Goal: Task Accomplishment & Management: Complete application form

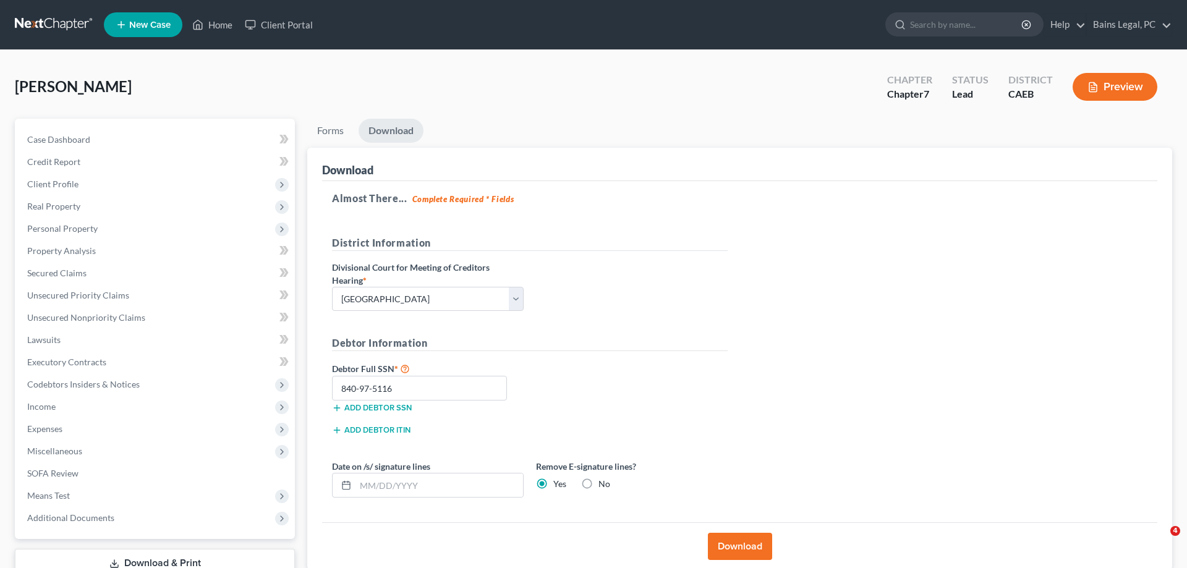
select select "2"
click at [128, 28] on link "New Case" at bounding box center [143, 24] width 79 height 25
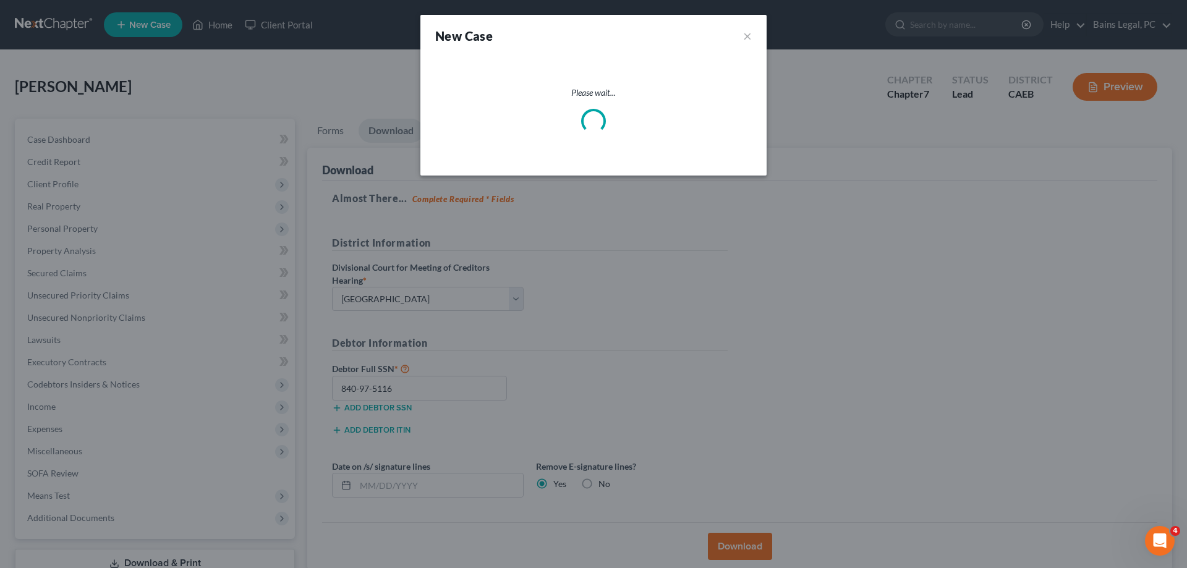
select select "8"
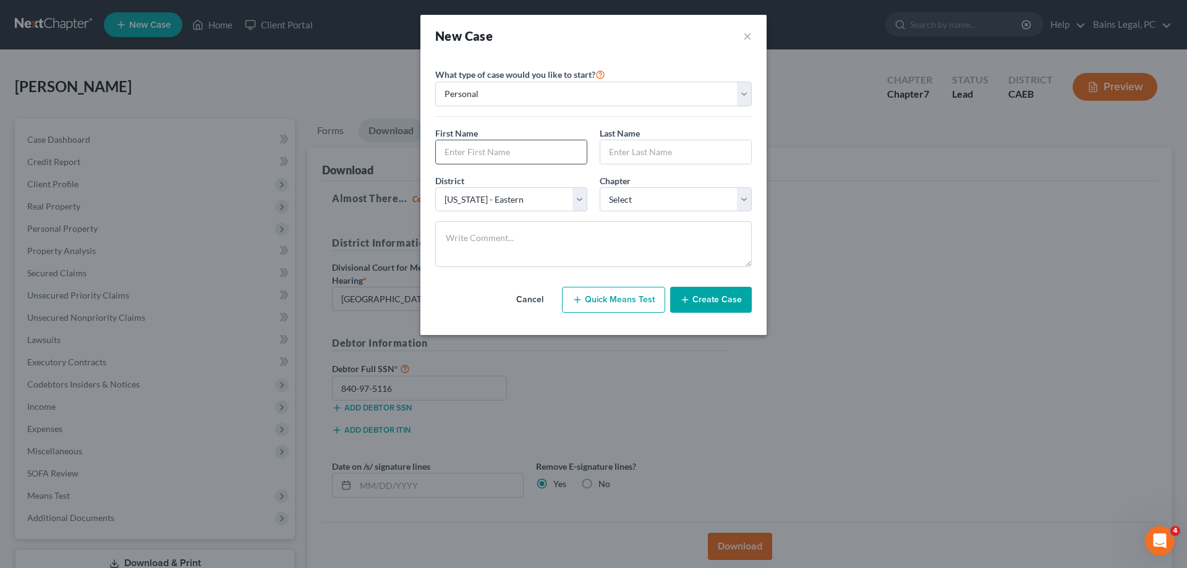
click at [549, 158] on input "text" at bounding box center [511, 151] width 151 height 23
type input "[PERSON_NAME]"
click at [600, 187] on select "Select 7 11 12 13" at bounding box center [676, 199] width 152 height 25
select select "0"
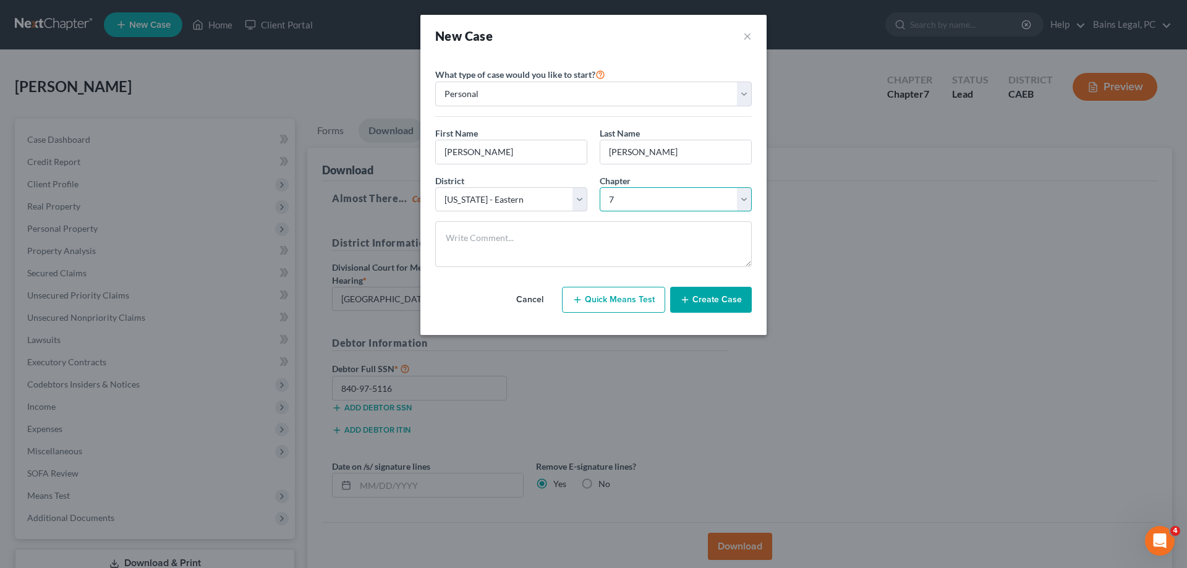
click option "7" at bounding box center [0, 0] width 0 height 0
click at [697, 297] on button "Create Case" at bounding box center [711, 300] width 82 height 26
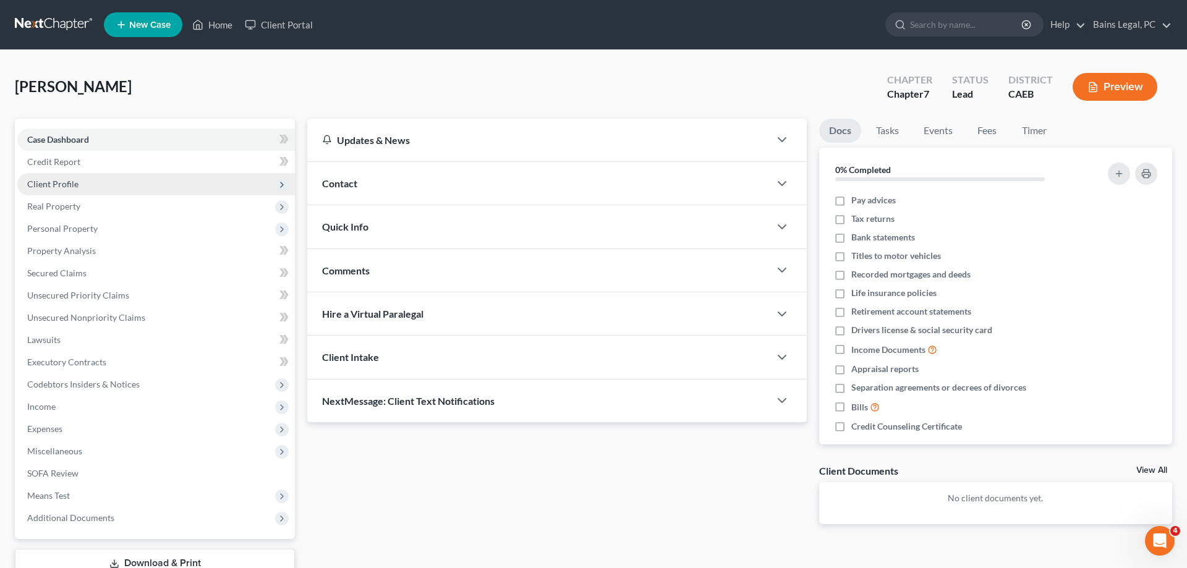
click at [111, 184] on span "Client Profile" at bounding box center [156, 184] width 278 height 22
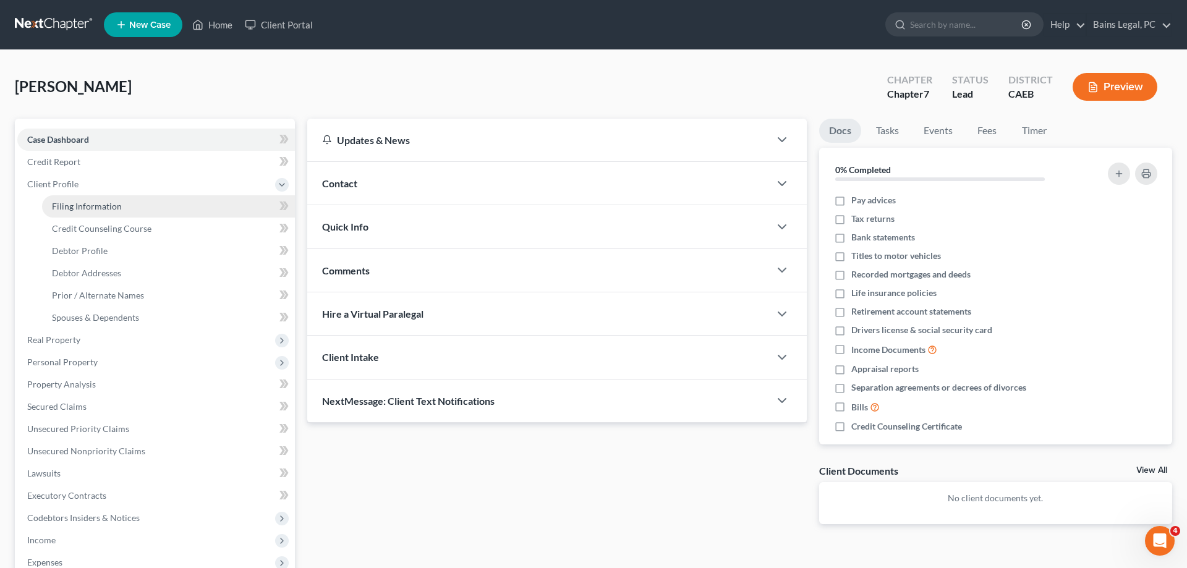
click at [114, 203] on span "Filing Information" at bounding box center [87, 206] width 70 height 11
select select "1"
select select "0"
select select "8"
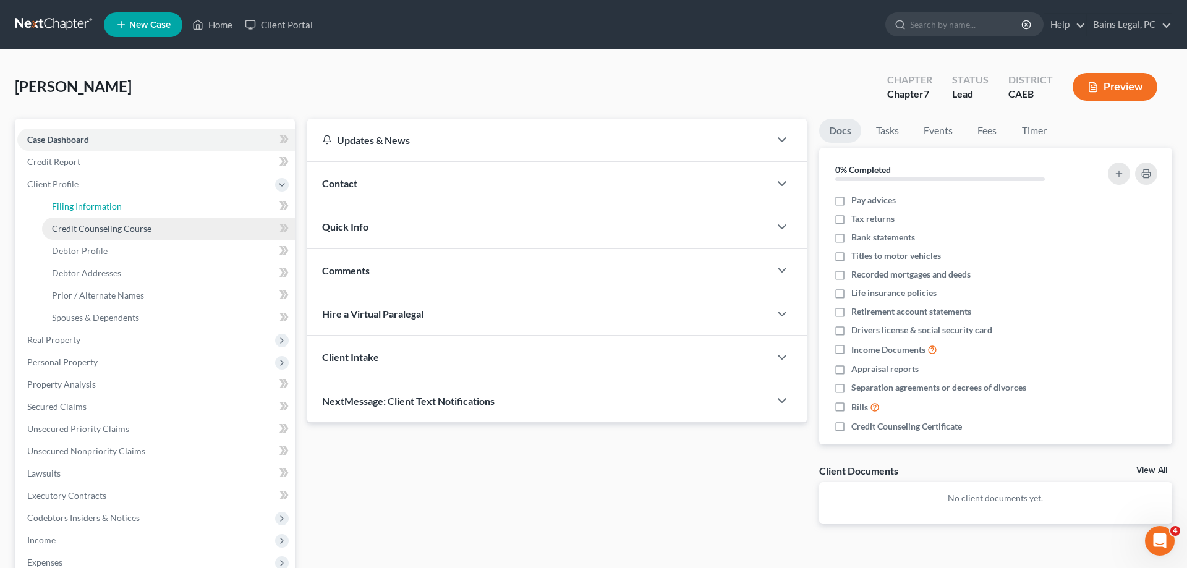
select select "4"
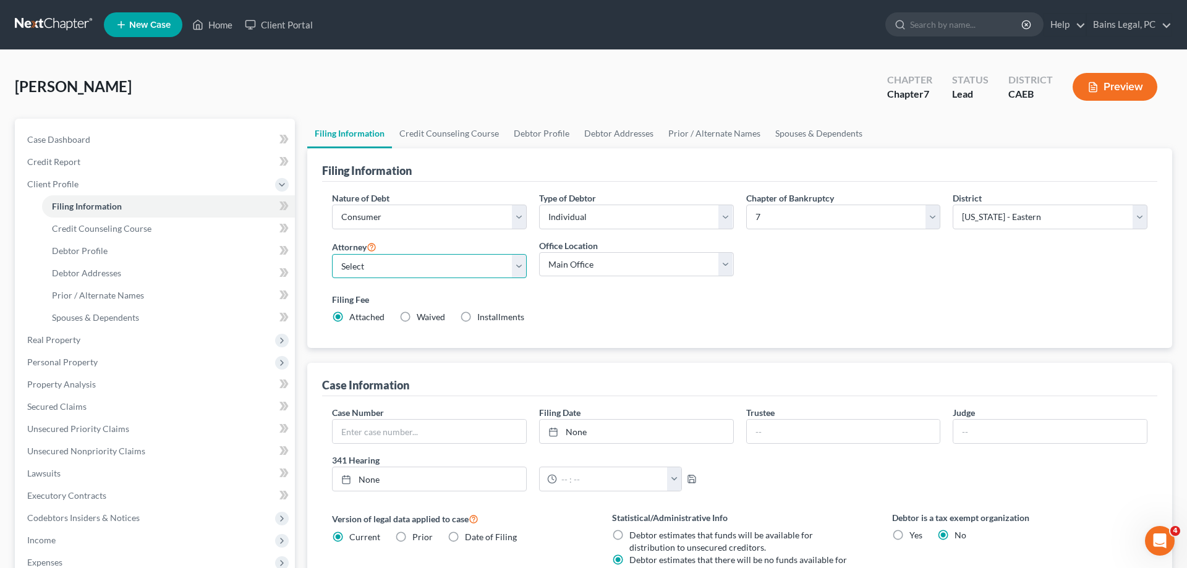
click at [332, 254] on select "Select Pauldeep Bains - CAEB [GEOGRAPHIC_DATA] - CAEB [GEOGRAPHIC_DATA][PERSON_…" at bounding box center [429, 266] width 195 height 25
select select "0"
click option "Pauldeep Bains - CAEB" at bounding box center [0, 0] width 0 height 0
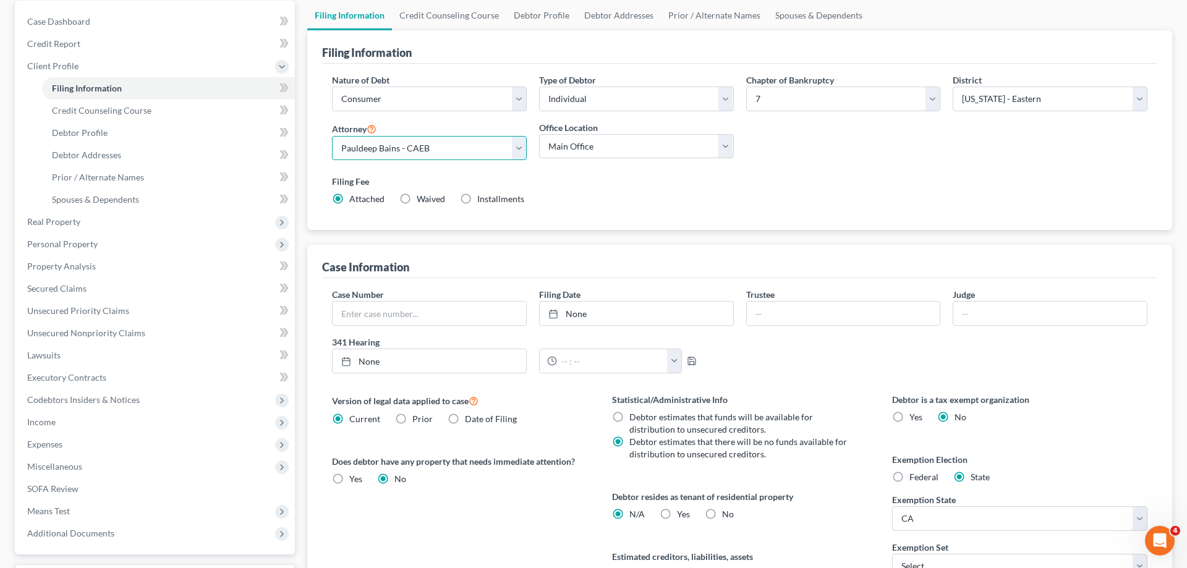
scroll to position [126, 0]
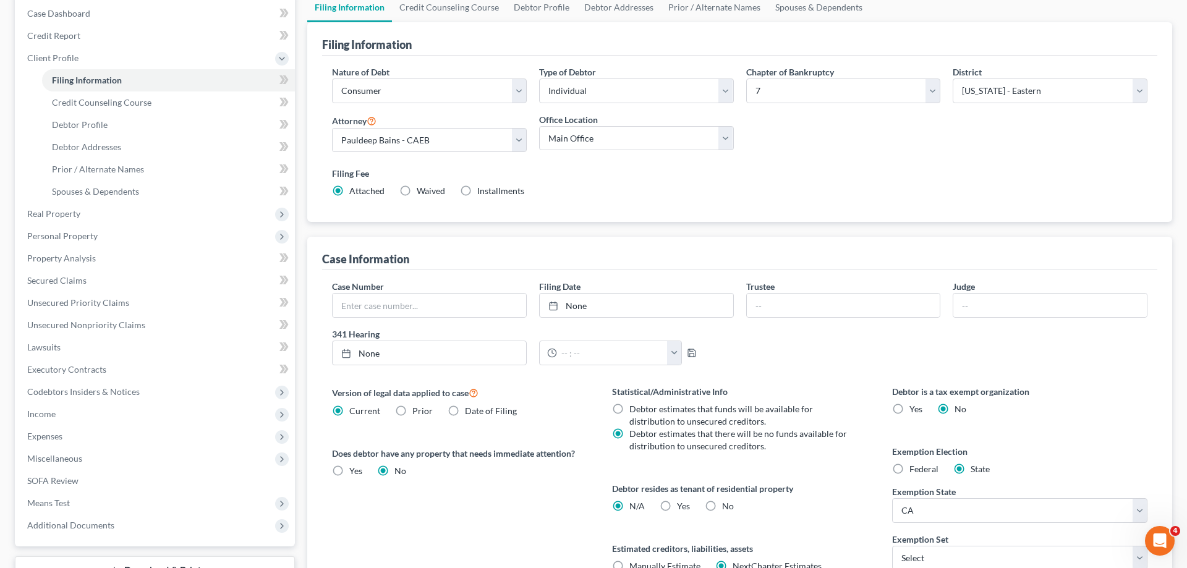
click at [722, 503] on label "No" at bounding box center [728, 506] width 12 height 12
click at [727, 503] on input "No" at bounding box center [731, 504] width 8 height 8
radio input "true"
radio input "false"
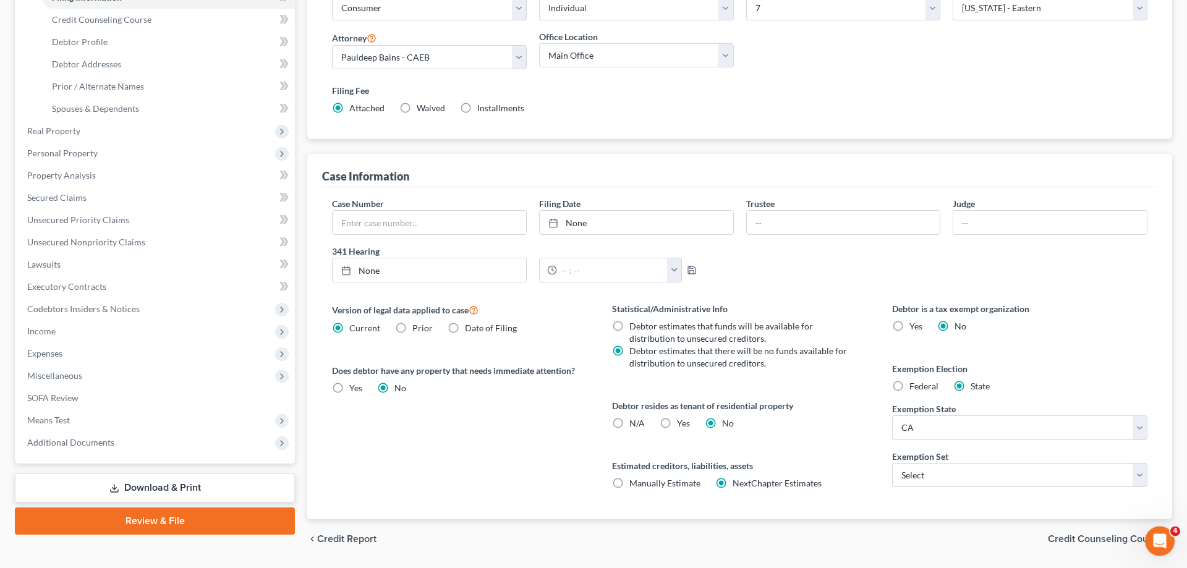
scroll to position [246, 0]
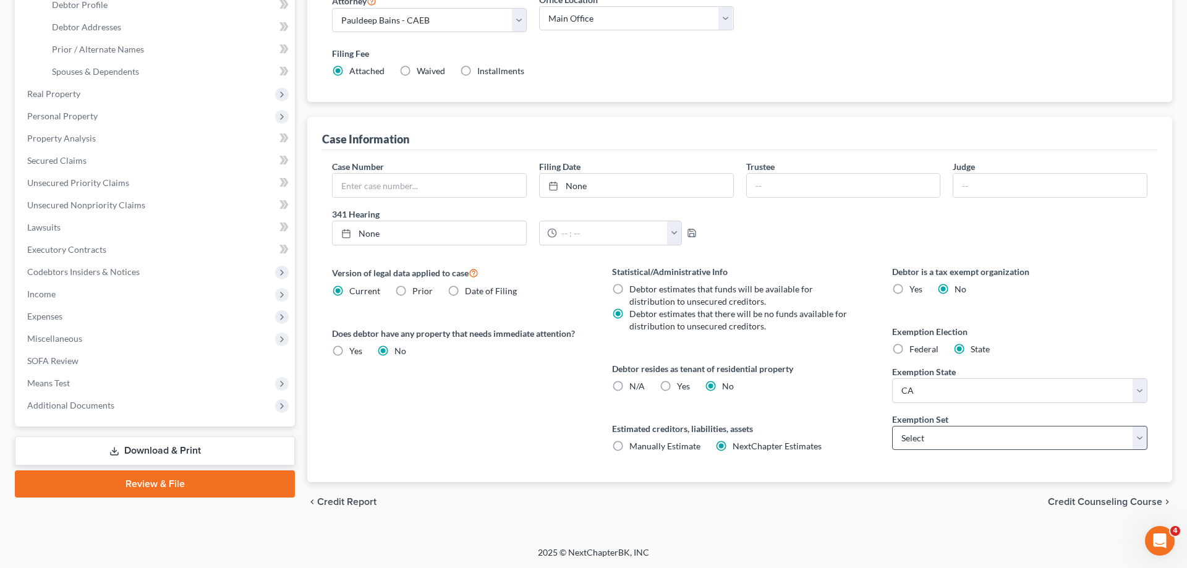
drag, startPoint x: 933, startPoint y: 456, endPoint x: 936, endPoint y: 443, distance: 12.7
click at [933, 455] on div "Debtor is a tax exempt organization Yes No Exemption Election Federal State Exe…" at bounding box center [1020, 373] width 280 height 217
click at [892, 426] on select "Select 703 704" at bounding box center [1019, 438] width 255 height 25
select select "1"
click option "704" at bounding box center [0, 0] width 0 height 0
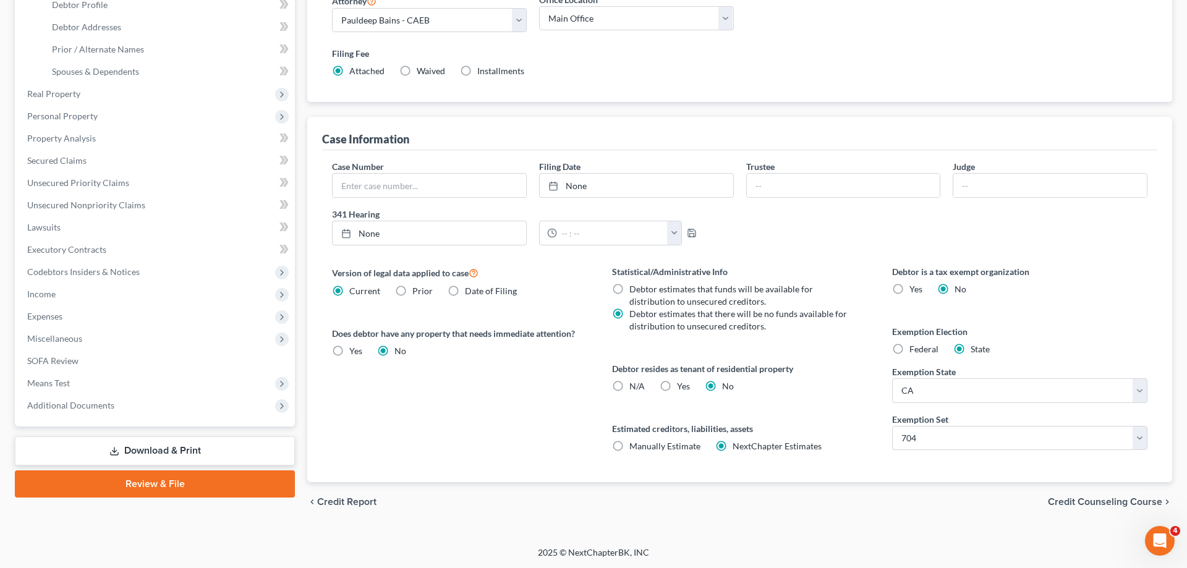
click at [677, 381] on label "Yes Yes" at bounding box center [683, 386] width 13 height 12
click at [682, 381] on input "Yes Yes" at bounding box center [686, 384] width 8 height 8
radio input "true"
radio input "false"
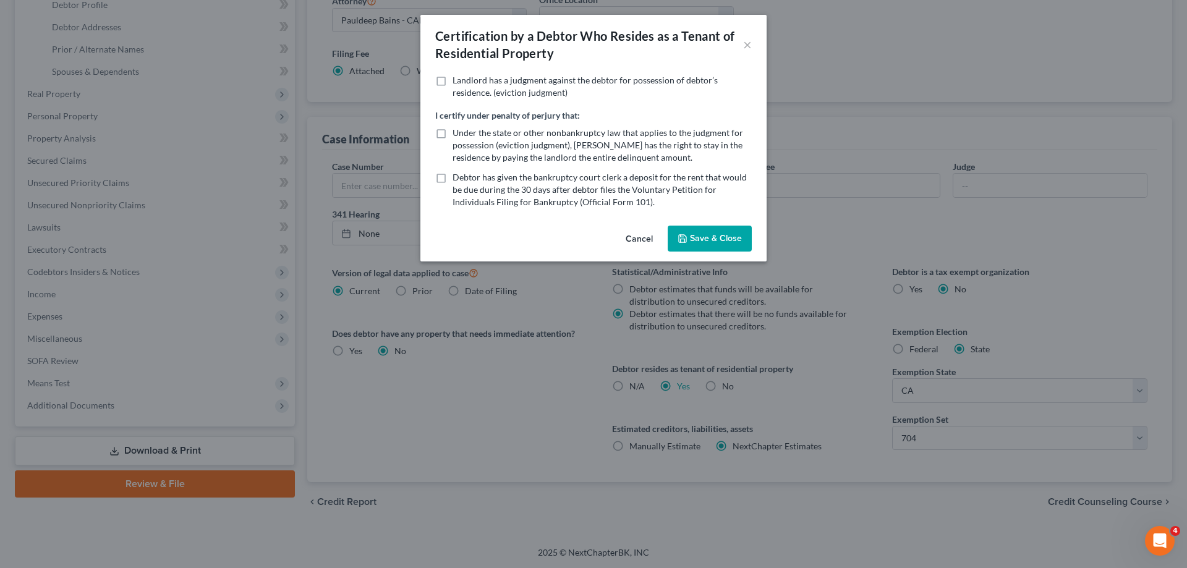
click at [743, 231] on button "Save & Close" at bounding box center [710, 239] width 84 height 26
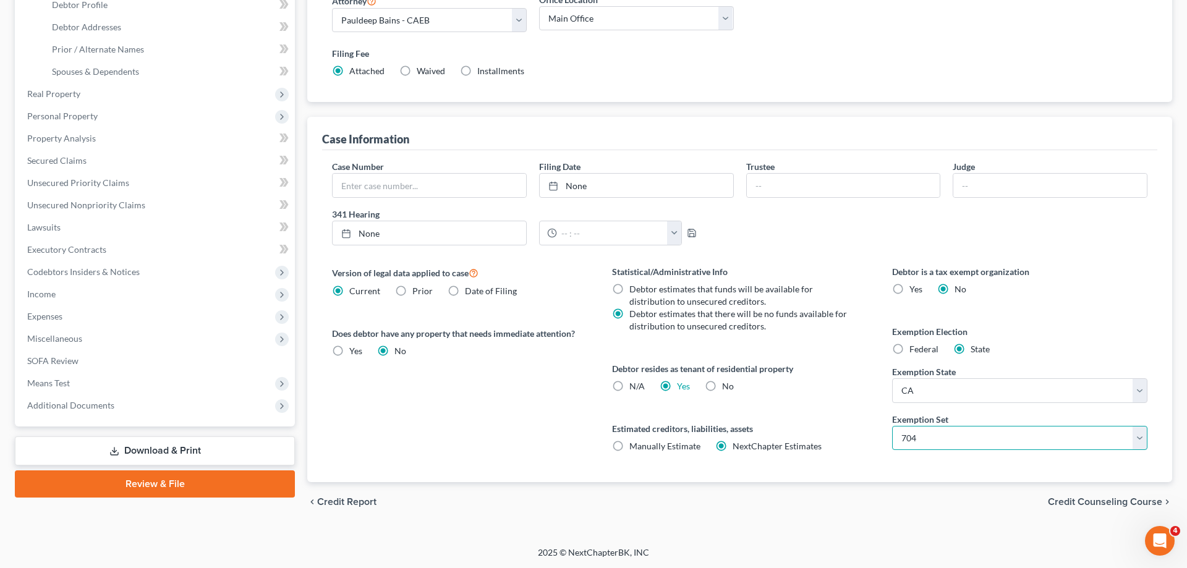
click at [892, 426] on select "Select 703 704" at bounding box center [1019, 438] width 255 height 25
select select "0"
click option "703" at bounding box center [0, 0] width 0 height 0
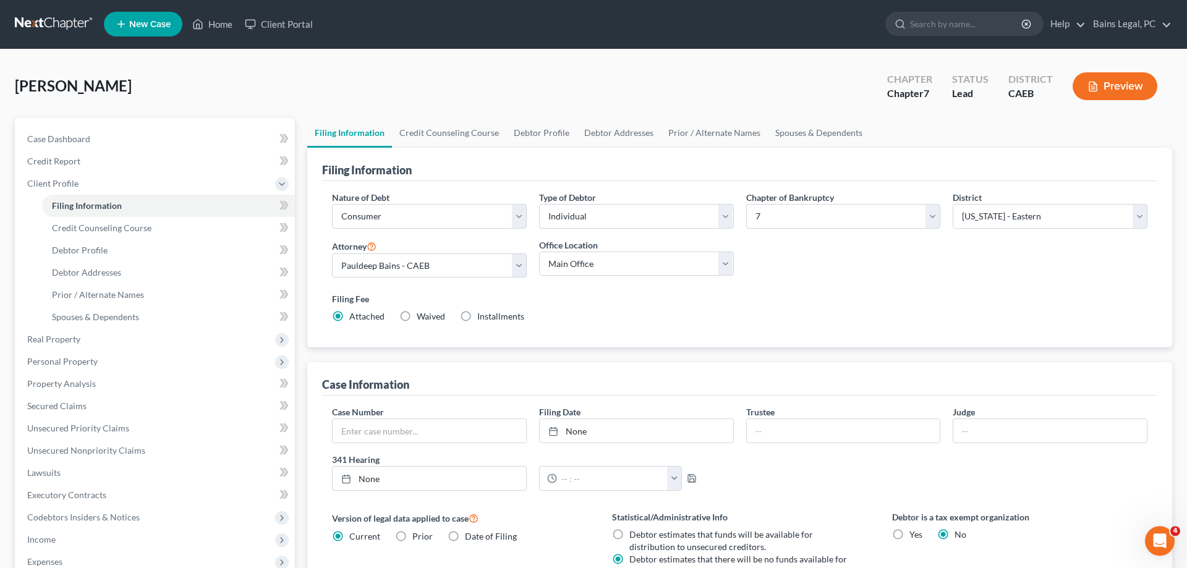
scroll to position [0, 0]
drag, startPoint x: 441, startPoint y: 134, endPoint x: 472, endPoint y: 198, distance: 71.9
click at [443, 132] on link "Credit Counseling Course" at bounding box center [449, 134] width 114 height 30
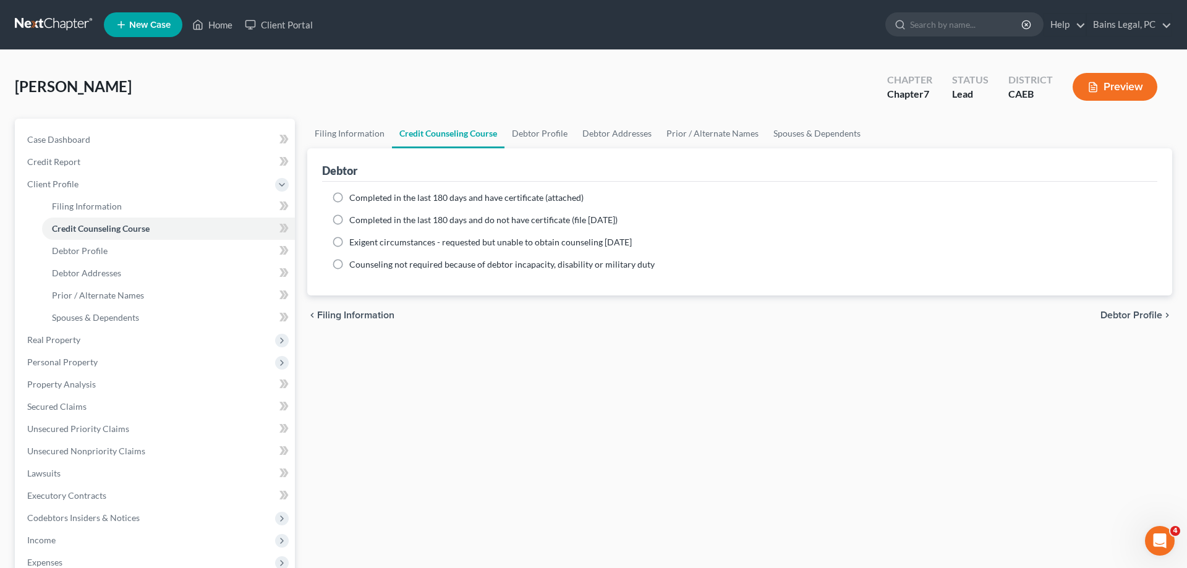
click at [450, 199] on span "Completed in the last 180 days and have certificate (attached)" at bounding box center [466, 197] width 234 height 11
click at [362, 199] on input "Completed in the last 180 days and have certificate (attached)" at bounding box center [358, 196] width 8 height 8
radio input "true"
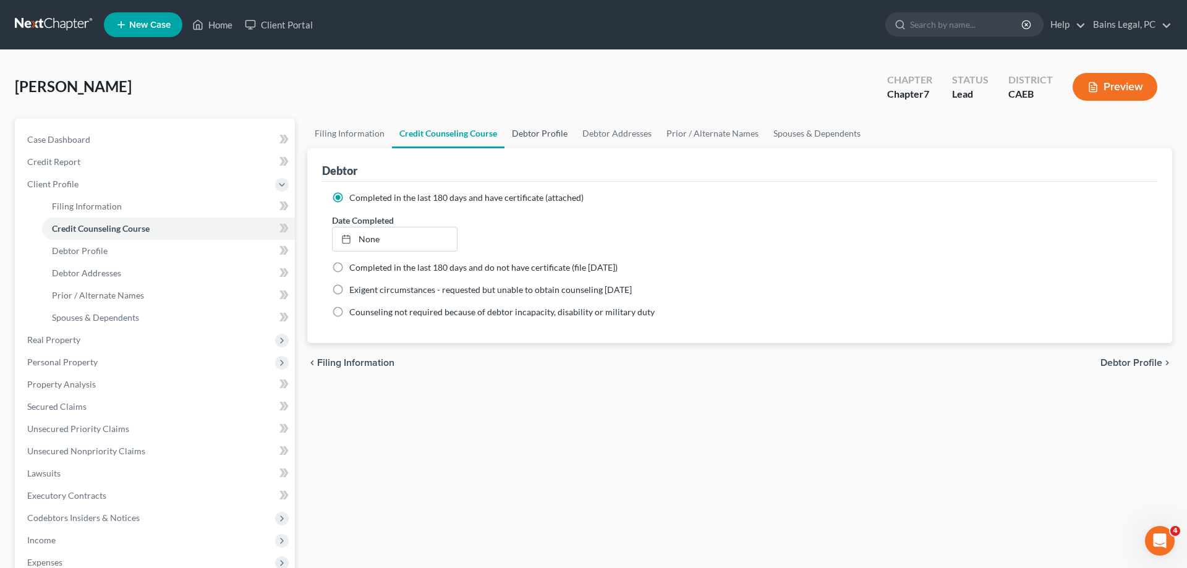
click at [550, 142] on link "Debtor Profile" at bounding box center [539, 134] width 70 height 30
select select "0"
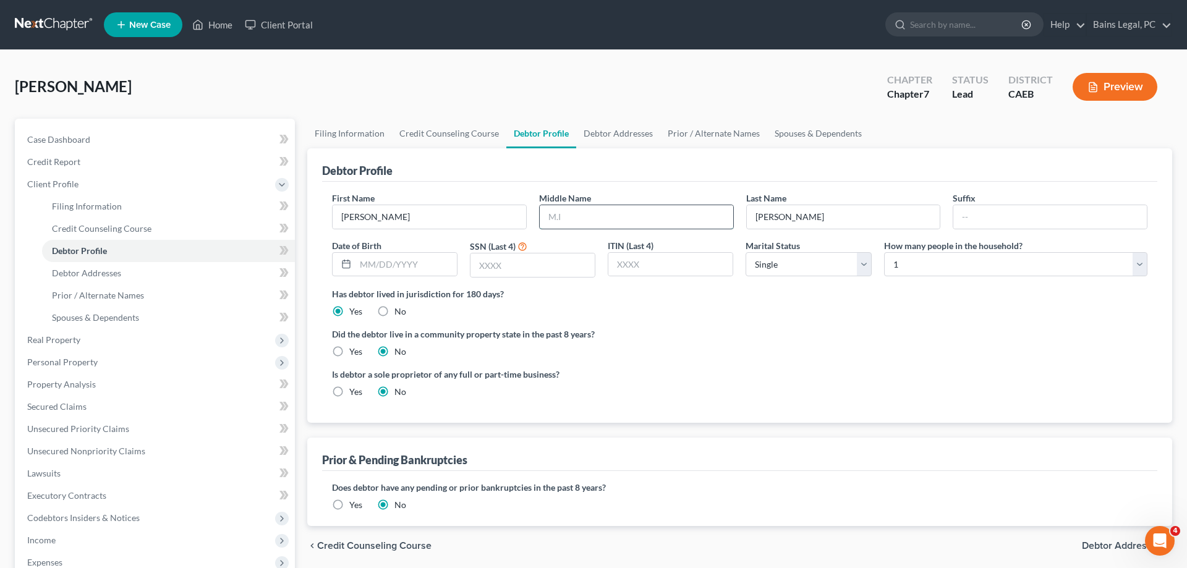
click at [594, 221] on input "text" at bounding box center [637, 216] width 194 height 23
type input "Belmont"
click at [565, 253] on input "text" at bounding box center [532, 264] width 124 height 23
type input "3180"
click at [440, 267] on input "text" at bounding box center [405, 264] width 101 height 23
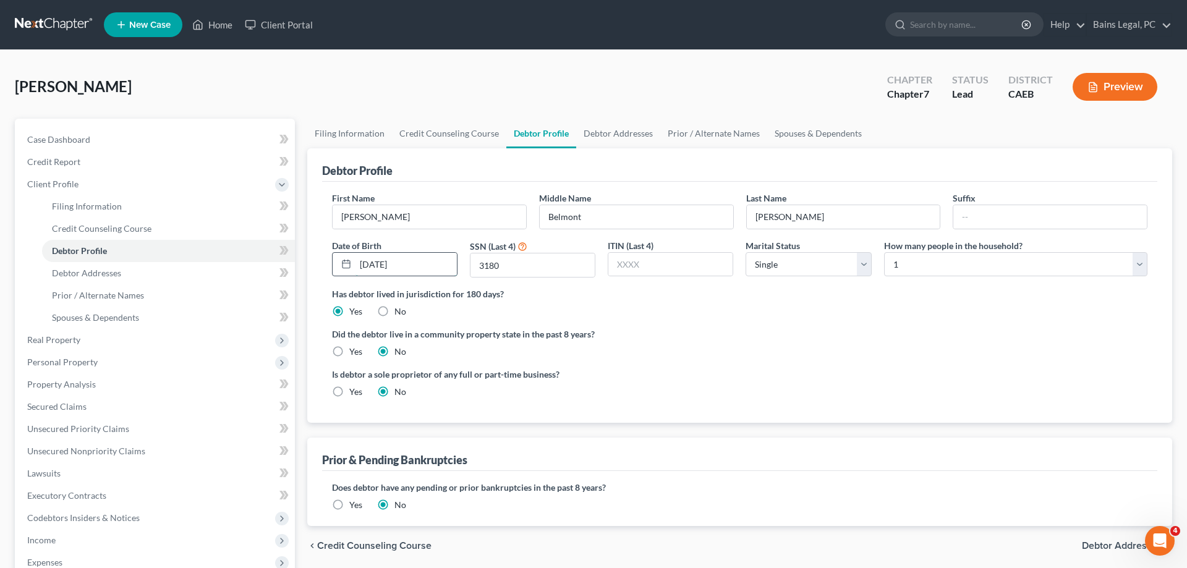
type input "[DATE]"
click at [349, 352] on label "Yes" at bounding box center [355, 352] width 13 height 12
click at [354, 352] on input "Yes" at bounding box center [358, 350] width 8 height 8
radio input "true"
radio input "false"
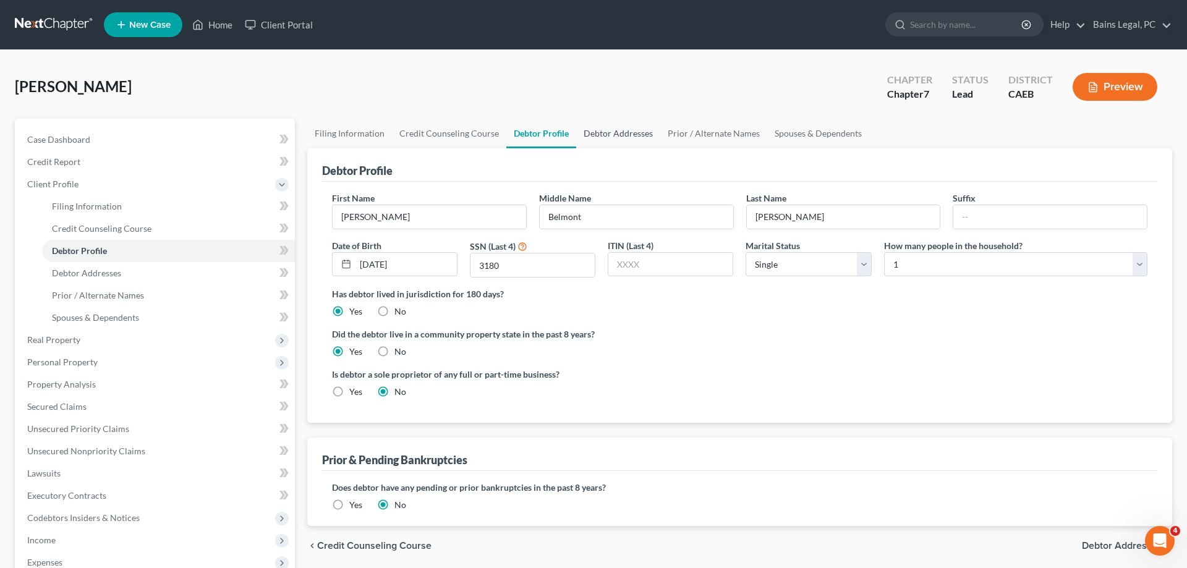
click at [624, 119] on link "Debtor Addresses" at bounding box center [618, 134] width 84 height 30
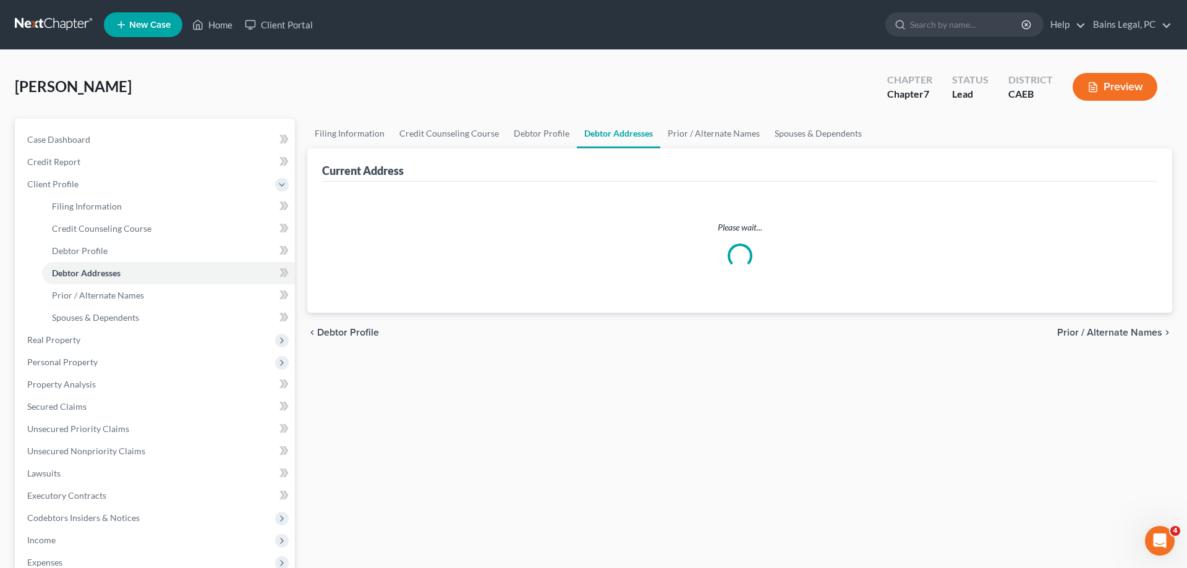
select select "0"
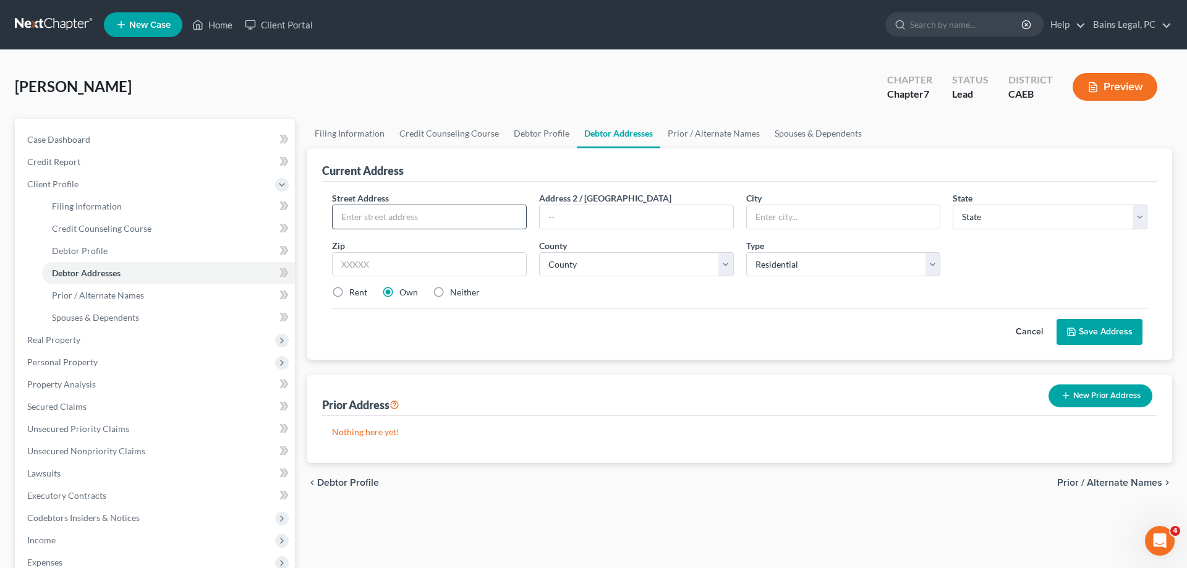
click at [470, 212] on input "text" at bounding box center [430, 216] width 194 height 23
type input "[STREET_ADDRESS]"
click at [432, 270] on input "text" at bounding box center [429, 264] width 195 height 25
type input "95834"
type input "[GEOGRAPHIC_DATA]"
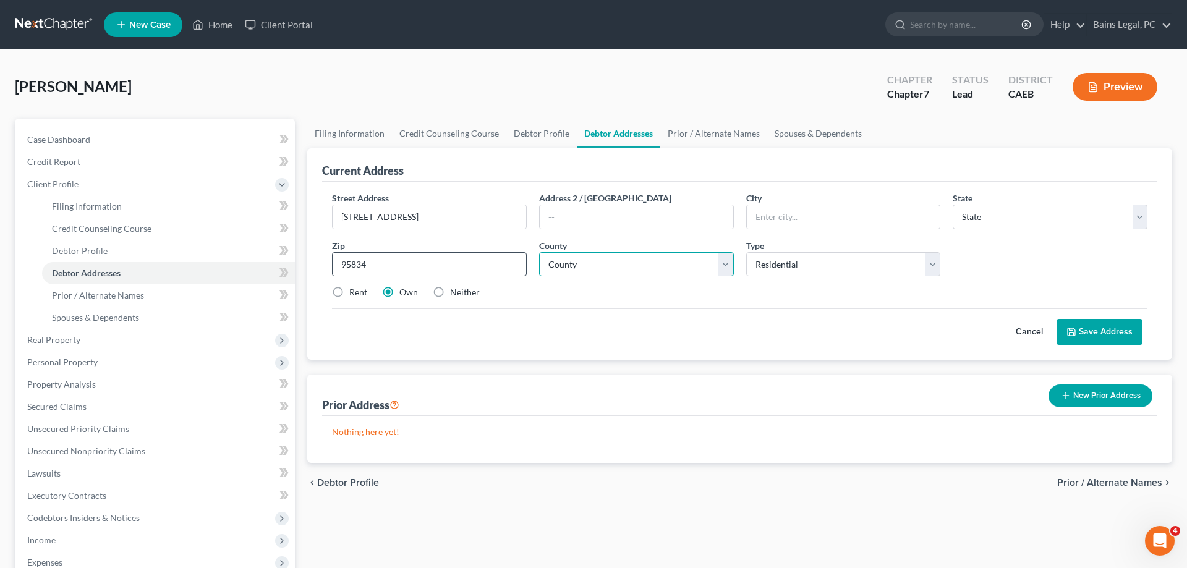
select select "4"
click at [539, 252] on select "County" at bounding box center [636, 264] width 195 height 25
select select "33"
click option "[GEOGRAPHIC_DATA]" at bounding box center [0, 0] width 0 height 0
click at [1061, 332] on button "Save Address" at bounding box center [1100, 332] width 86 height 26
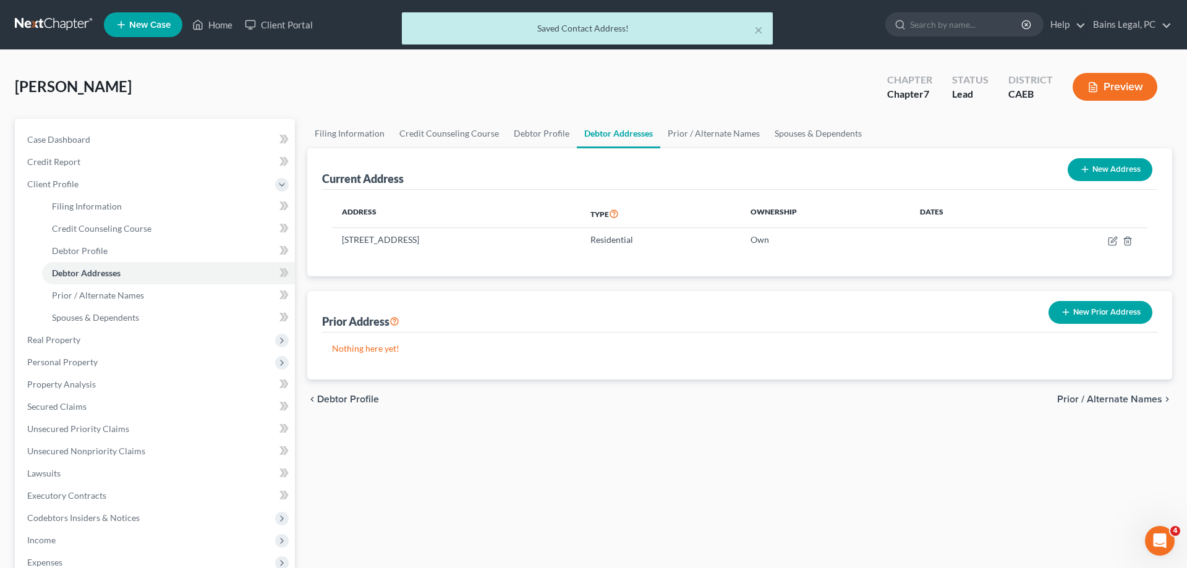
click at [1116, 177] on button "New Address" at bounding box center [1110, 169] width 85 height 23
select select "0"
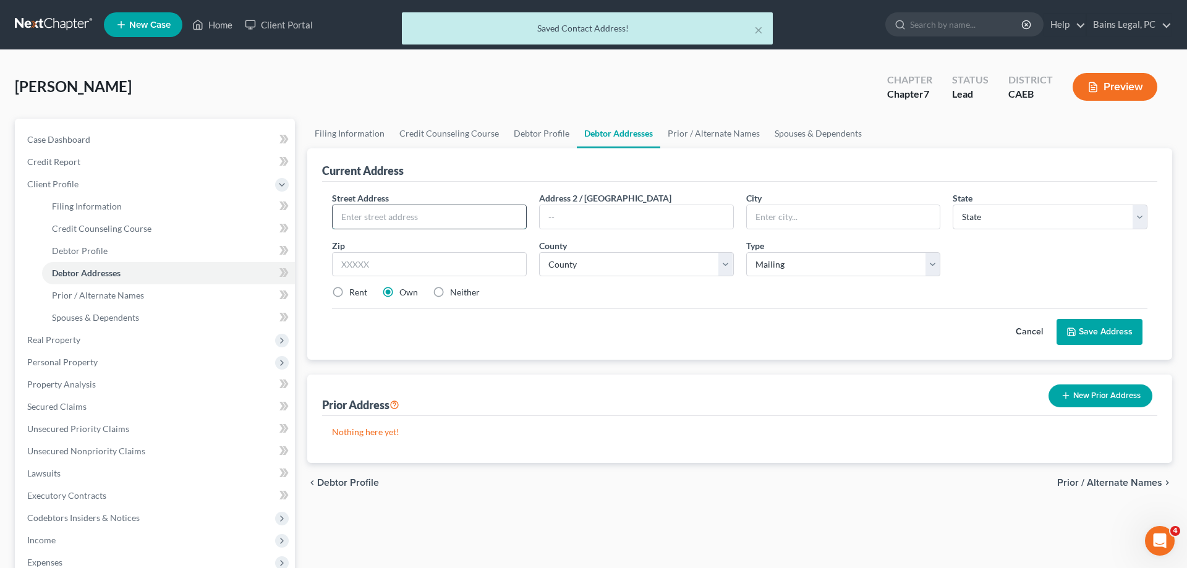
click at [459, 215] on input "text" at bounding box center [430, 216] width 194 height 23
click at [461, 206] on input "text" at bounding box center [430, 216] width 194 height 23
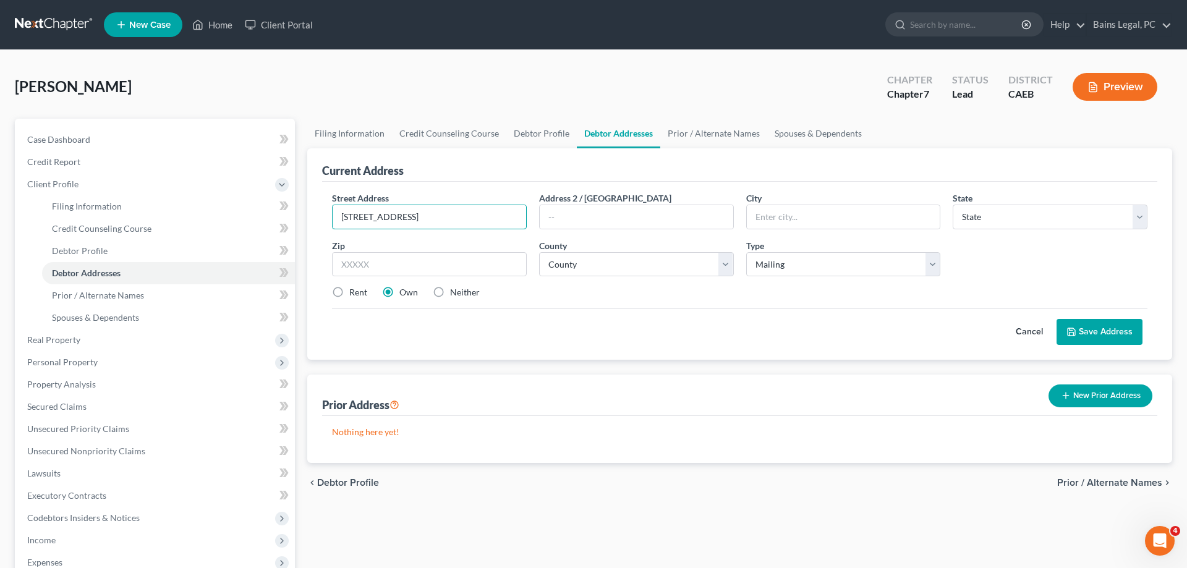
type input "[STREET_ADDRESS]"
type input "83352"
type input "Shoshone"
select select "13"
drag, startPoint x: 819, startPoint y: 219, endPoint x: 713, endPoint y: 219, distance: 105.1
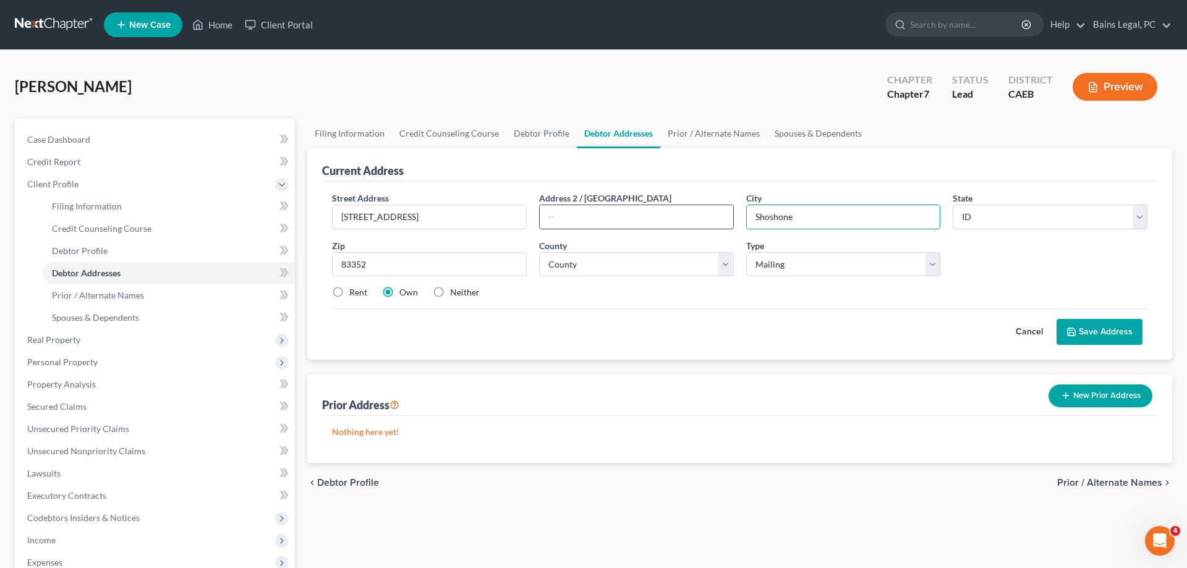
click at [747, 221] on input "Shoshone" at bounding box center [844, 216] width 194 height 23
click at [539, 252] on select "County [GEOGRAPHIC_DATA] [GEOGRAPHIC_DATA] [GEOGRAPHIC_DATA] [GEOGRAPHIC_DATA] …" at bounding box center [636, 264] width 195 height 25
select select "31"
click option "[GEOGRAPHIC_DATA]" at bounding box center [0, 0] width 0 height 0
click at [603, 259] on select "County [GEOGRAPHIC_DATA] [GEOGRAPHIC_DATA] [GEOGRAPHIC_DATA] [GEOGRAPHIC_DATA] …" at bounding box center [636, 264] width 195 height 25
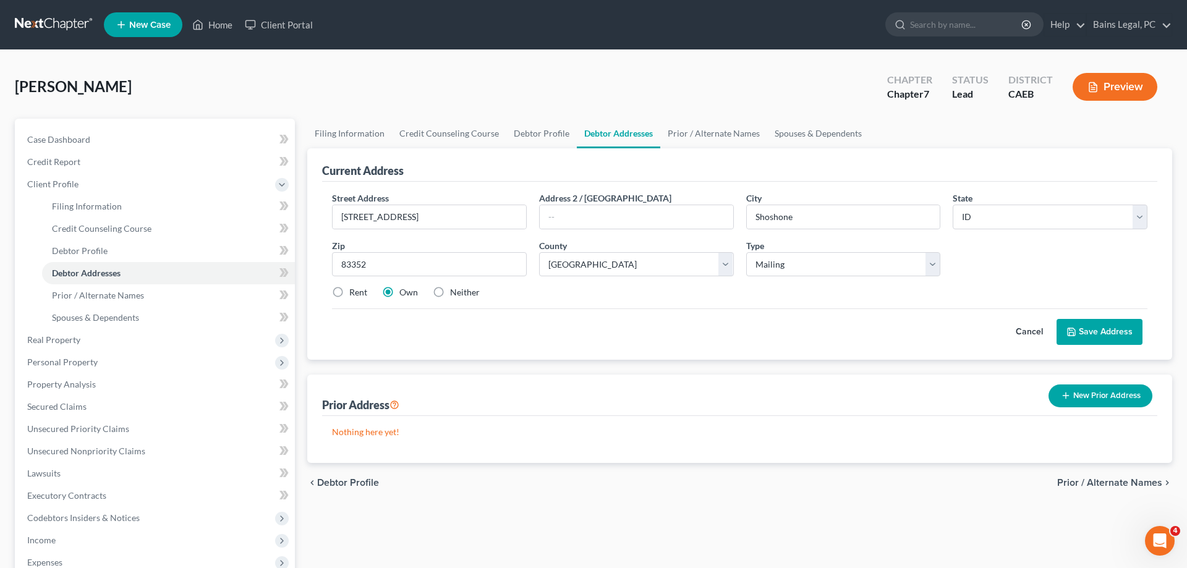
click at [354, 296] on label "Rent" at bounding box center [358, 292] width 18 height 12
click at [354, 294] on input "Rent" at bounding box center [358, 290] width 8 height 8
radio input "true"
click at [1094, 329] on button "Save Address" at bounding box center [1100, 332] width 86 height 26
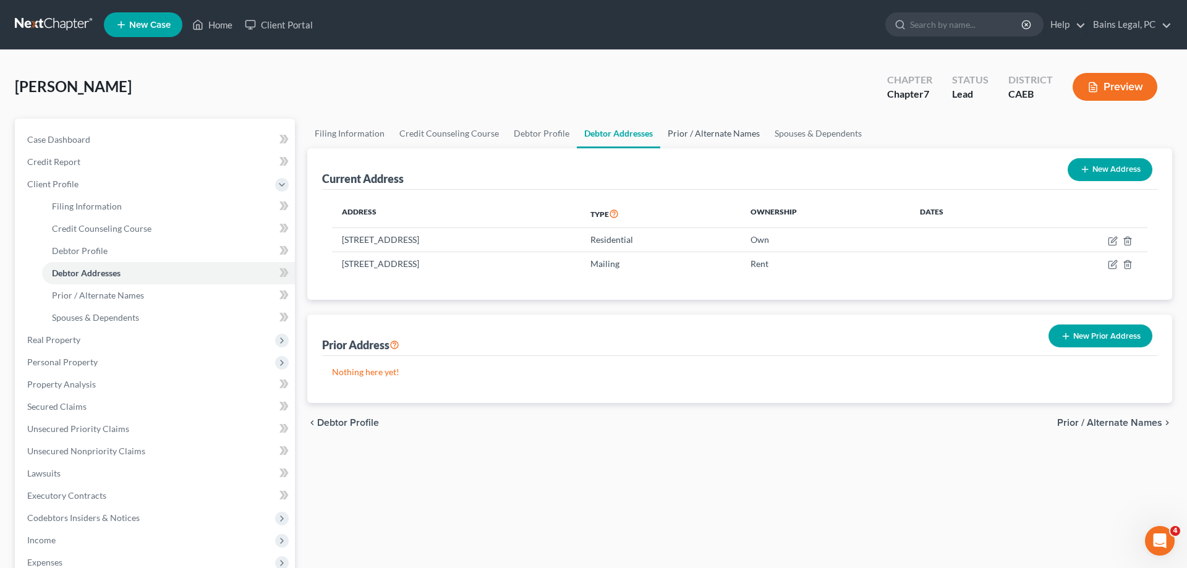
click at [750, 130] on link "Prior / Alternate Names" at bounding box center [713, 134] width 107 height 30
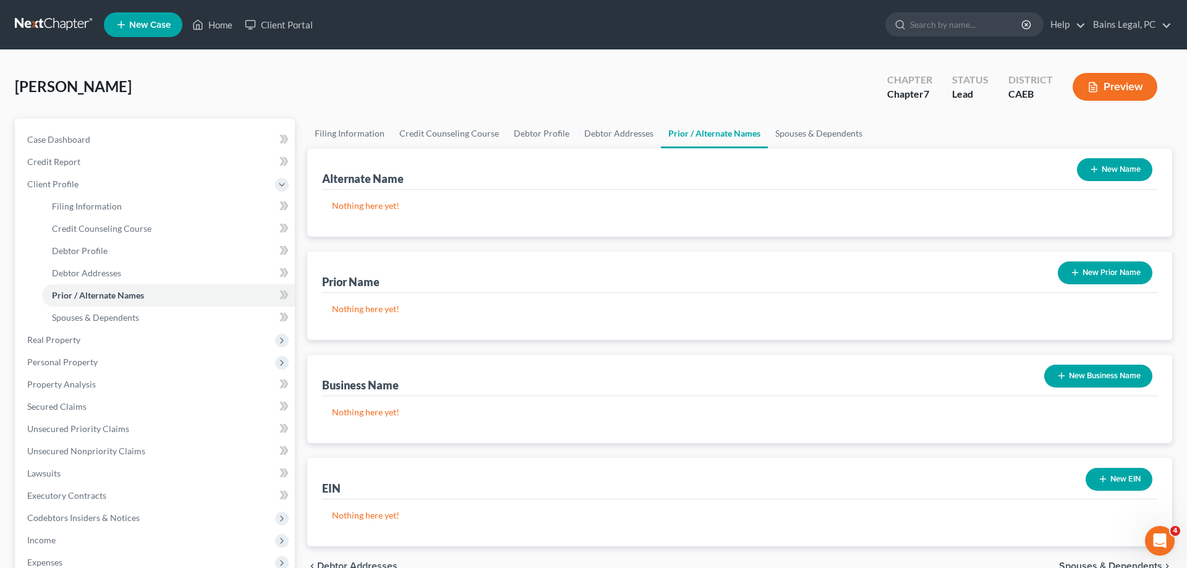
click at [1089, 173] on icon "button" at bounding box center [1094, 169] width 10 height 10
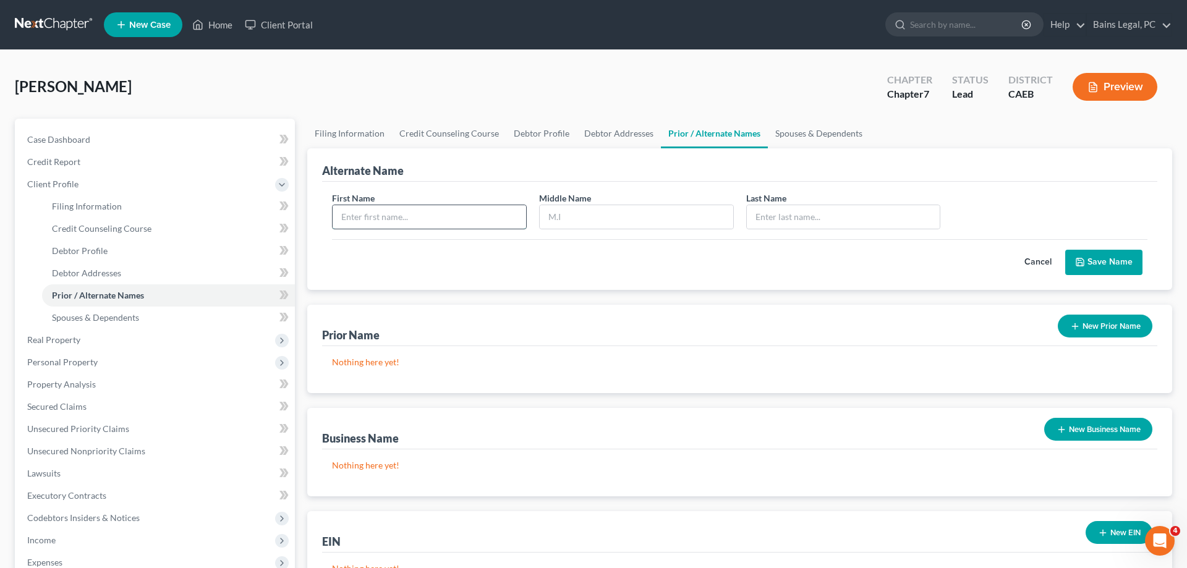
click at [523, 216] on input "text" at bounding box center [430, 216] width 194 height 23
type input "[PERSON_NAME]"
type input "B"
type input "[PERSON_NAME]"
click at [1099, 261] on button "Save Name" at bounding box center [1103, 263] width 77 height 26
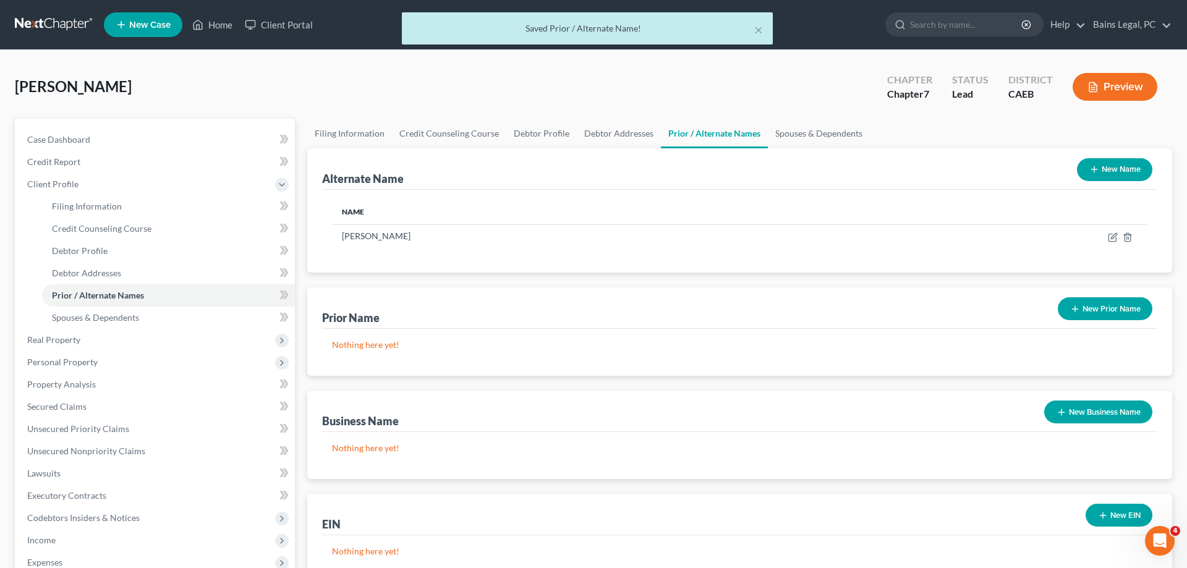
click at [1120, 162] on button "New Name" at bounding box center [1114, 169] width 75 height 23
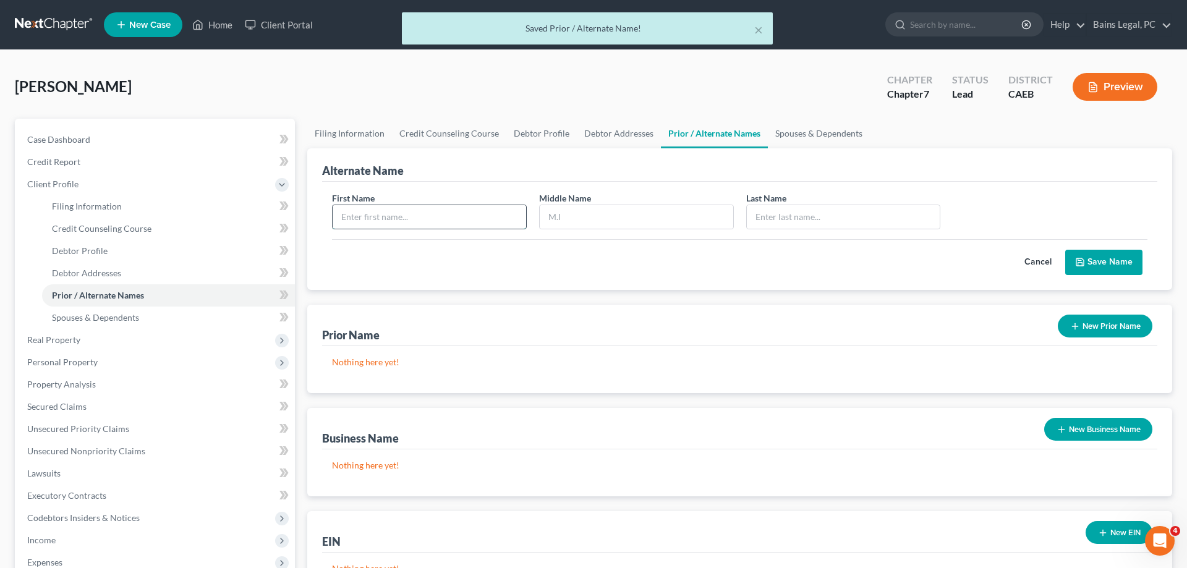
click at [396, 210] on input "text" at bounding box center [430, 216] width 194 height 23
type input "[PERSON_NAME]"
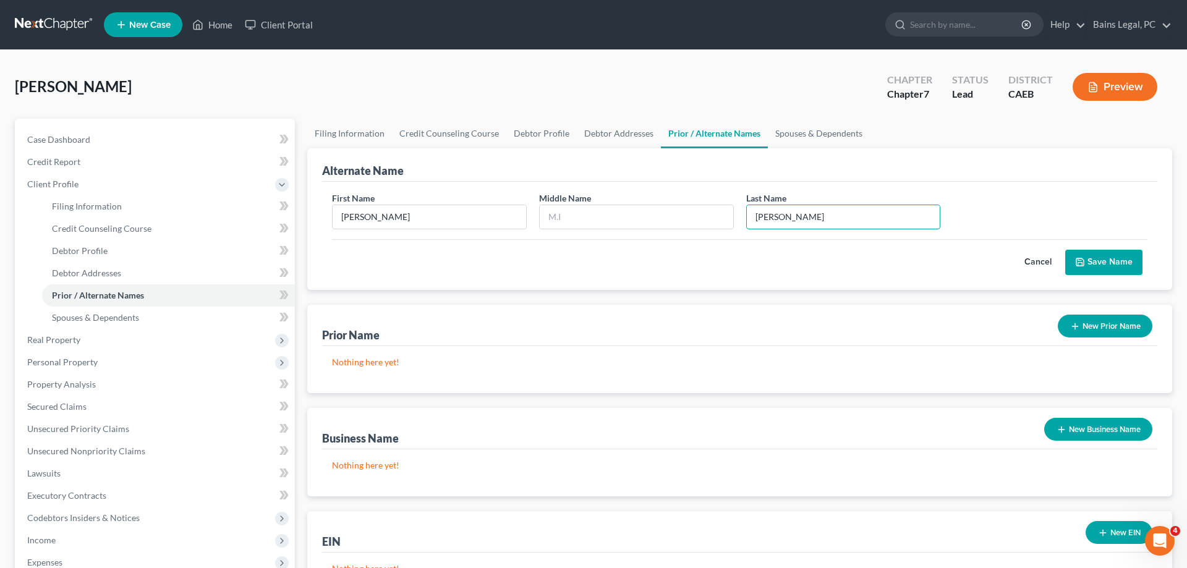
type input "[PERSON_NAME]"
click at [1097, 255] on button "Save Name" at bounding box center [1103, 263] width 77 height 26
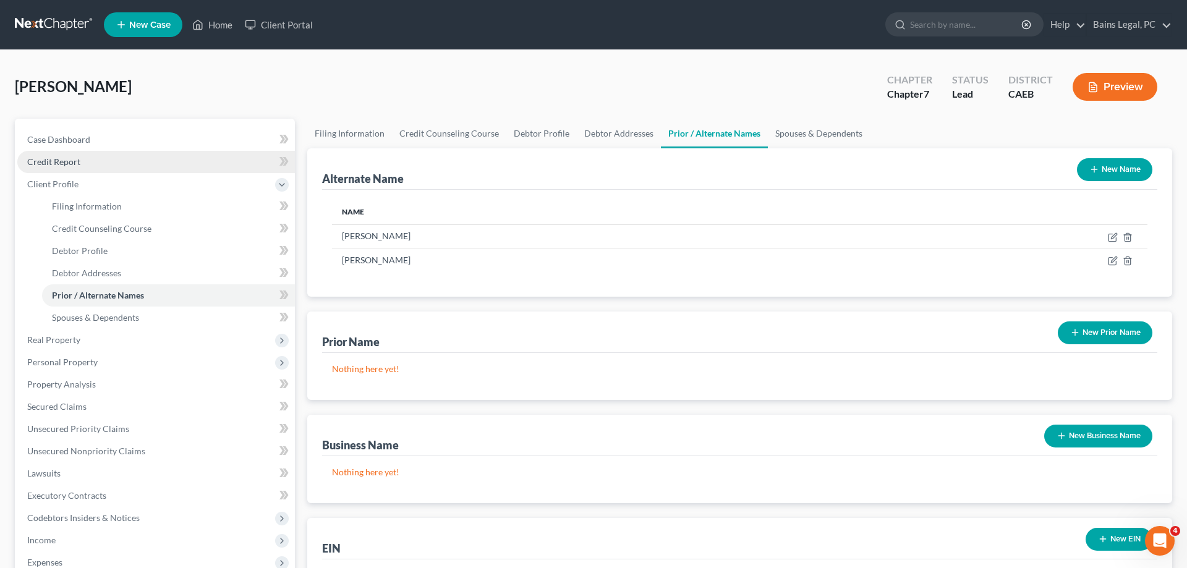
click at [60, 159] on span "Credit Report" at bounding box center [53, 161] width 53 height 11
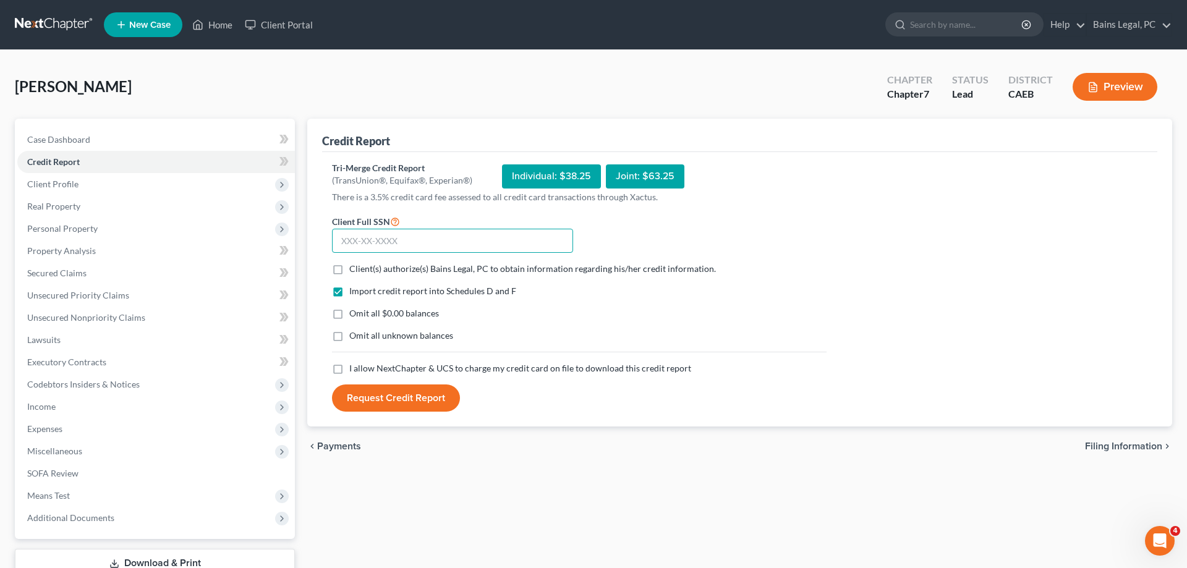
click at [408, 229] on input "text" at bounding box center [452, 241] width 241 height 25
type input "518-55-3180"
click at [378, 264] on span "Client(s) authorize(s) Bains Legal, PC to obtain information regarding his/her …" at bounding box center [532, 268] width 367 height 11
click at [362, 264] on input "Client(s) authorize(s) Bains Legal, PC to obtain information regarding his/her …" at bounding box center [358, 267] width 8 height 8
checkbox input "true"
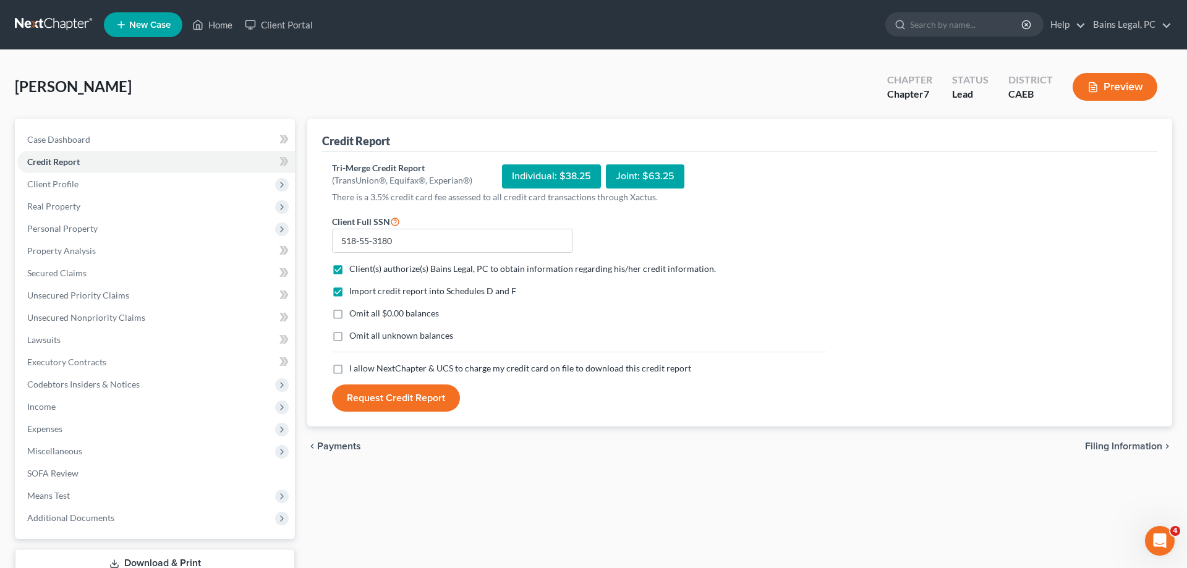
drag, startPoint x: 375, startPoint y: 313, endPoint x: 375, endPoint y: 330, distance: 17.3
click at [375, 314] on span "Omit all $0.00 balances" at bounding box center [394, 313] width 90 height 11
click at [362, 314] on input "Omit all $0.00 balances" at bounding box center [358, 311] width 8 height 8
checkbox input "true"
drag, startPoint x: 374, startPoint y: 333, endPoint x: 377, endPoint y: 346, distance: 13.9
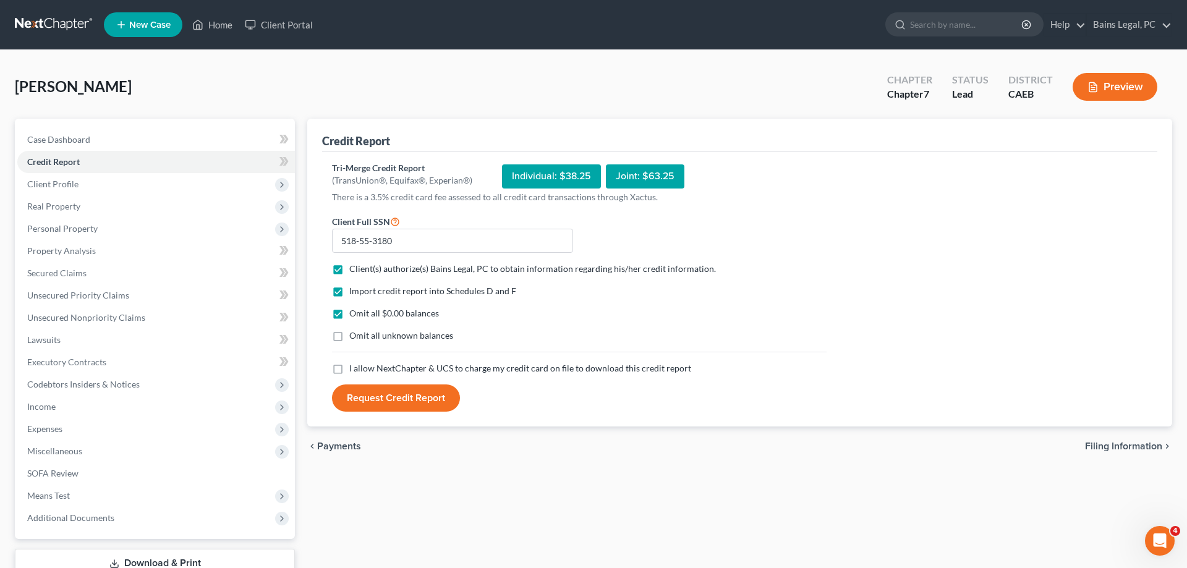
click at [375, 333] on span "Omit all unknown balances" at bounding box center [401, 335] width 104 height 11
click at [362, 333] on input "Omit all unknown balances" at bounding box center [358, 334] width 8 height 8
checkbox input "true"
click at [378, 367] on span "I allow NextChapter & UCS to charge my credit card on file to download this cre…" at bounding box center [520, 368] width 342 height 11
click at [362, 367] on input "I allow NextChapter & UCS to charge my credit card on file to download this cre…" at bounding box center [358, 366] width 8 height 8
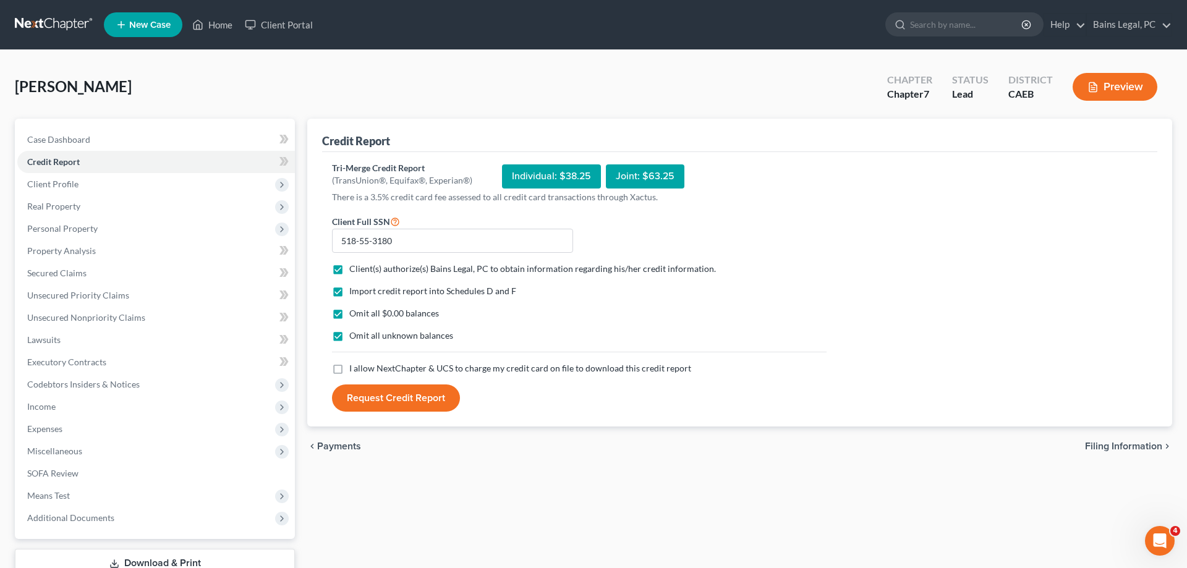
checkbox input "true"
click at [375, 393] on button "Request Credit Report" at bounding box center [396, 398] width 128 height 27
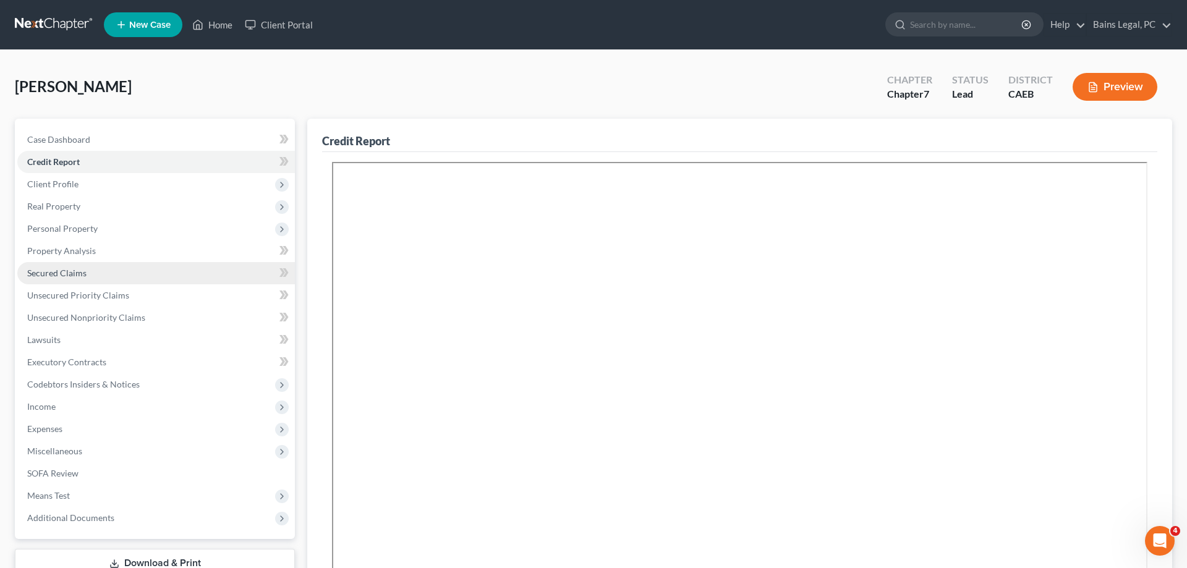
click at [70, 273] on span "Secured Claims" at bounding box center [56, 273] width 59 height 11
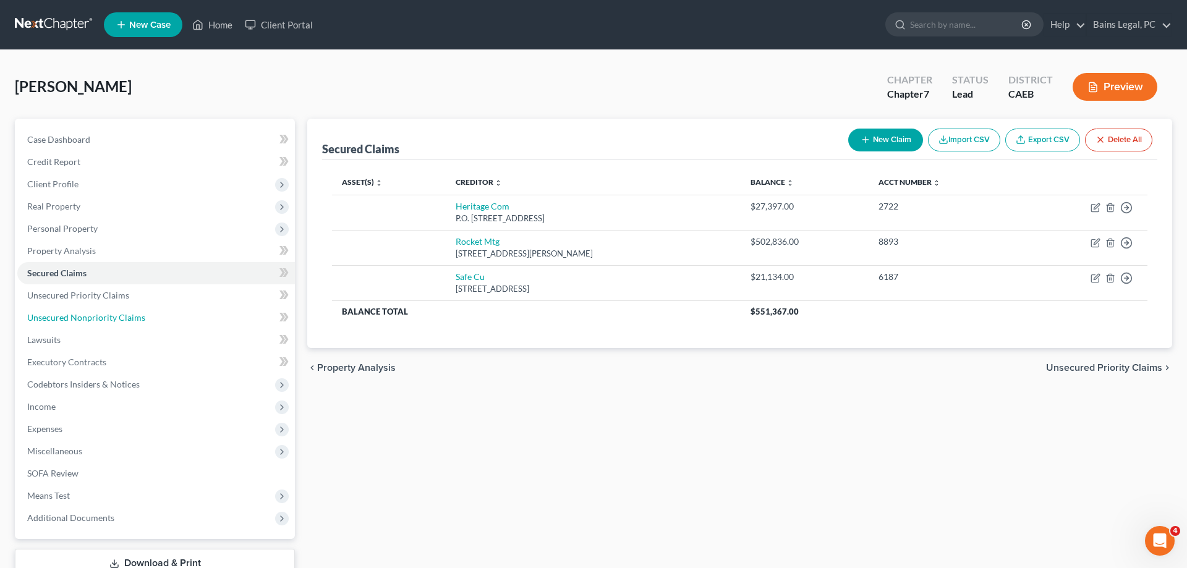
drag, startPoint x: 150, startPoint y: 314, endPoint x: 338, endPoint y: 310, distance: 188.0
click at [150, 315] on link "Unsecured Nonpriority Claims" at bounding box center [156, 318] width 278 height 22
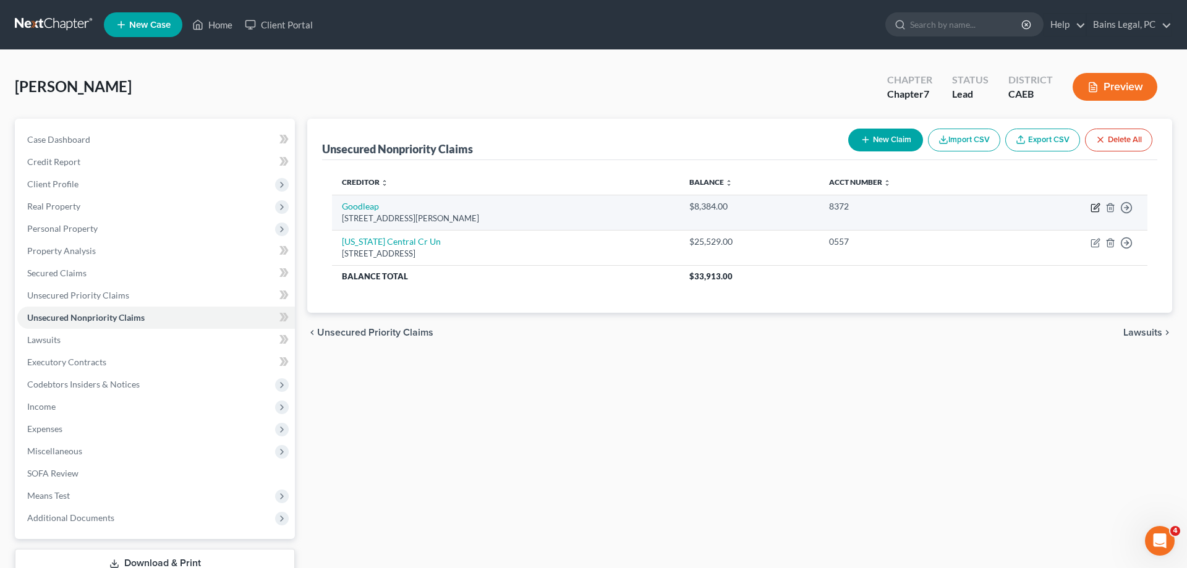
click at [1093, 210] on icon "button" at bounding box center [1096, 208] width 10 height 10
select select "38"
select select "0"
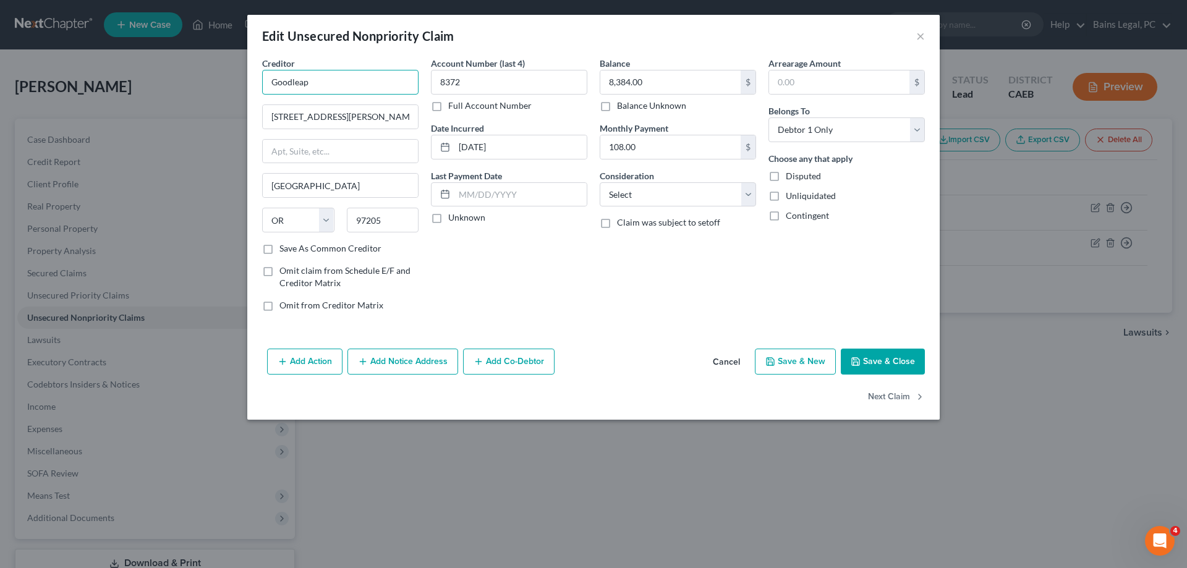
drag, startPoint x: 371, startPoint y: 83, endPoint x: 205, endPoint y: 73, distance: 166.0
click at [262, 74] on input "Goodleap" at bounding box center [340, 82] width 156 height 25
type input "GoodLeap"
click at [295, 105] on div "GoodLeap" at bounding box center [336, 104] width 129 height 12
type input "PO Box 850717"
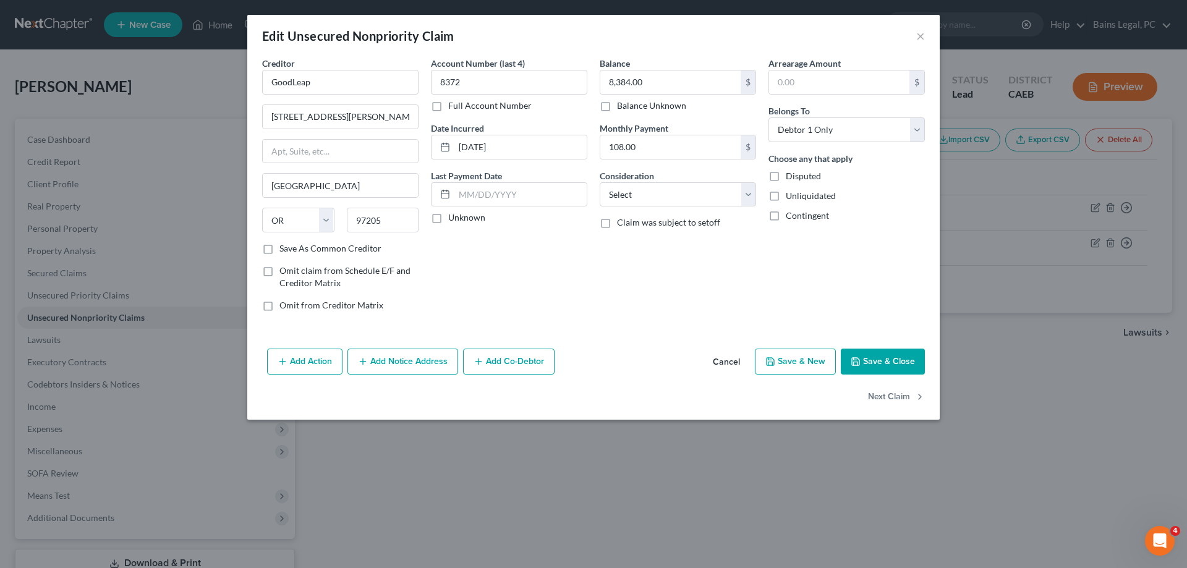
type input "[PERSON_NAME]"
select select "45"
type input "75085"
click at [901, 361] on button "Save & Close" at bounding box center [883, 362] width 84 height 26
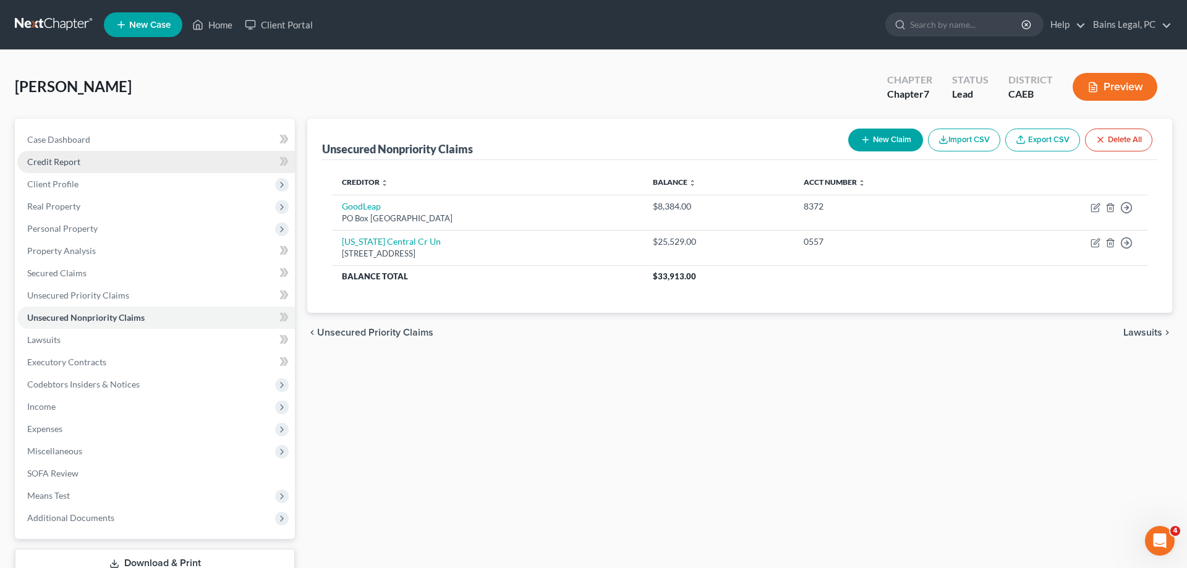
click at [90, 166] on link "Credit Report" at bounding box center [156, 162] width 278 height 22
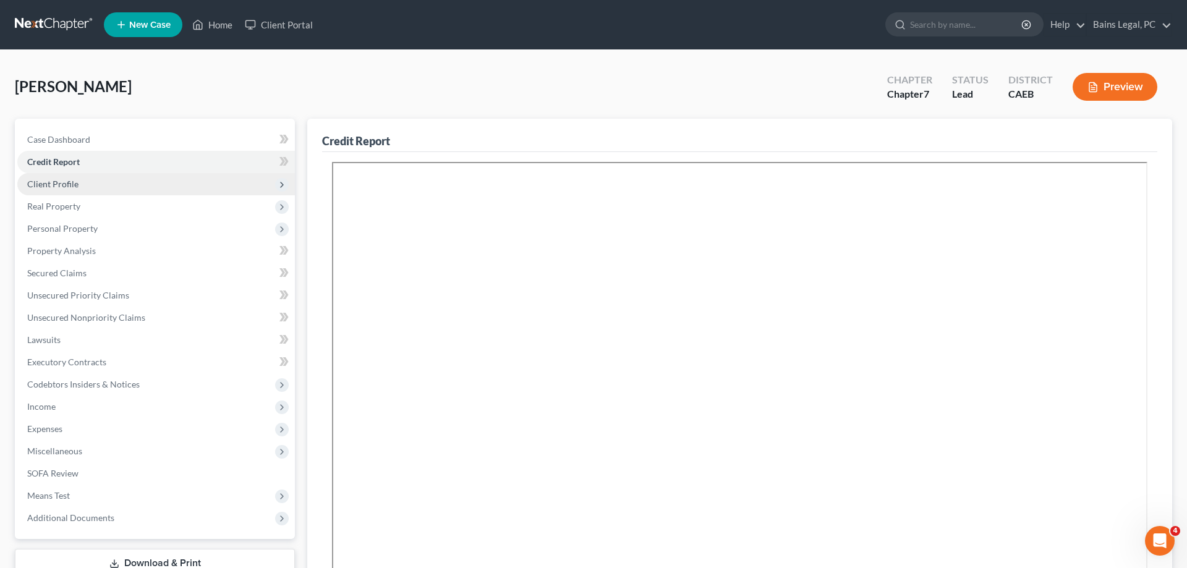
click at [87, 192] on span "Client Profile" at bounding box center [156, 184] width 278 height 22
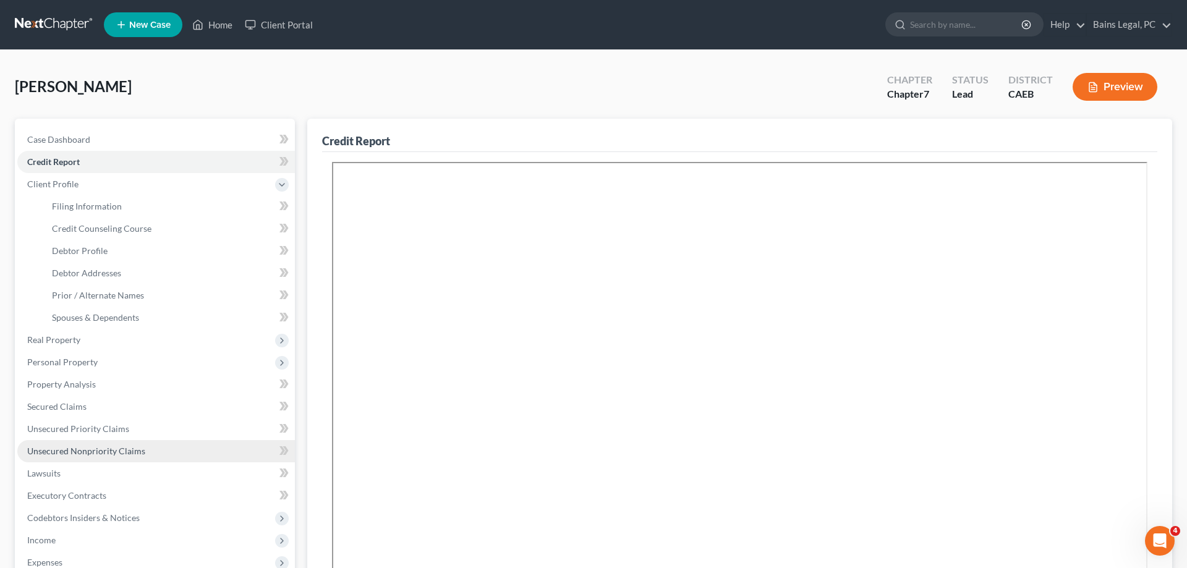
drag, startPoint x: 98, startPoint y: 455, endPoint x: 106, endPoint y: 454, distance: 7.5
click at [99, 456] on span "Unsecured Nonpriority Claims" at bounding box center [86, 451] width 118 height 11
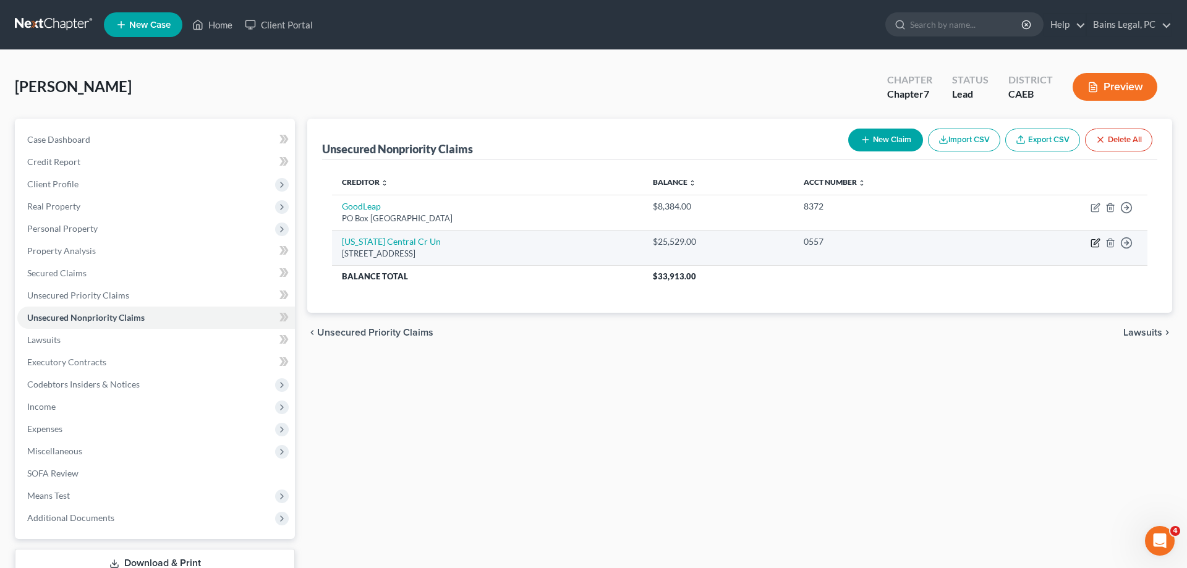
click at [1093, 245] on icon "button" at bounding box center [1096, 243] width 10 height 10
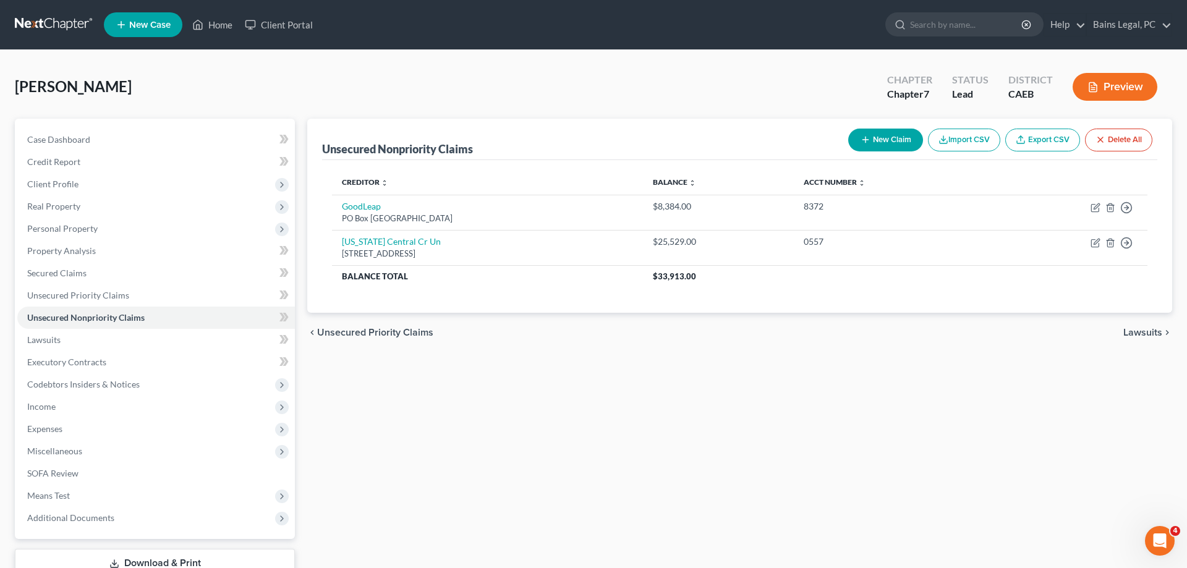
select select "13"
select select "2"
select select "0"
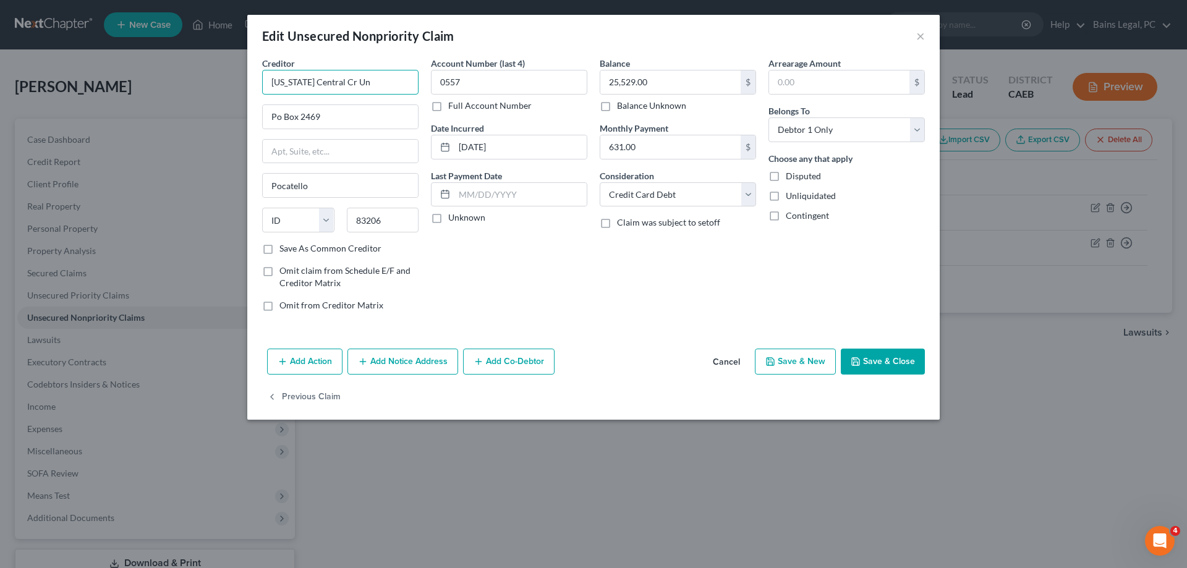
drag, startPoint x: 332, startPoint y: 83, endPoint x: 371, endPoint y: 85, distance: 39.0
click at [371, 85] on input "[US_STATE] Central Cr Un" at bounding box center [340, 82] width 156 height 25
type input "[US_STATE] Central Credit Union"
drag, startPoint x: 282, startPoint y: 119, endPoint x: 238, endPoint y: 107, distance: 45.6
click at [263, 118] on input "Po Box 2469" at bounding box center [340, 116] width 155 height 23
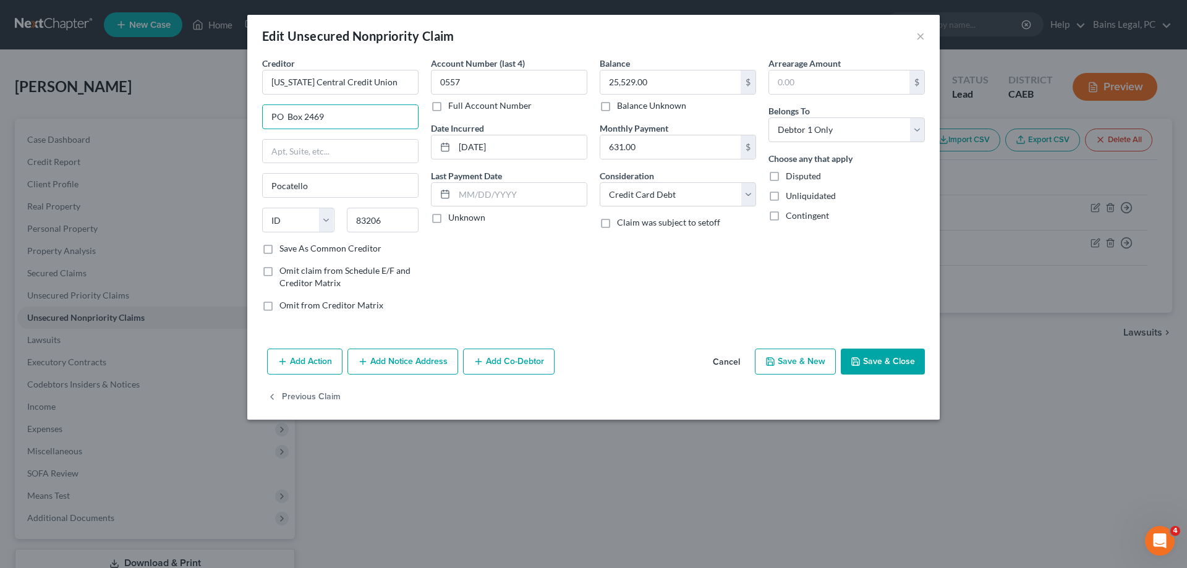
type input "PO Box 2469"
drag, startPoint x: 903, startPoint y: 363, endPoint x: 1154, endPoint y: 320, distance: 254.1
click at [903, 362] on button "Save & Close" at bounding box center [883, 362] width 84 height 26
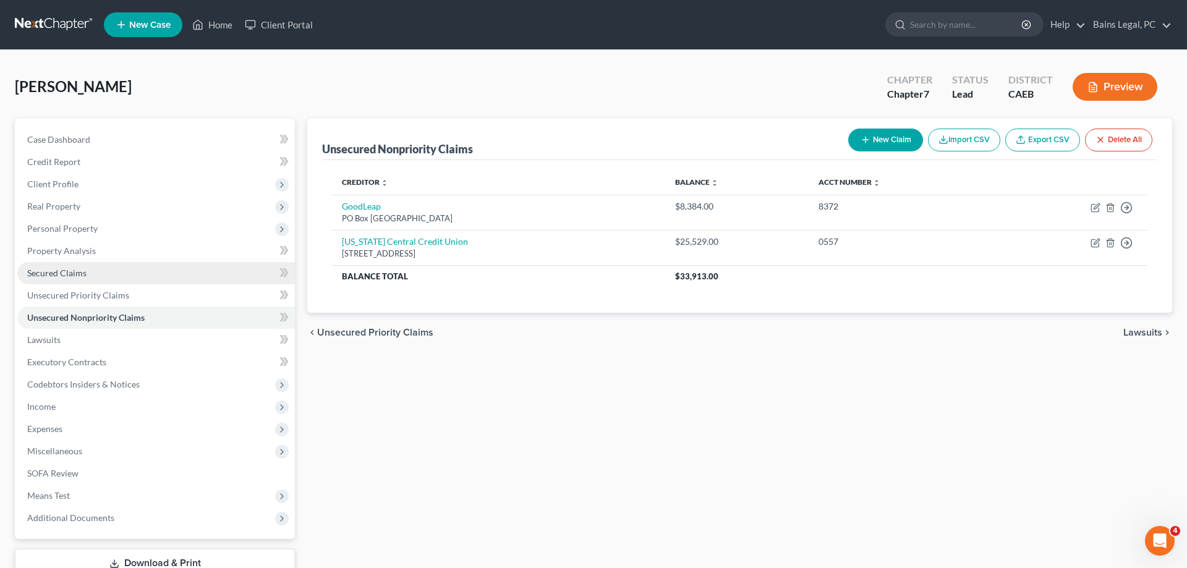
click at [66, 272] on span "Secured Claims" at bounding box center [56, 273] width 59 height 11
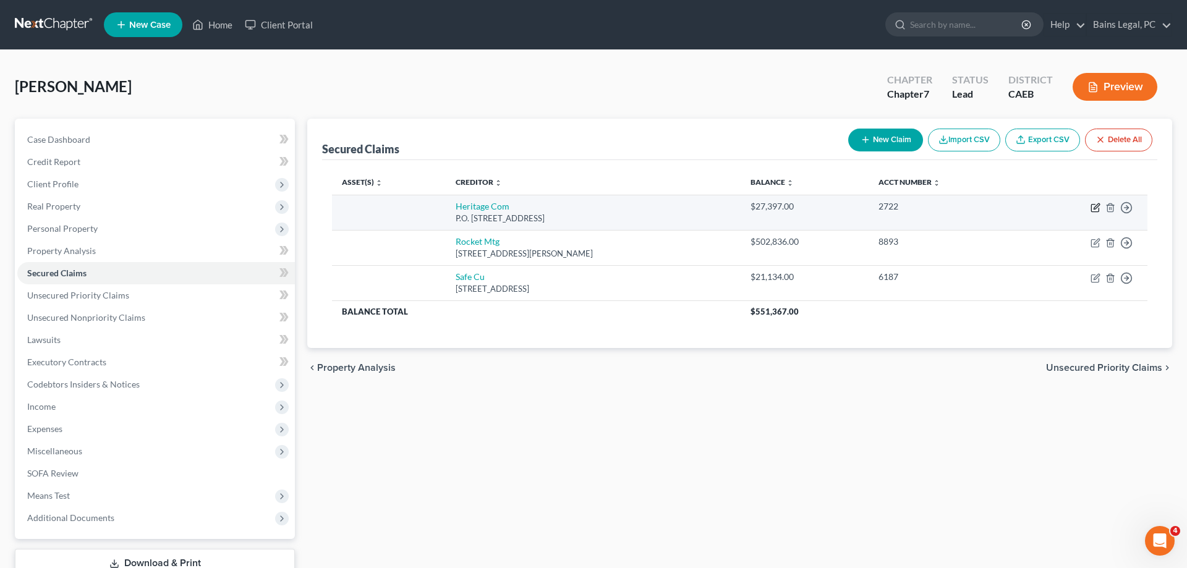
click at [1093, 209] on icon "button" at bounding box center [1096, 208] width 10 height 10
select select "4"
select select "0"
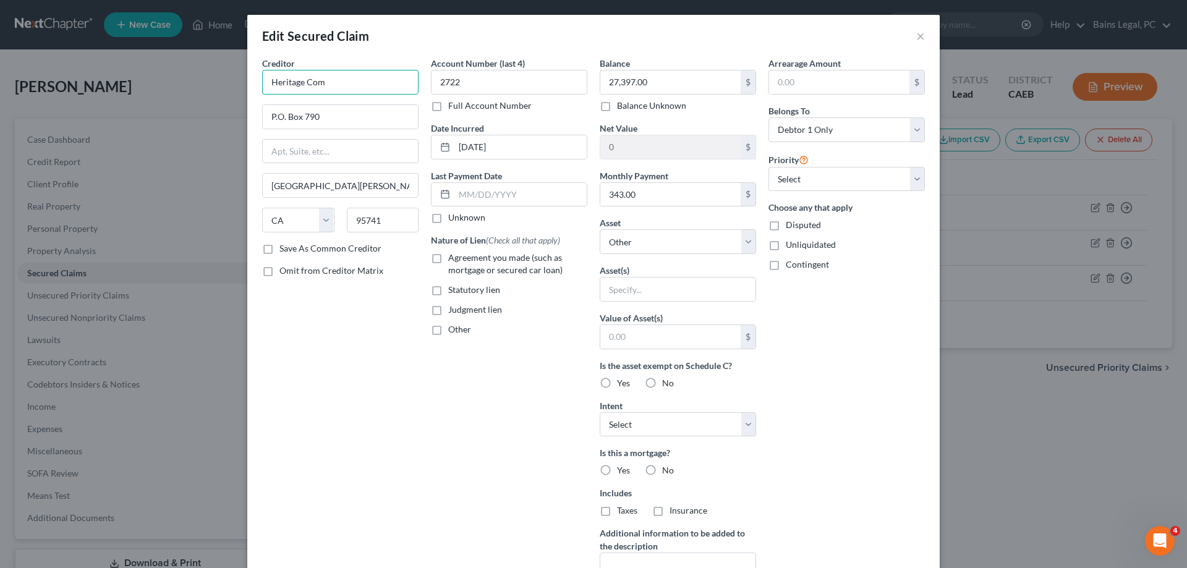
click at [365, 83] on input "Heritage Com" at bounding box center [340, 82] width 156 height 25
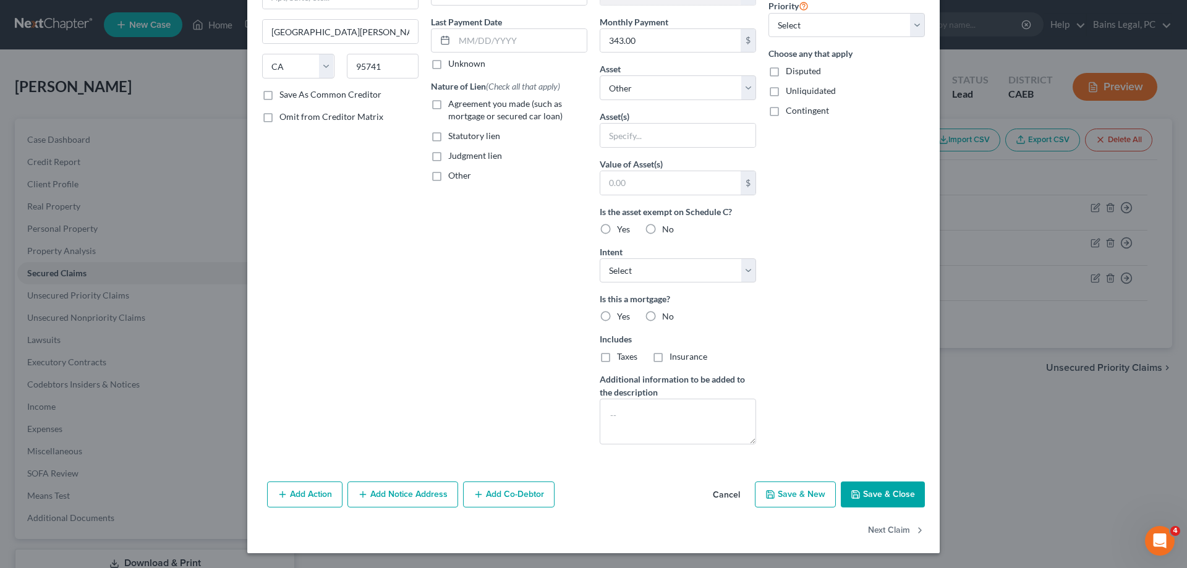
type input "Heritage Community Credit Union"
click at [904, 496] on button "Save & Close" at bounding box center [883, 495] width 84 height 26
select select
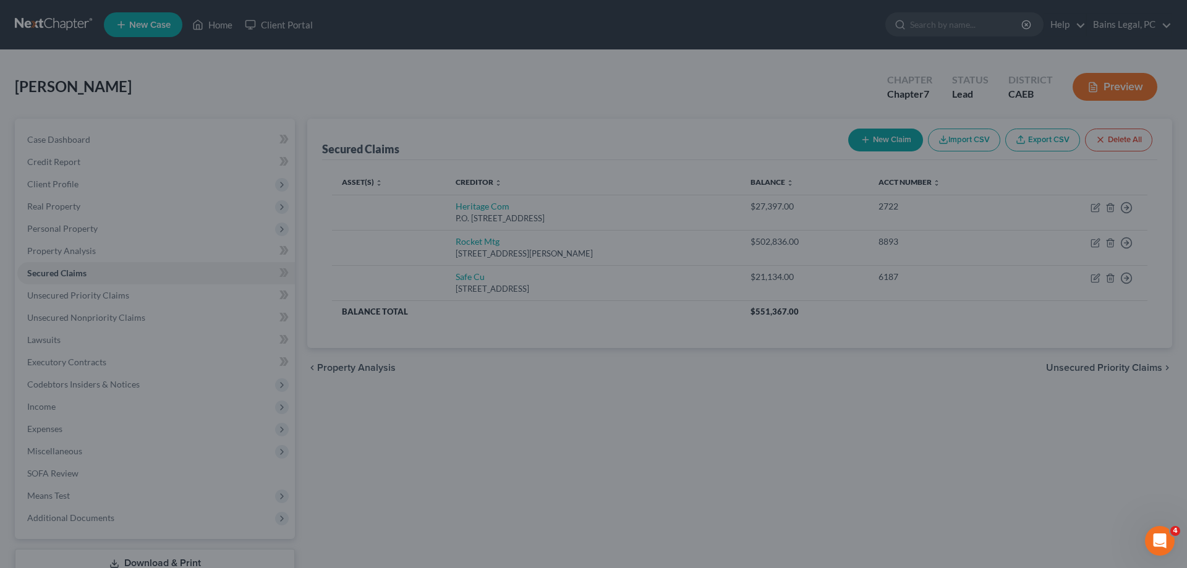
type input "Heritage Community Credit Union"
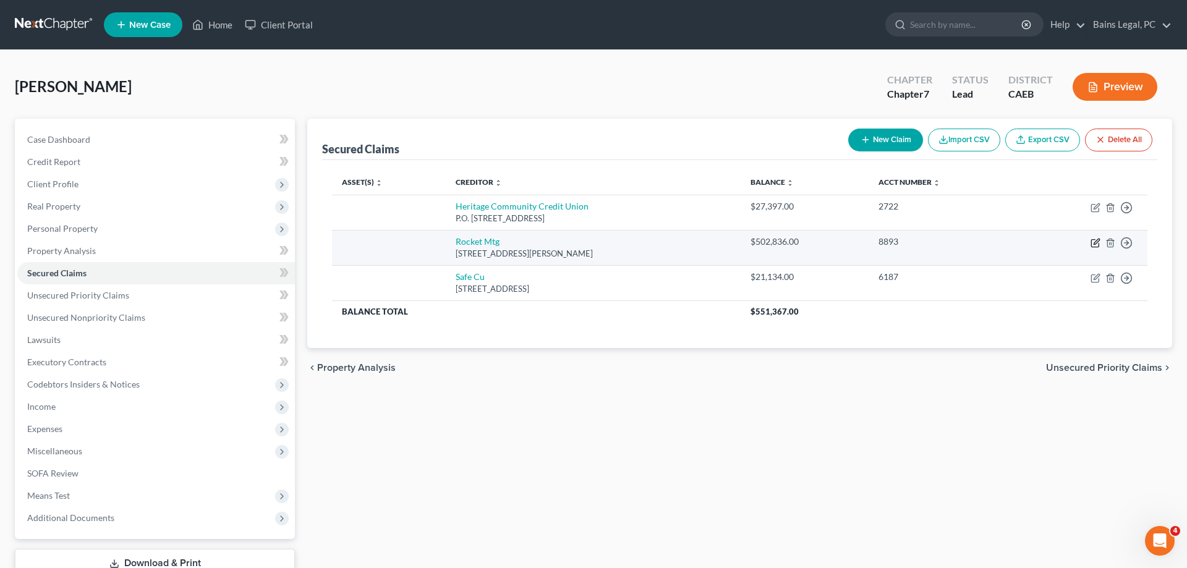
click at [1094, 243] on icon "button" at bounding box center [1097, 242] width 6 height 6
select select "23"
select select "0"
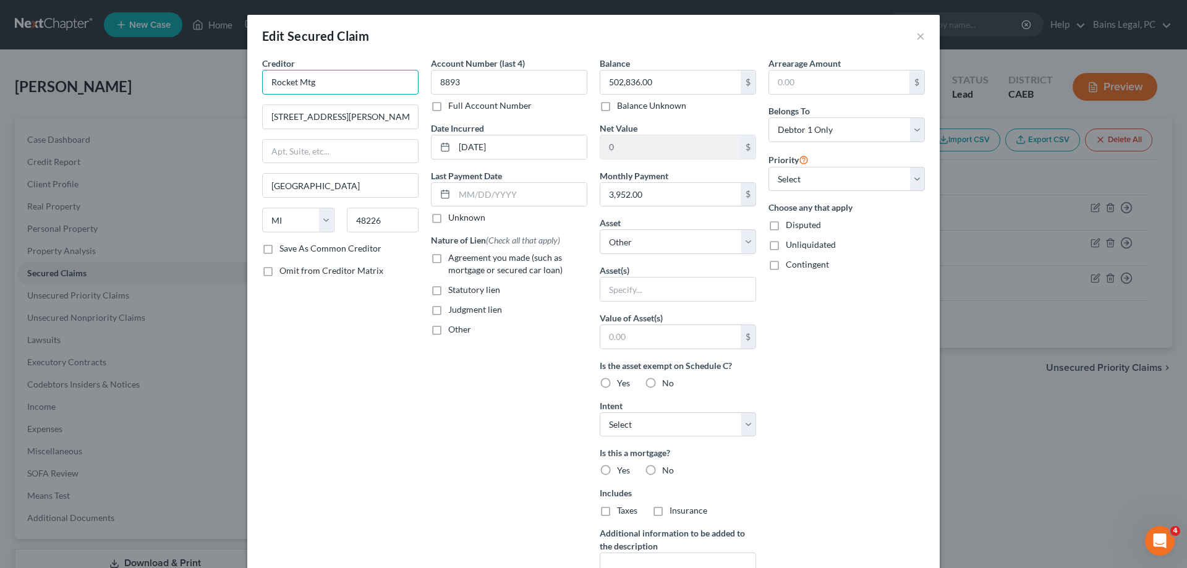
drag, startPoint x: 365, startPoint y: 79, endPoint x: 226, endPoint y: 72, distance: 139.9
click at [262, 74] on input "Rocket Mtg" at bounding box center [340, 82] width 156 height 25
click at [297, 111] on div "[STREET_ADDRESS]" at bounding box center [336, 115] width 129 height 11
type input "Rocket Mortgage, LLC"
type input "PO Box 6577"
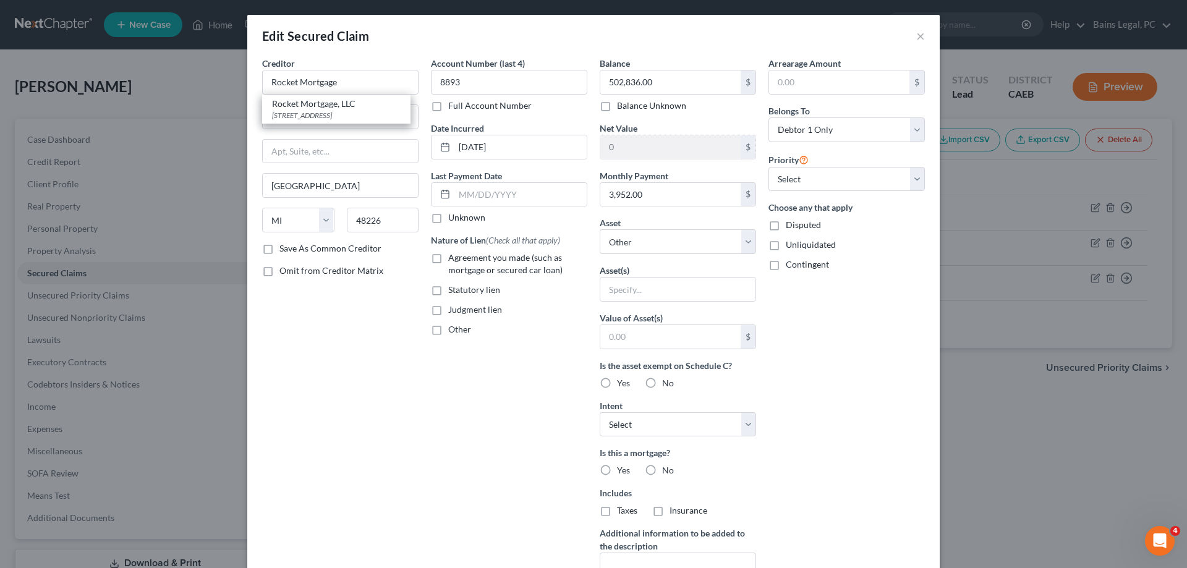
type input "[PERSON_NAME] Stream"
select select "14"
type input "60197"
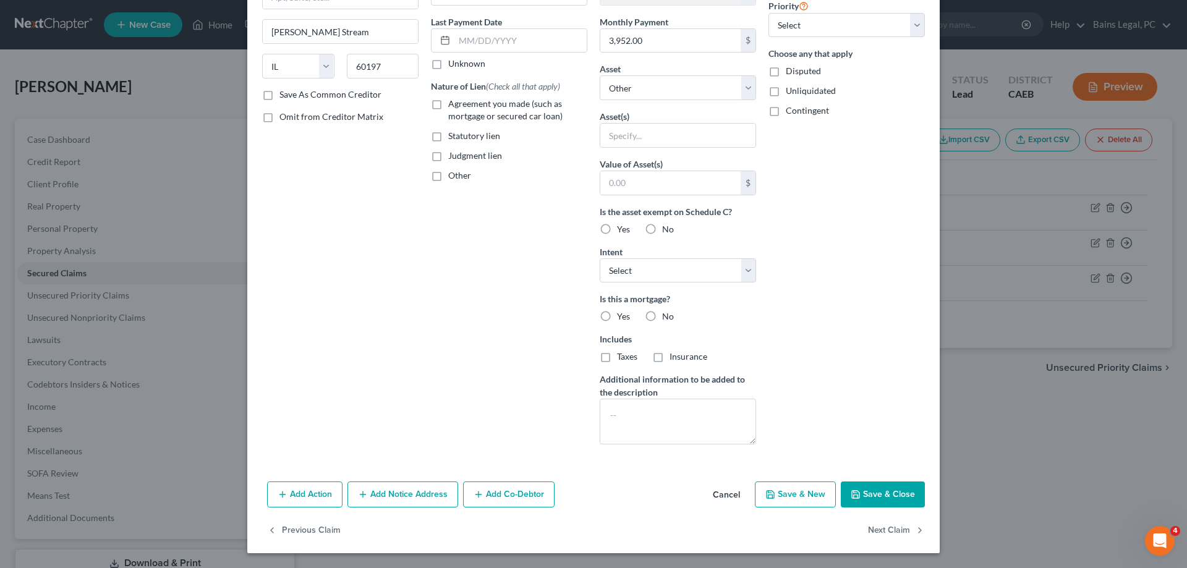
drag, startPoint x: 901, startPoint y: 499, endPoint x: 1012, endPoint y: 463, distance: 116.9
click at [900, 499] on button "Save & Close" at bounding box center [883, 495] width 84 height 26
select select
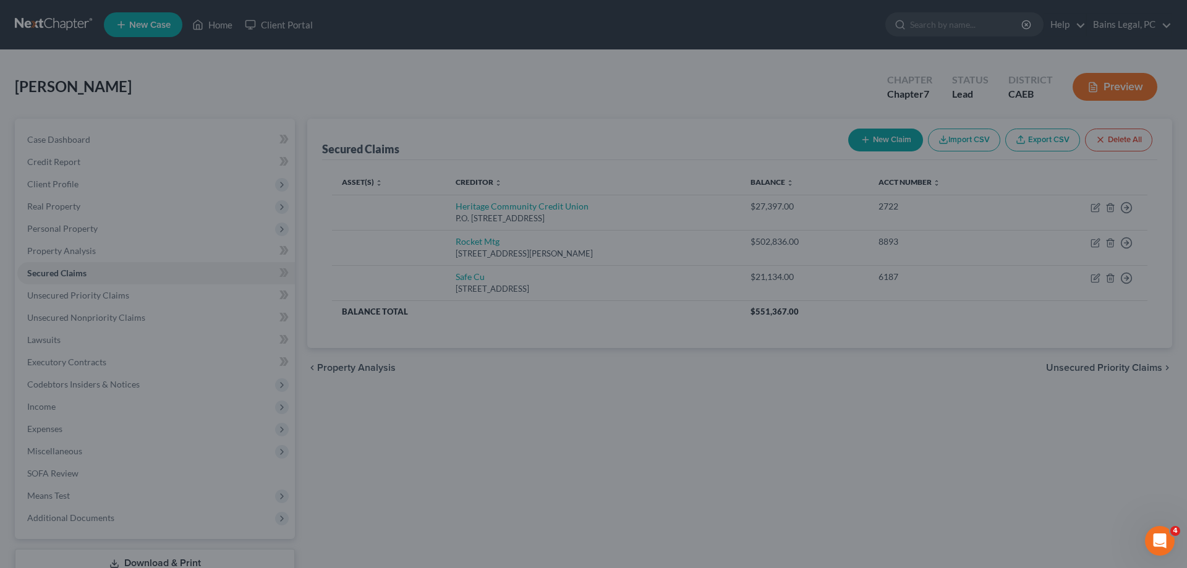
type input "0"
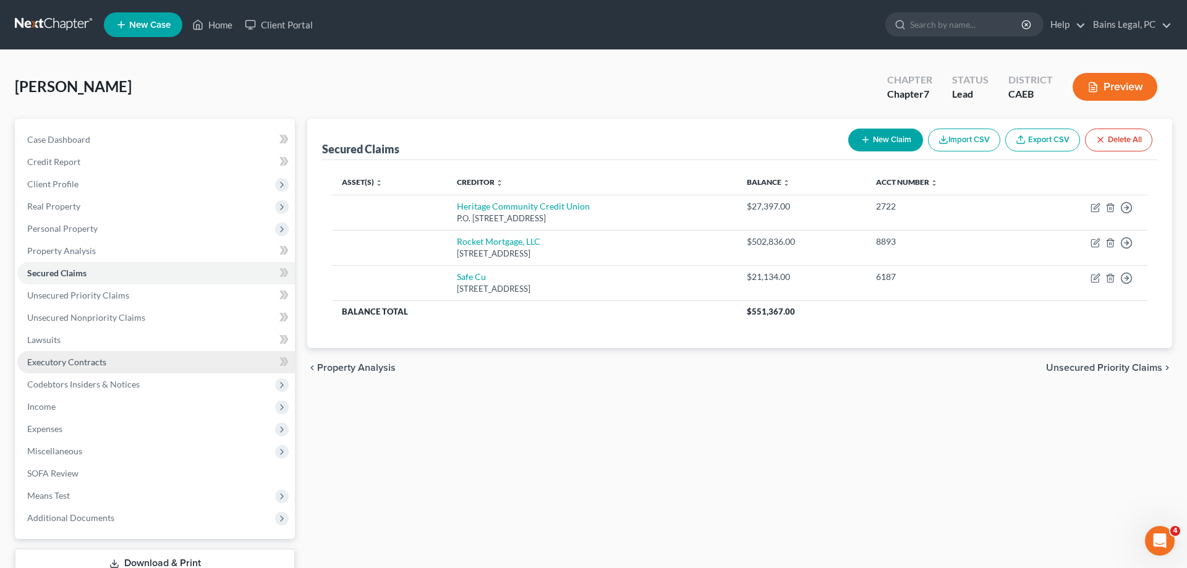
click at [96, 360] on span "Executory Contracts" at bounding box center [66, 362] width 79 height 11
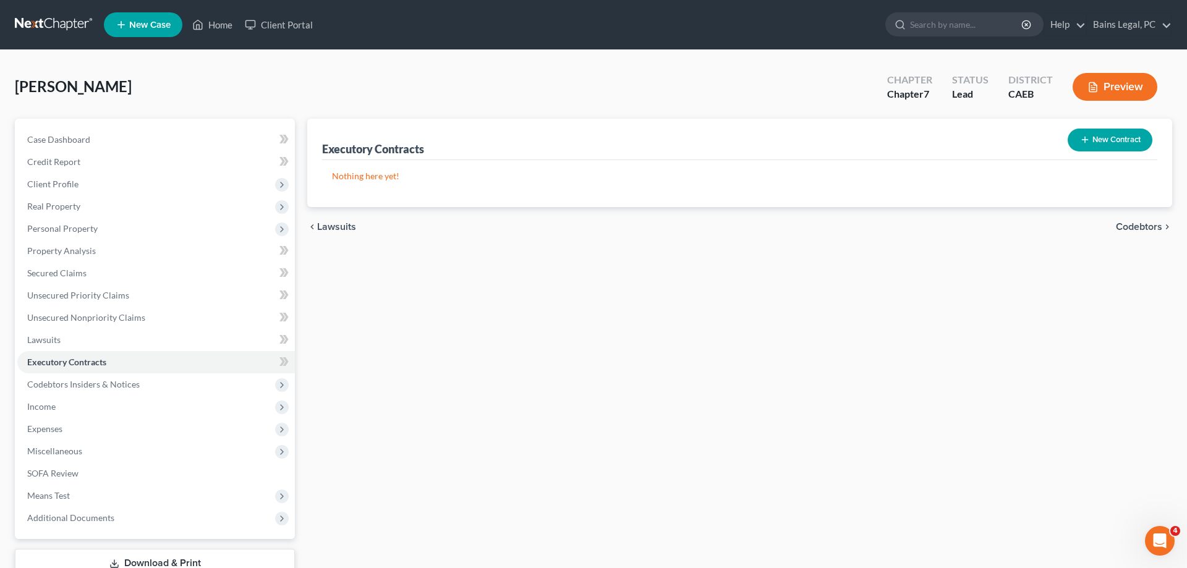
click at [1097, 135] on button "New Contract" at bounding box center [1110, 140] width 85 height 23
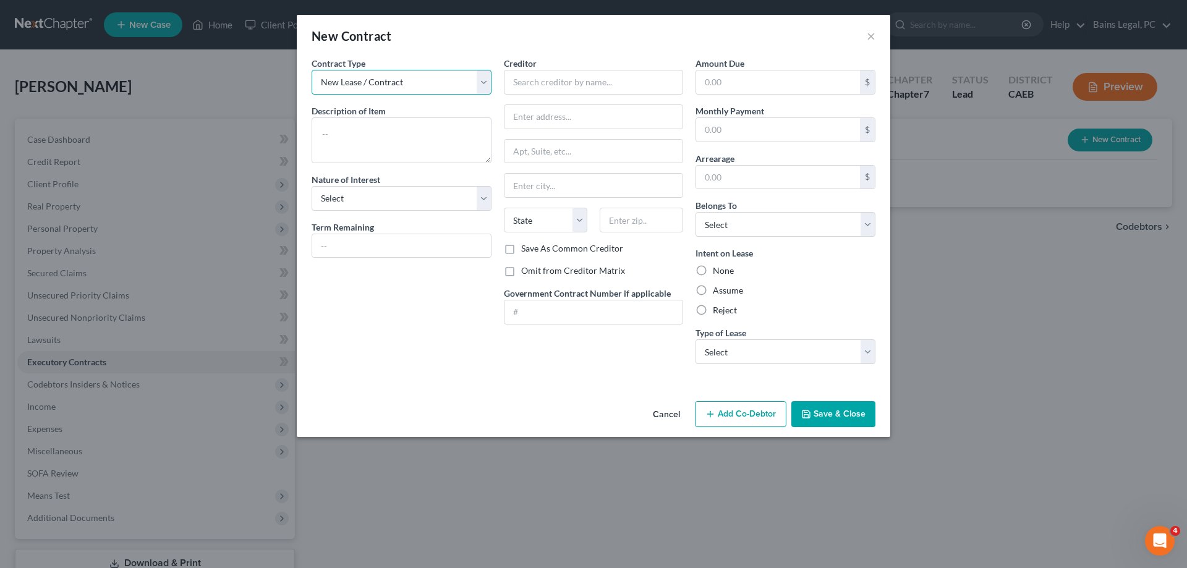
click at [312, 70] on select "New Lease / Contract New Timeshare" at bounding box center [402, 82] width 180 height 25
drag, startPoint x: 416, startPoint y: 81, endPoint x: 463, endPoint y: 66, distance: 49.5
click at [463, 66] on div "Contract Type New Lease / Contract New Timeshare" at bounding box center [402, 76] width 180 height 38
click at [558, 80] on input "text" at bounding box center [594, 82] width 180 height 25
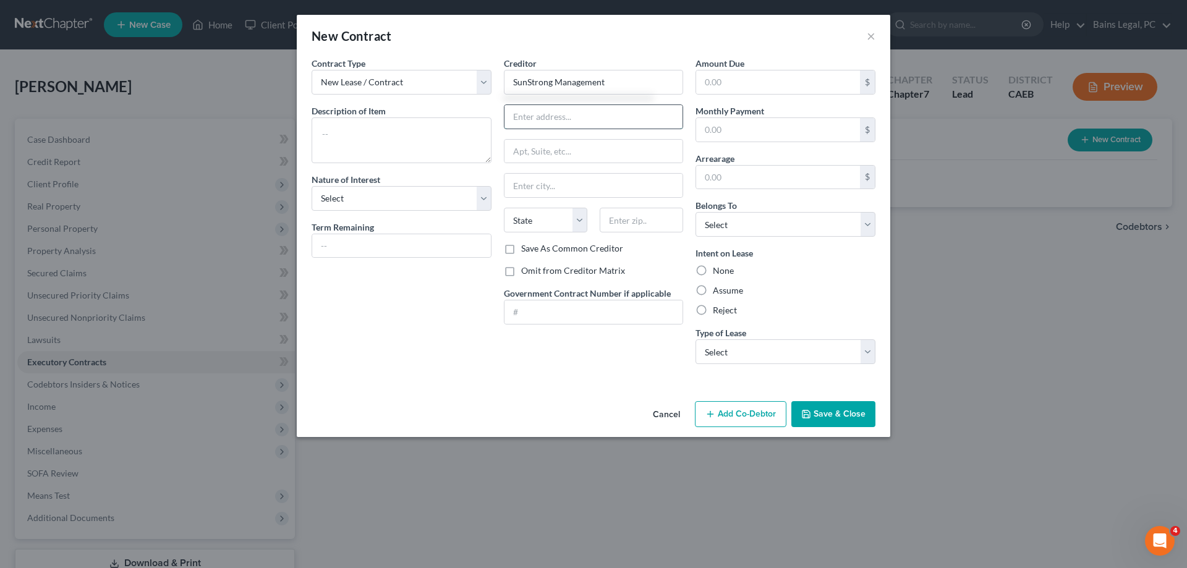
click at [657, 117] on input "text" at bounding box center [593, 116] width 179 height 23
type input "SunStrong Management"
type input "PO Box 91910"
type input "57109"
type input "[GEOGRAPHIC_DATA]"
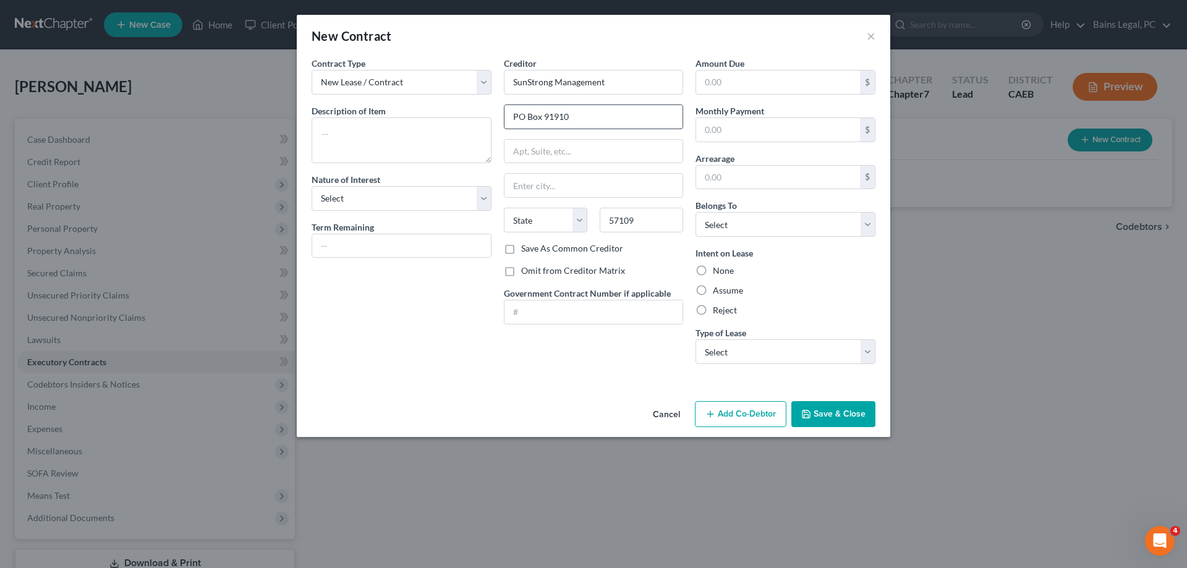
select select "43"
click at [696, 212] on select "Select Debtor 1 Only Debtor 2 Only Debtor 1 And Debtor 2 Only At Least One Of T…" at bounding box center [786, 224] width 180 height 25
select select "0"
click option "Debtor 1 Only" at bounding box center [0, 0] width 0 height 0
click at [815, 415] on button "Save & Close" at bounding box center [833, 414] width 84 height 26
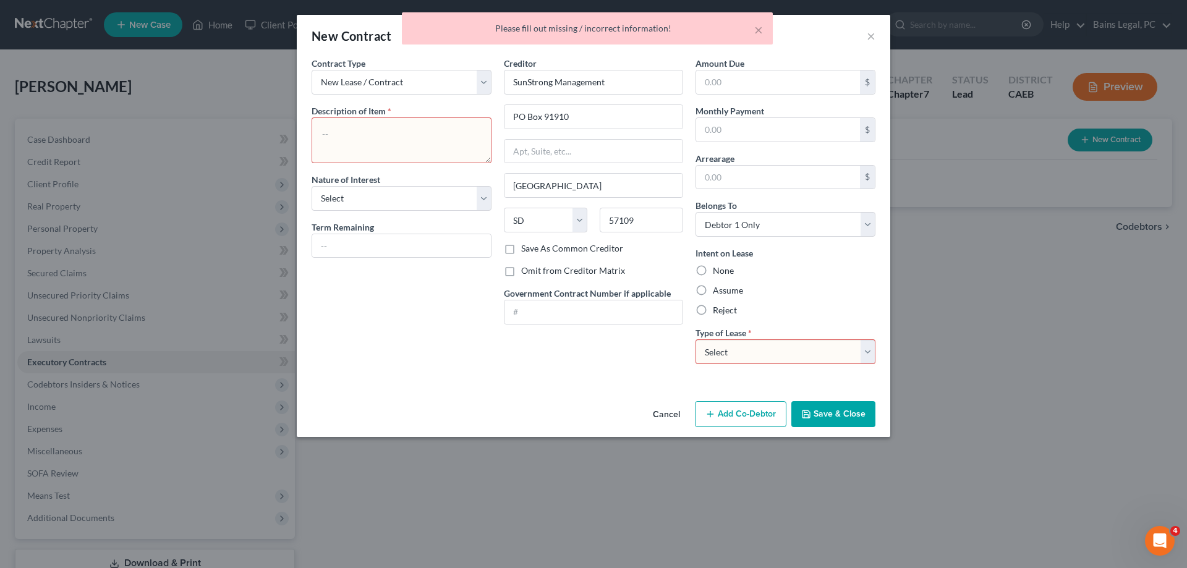
click at [353, 148] on textarea at bounding box center [402, 140] width 180 height 46
type textarea "Solar"
click at [838, 417] on button "Save & Close" at bounding box center [833, 414] width 84 height 26
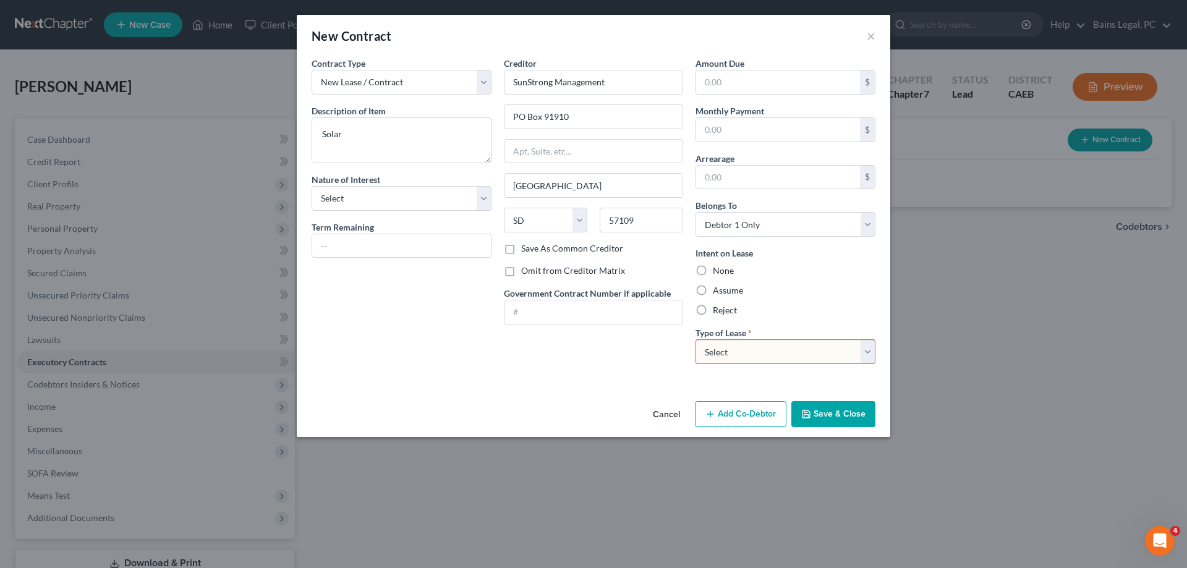
click at [696, 339] on select "Select Real Estate Car Other" at bounding box center [786, 351] width 180 height 25
select select "2"
click option "Other" at bounding box center [0, 0] width 0 height 0
click at [834, 410] on button "Save & Close" at bounding box center [833, 414] width 84 height 26
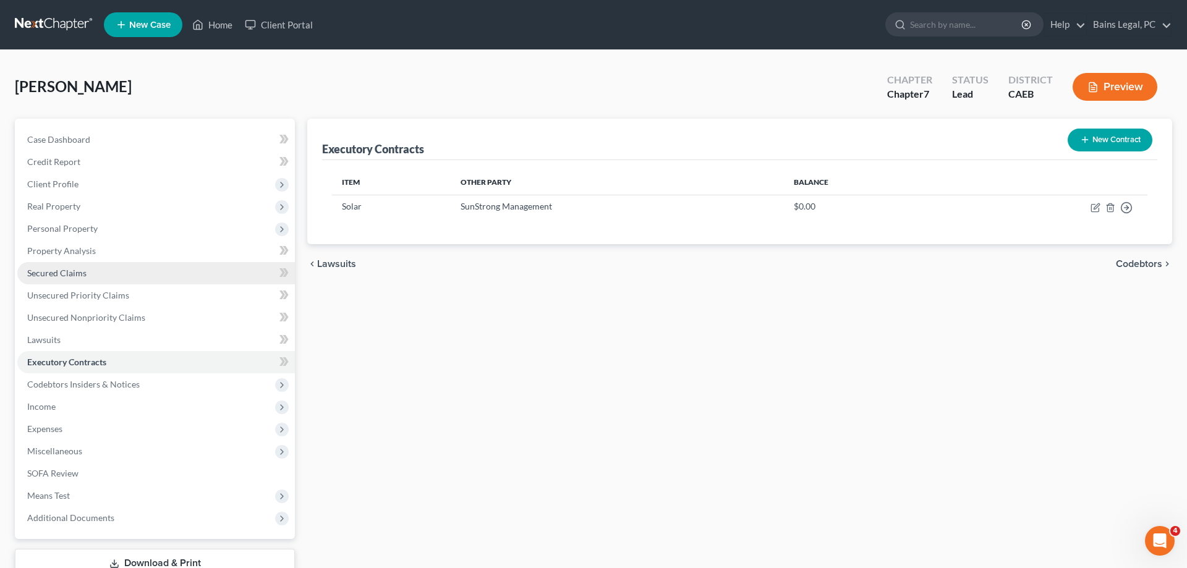
click at [89, 278] on link "Secured Claims" at bounding box center [156, 273] width 278 height 22
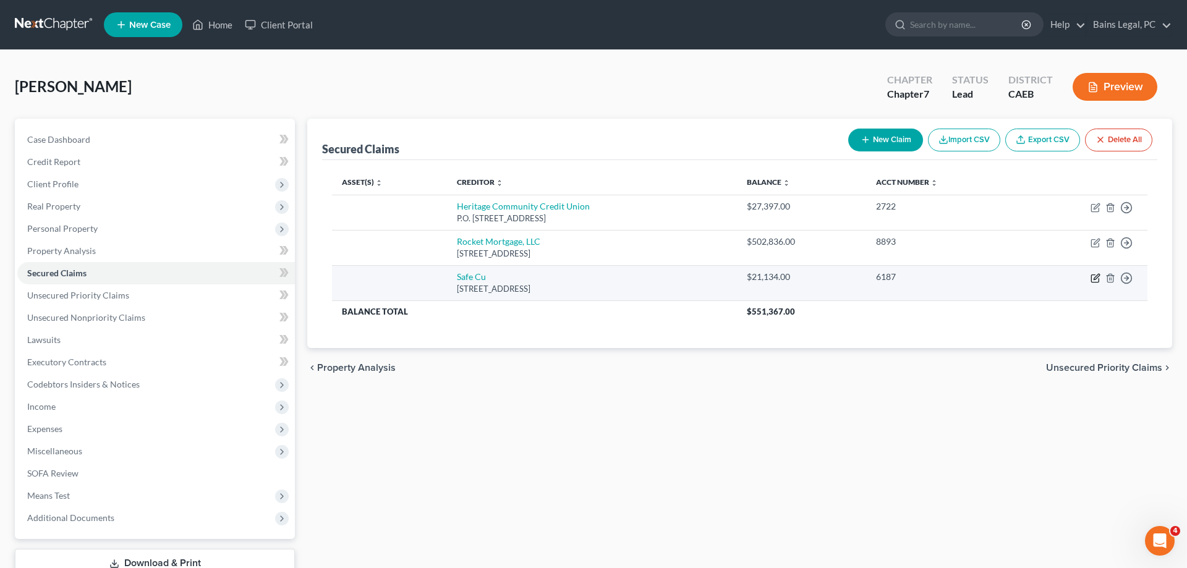
click at [1092, 279] on icon "button" at bounding box center [1094, 278] width 7 height 7
select select "4"
select select "0"
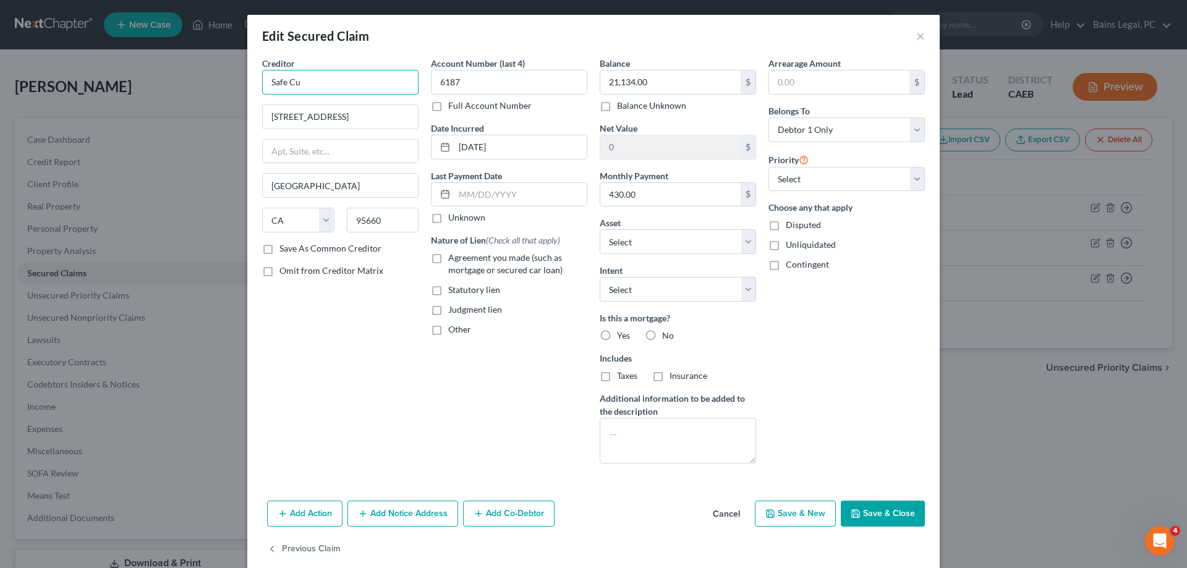
drag, startPoint x: 323, startPoint y: 82, endPoint x: 186, endPoint y: 84, distance: 137.3
click at [262, 81] on input "Safe Cu" at bounding box center [340, 82] width 156 height 25
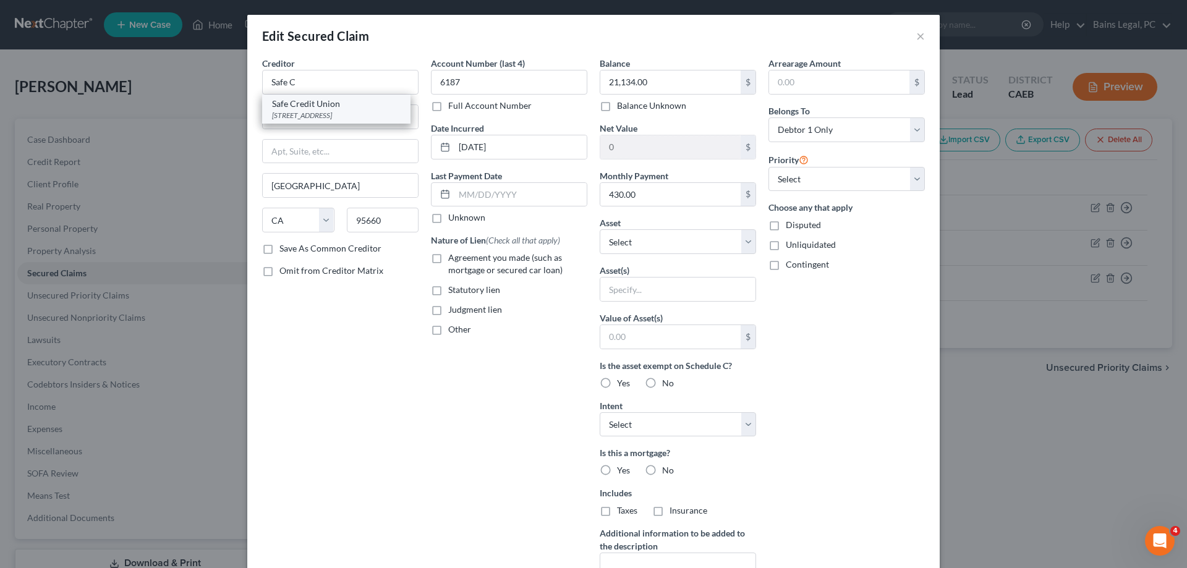
click at [291, 117] on div "[STREET_ADDRESS]" at bounding box center [336, 115] width 129 height 11
type input "Safe Credit Union"
type input "[STREET_ADDRESS]"
type input "Suite 100"
type input "Folsom"
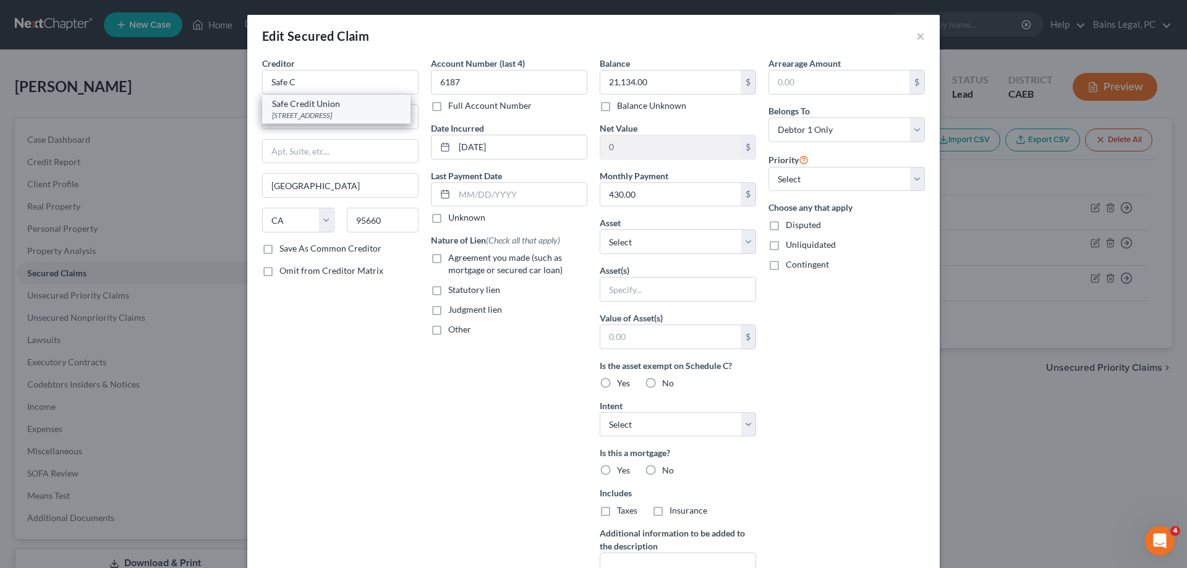
type input "95630"
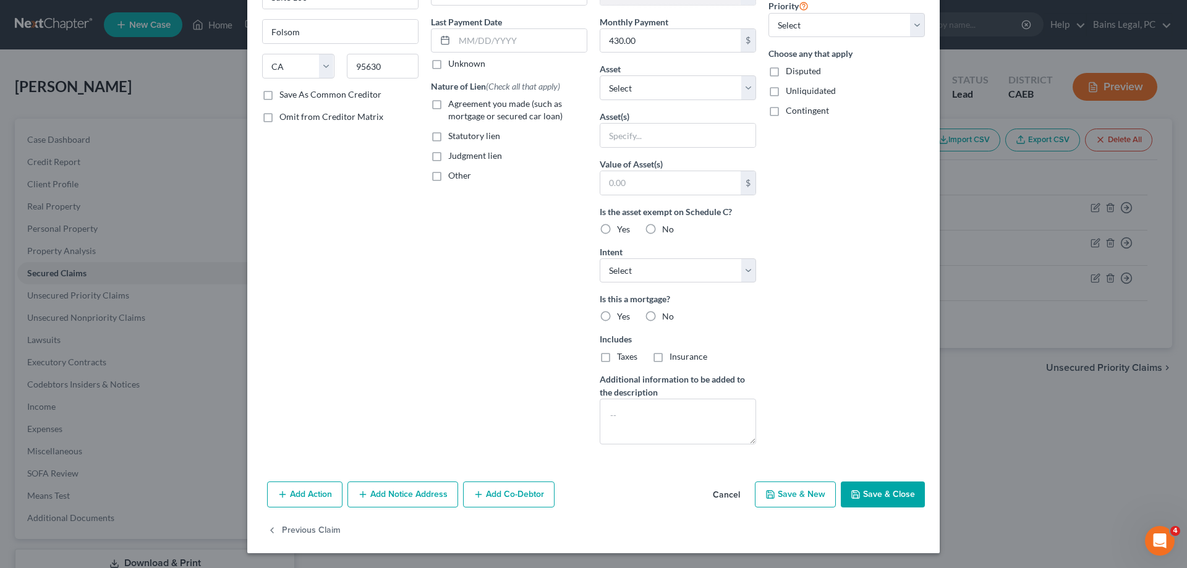
click at [428, 494] on button "Add Notice Address" at bounding box center [402, 495] width 111 height 26
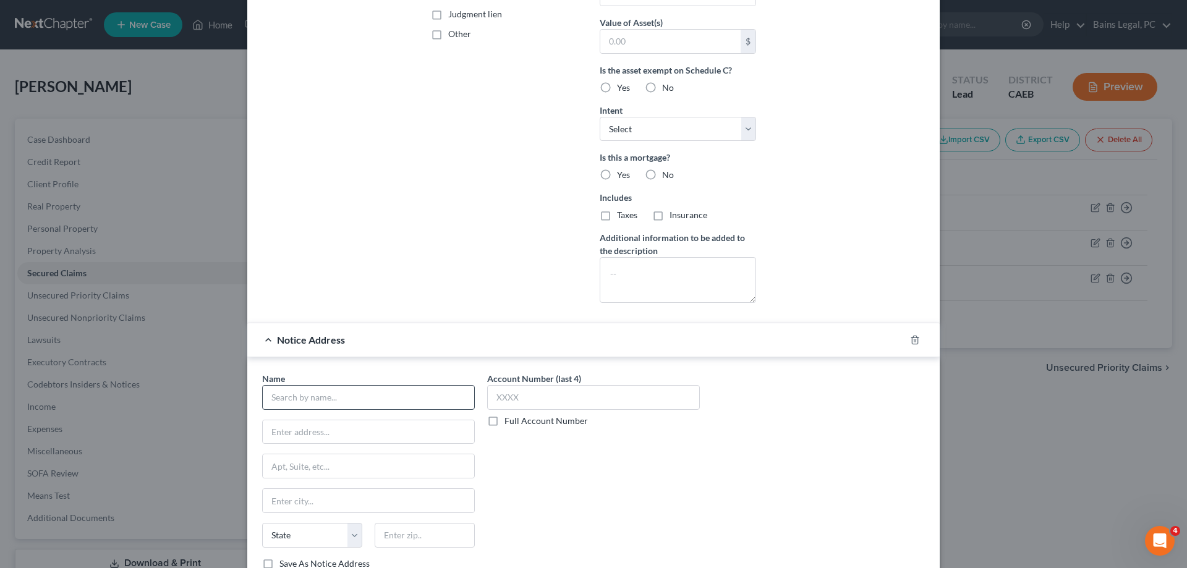
scroll to position [343, 0]
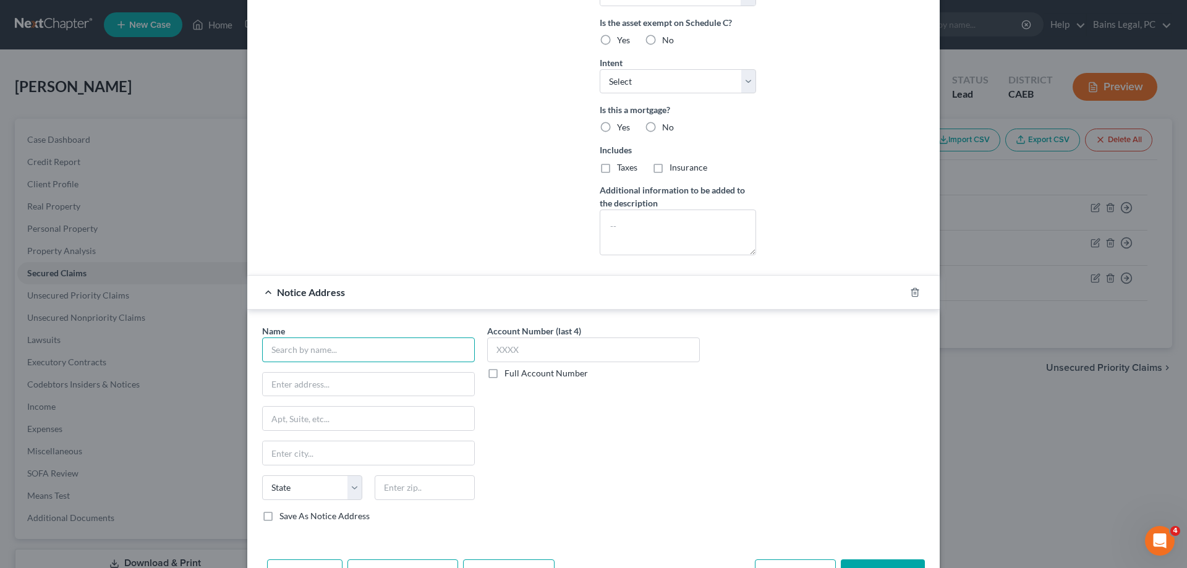
click at [401, 344] on input "text" at bounding box center [368, 350] width 213 height 25
type input "Safe Credit Union"
type input "PO Box 1910"
type input "95763"
type input "Folsom"
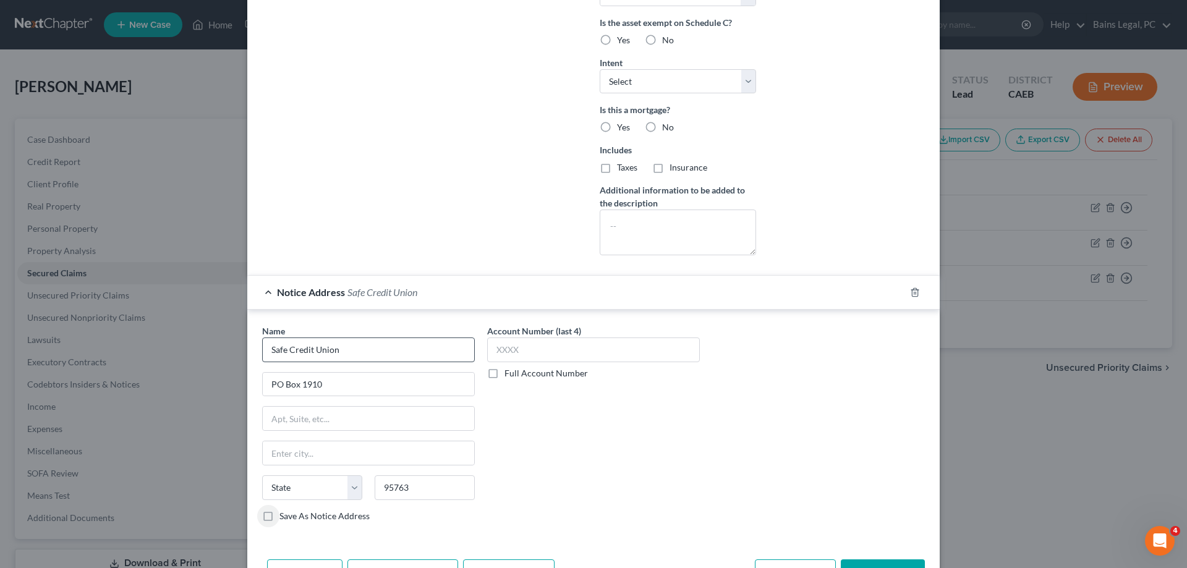
select select "4"
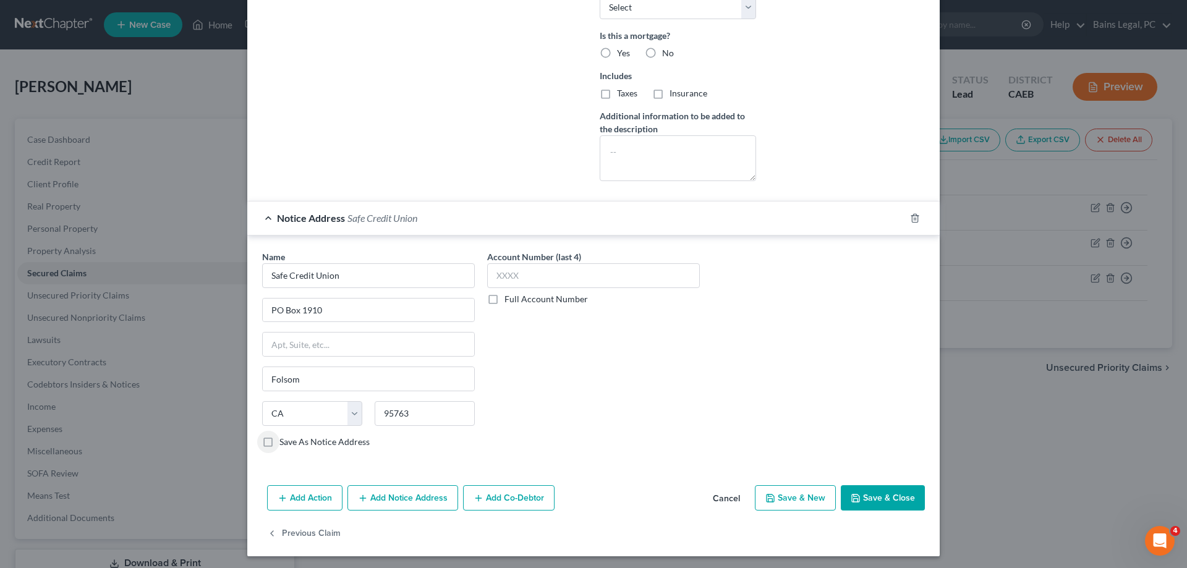
scroll to position [420, 0]
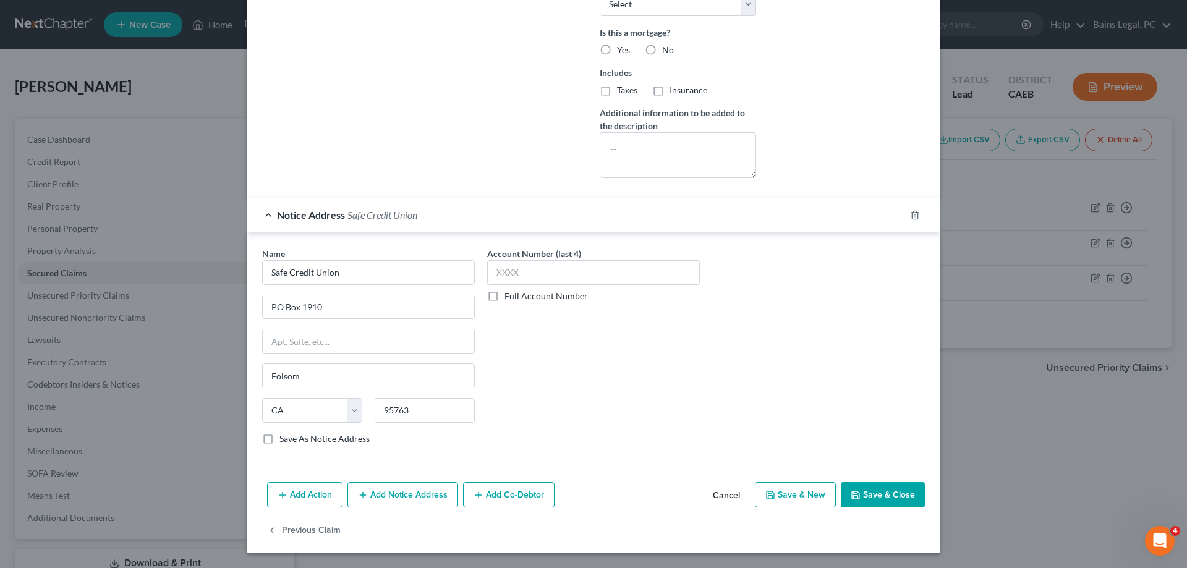
click at [876, 491] on button "Save & Close" at bounding box center [883, 495] width 84 height 26
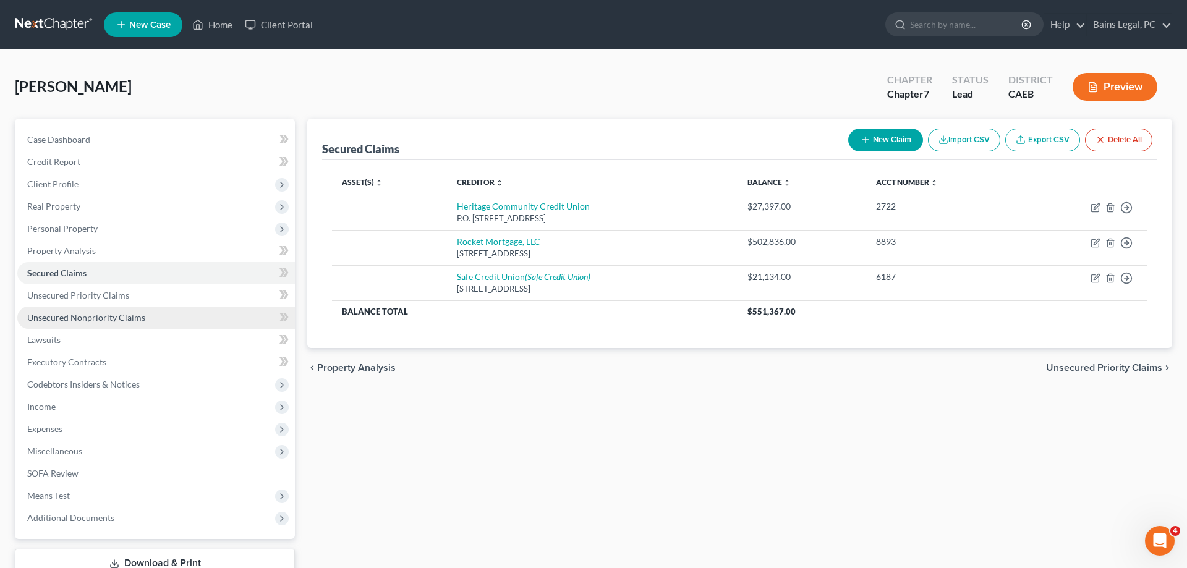
click at [87, 322] on span "Unsecured Nonpriority Claims" at bounding box center [86, 317] width 118 height 11
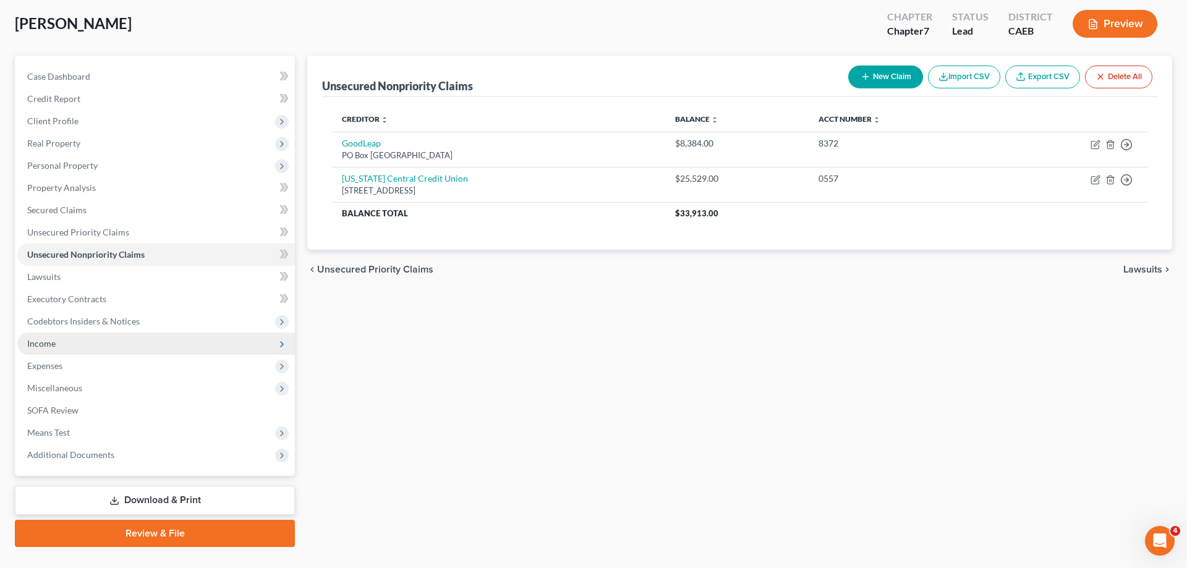
scroll to position [88, 0]
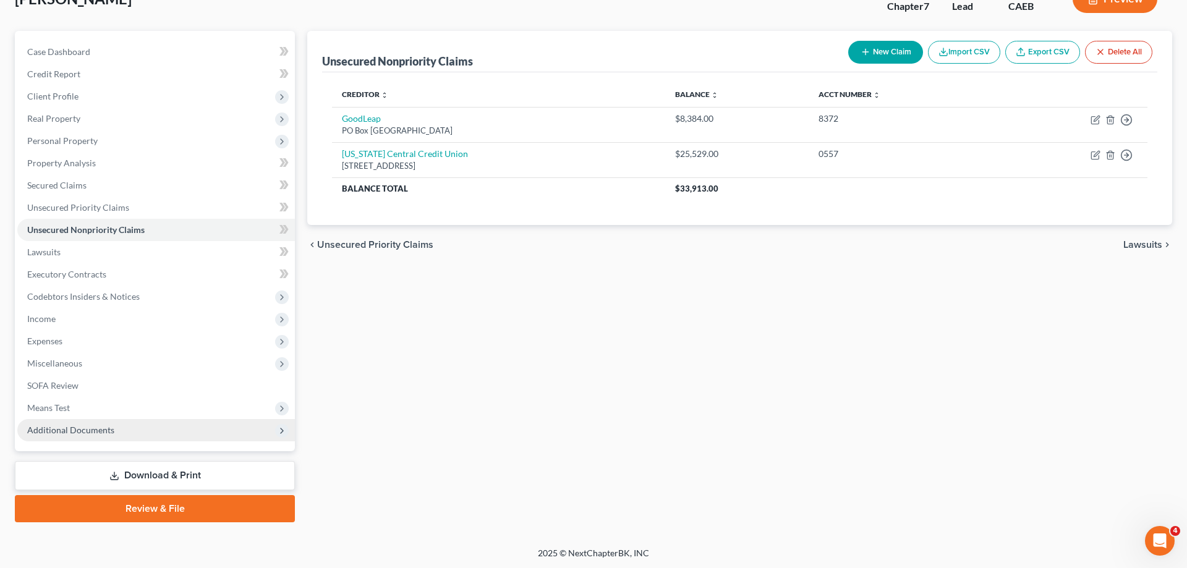
click at [144, 432] on span "Additional Documents" at bounding box center [156, 430] width 278 height 22
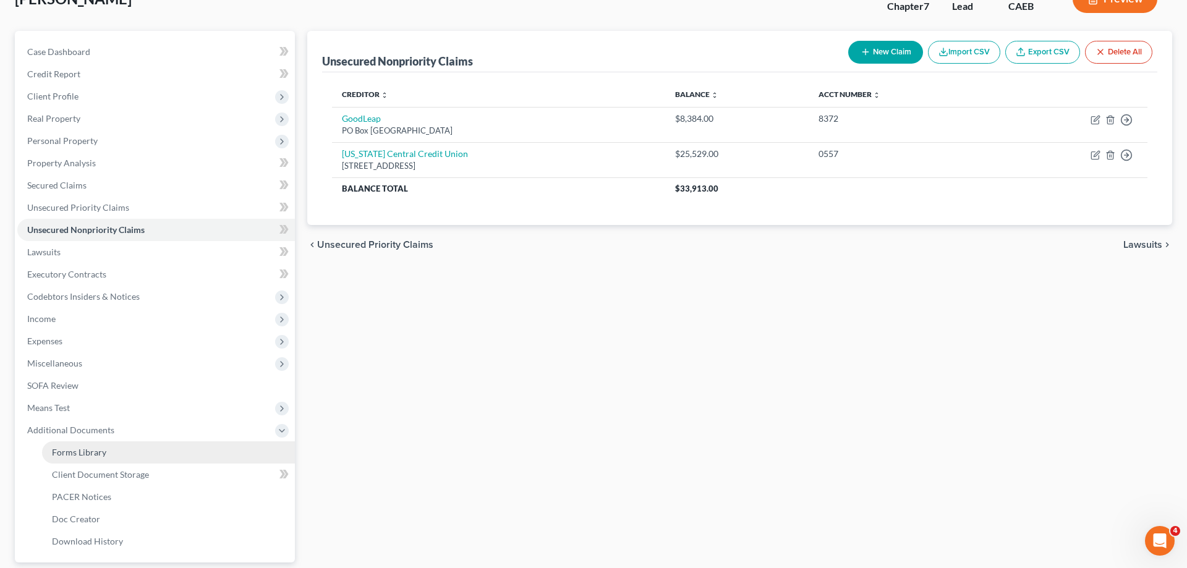
click at [144, 449] on link "Forms Library" at bounding box center [168, 452] width 253 height 22
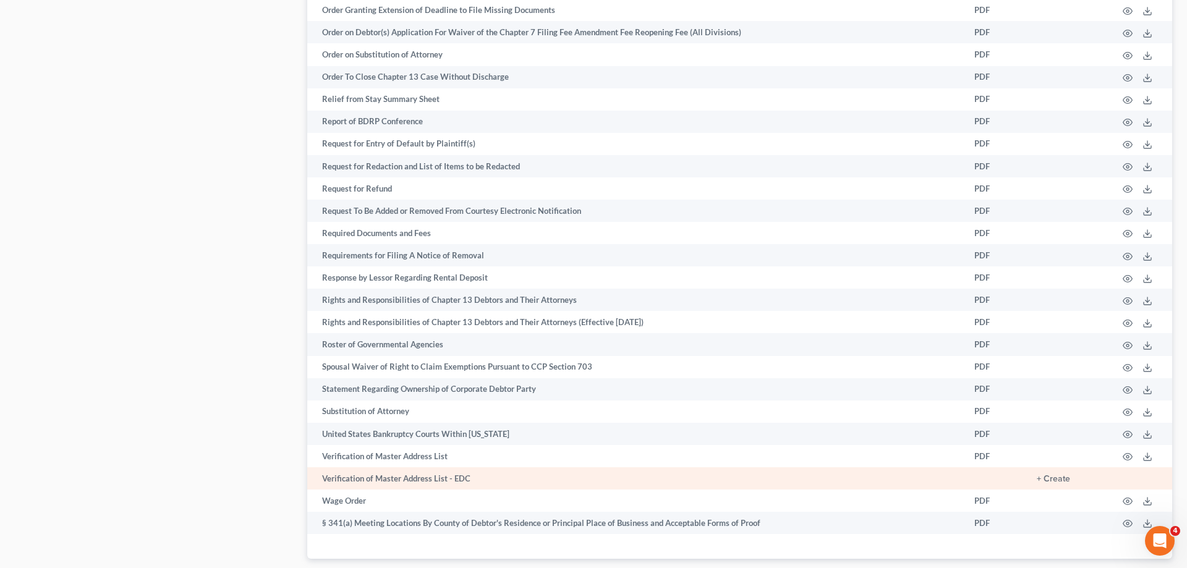
scroll to position [1795, 0]
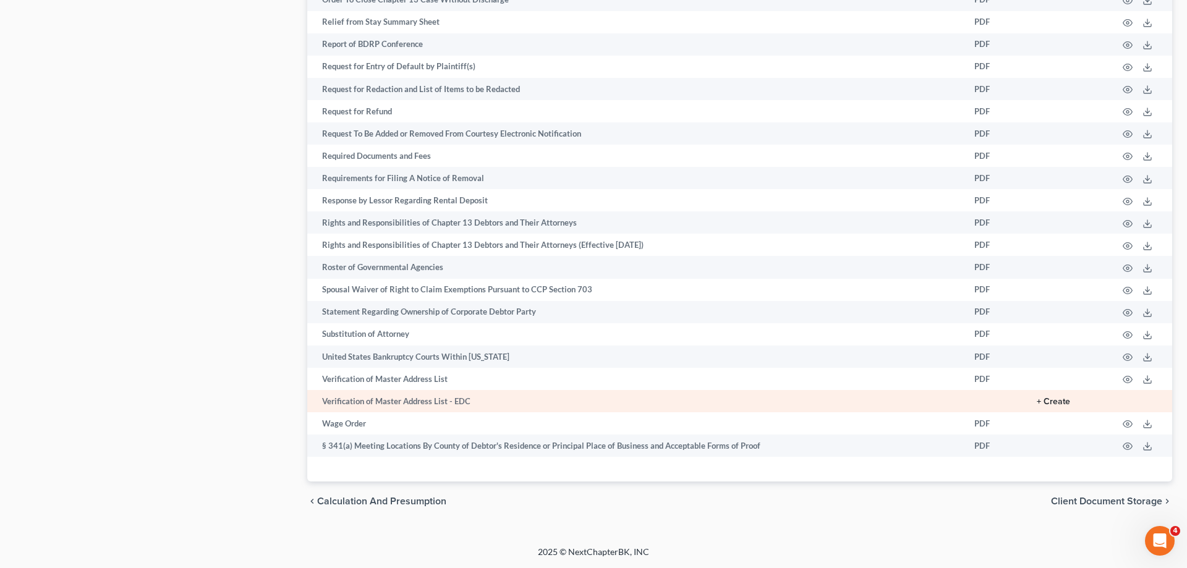
click at [1050, 399] on button "+ Create" at bounding box center [1053, 402] width 33 height 9
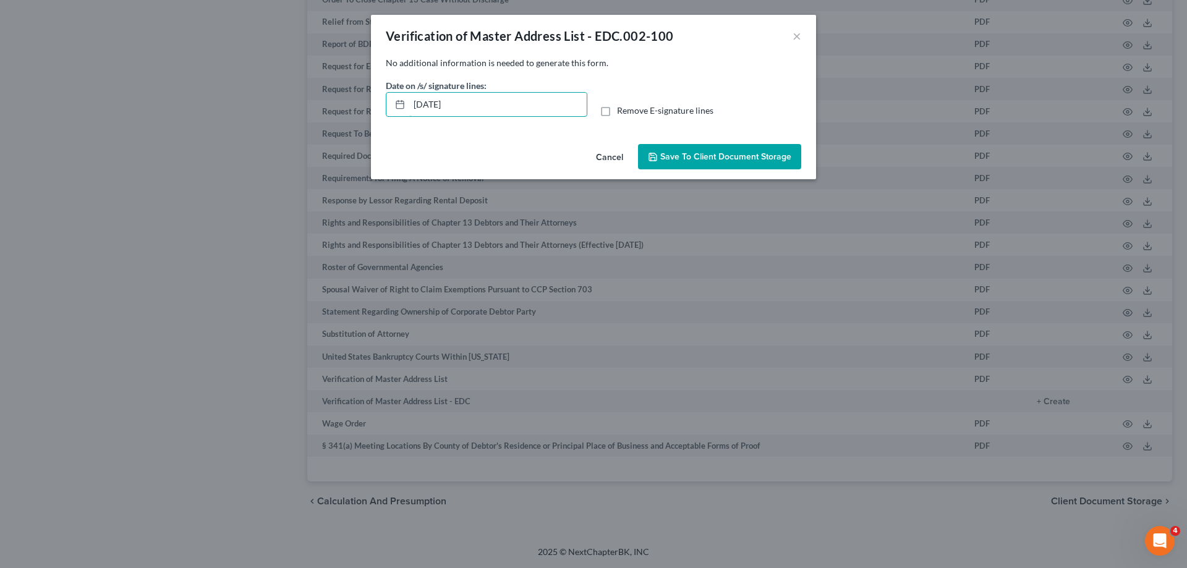
drag, startPoint x: 471, startPoint y: 105, endPoint x: 343, endPoint y: 103, distance: 128.6
click at [409, 106] on input "[DATE]" at bounding box center [497, 104] width 177 height 23
click at [645, 114] on span "Remove E-signature lines" at bounding box center [665, 110] width 96 height 11
click at [630, 113] on input "Remove E-signature lines" at bounding box center [626, 108] width 8 height 8
checkbox input "true"
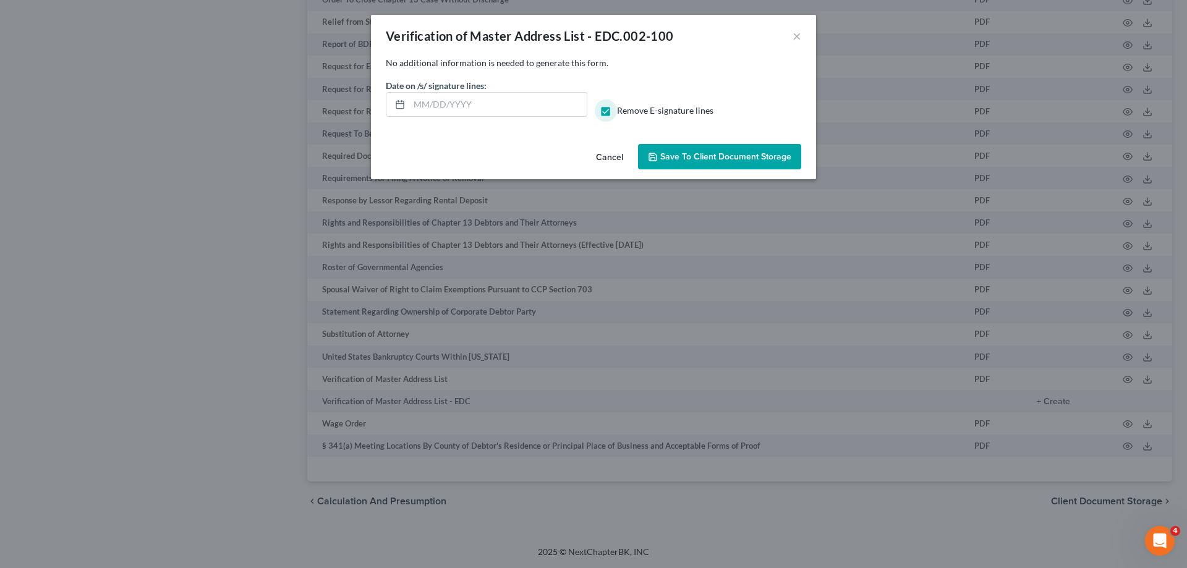
click at [683, 149] on button "Save to Client Document Storage" at bounding box center [719, 157] width 163 height 26
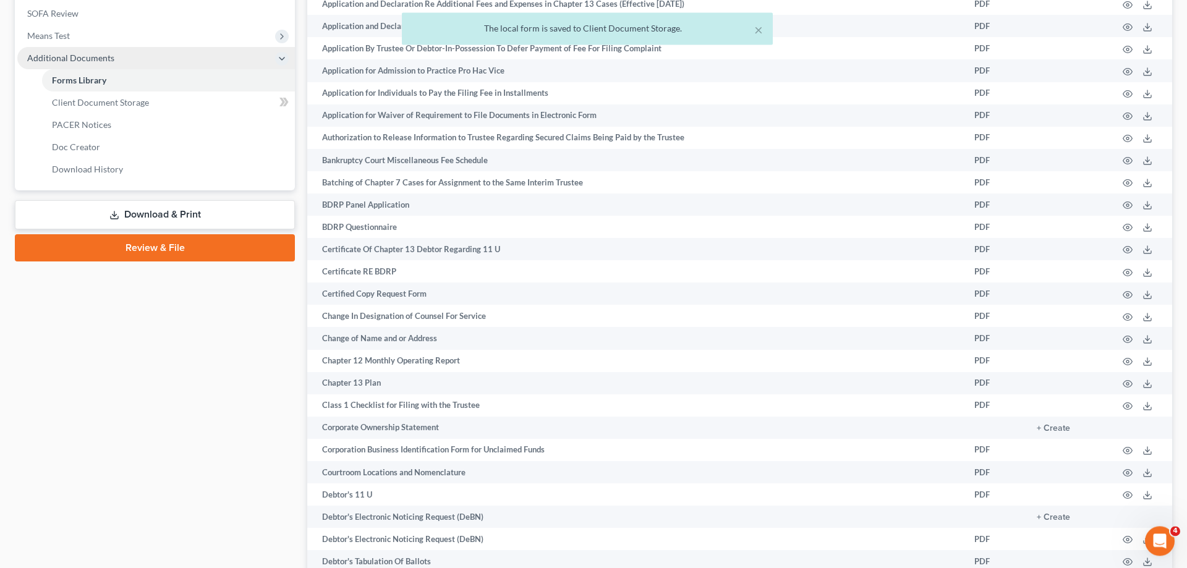
scroll to position [408, 0]
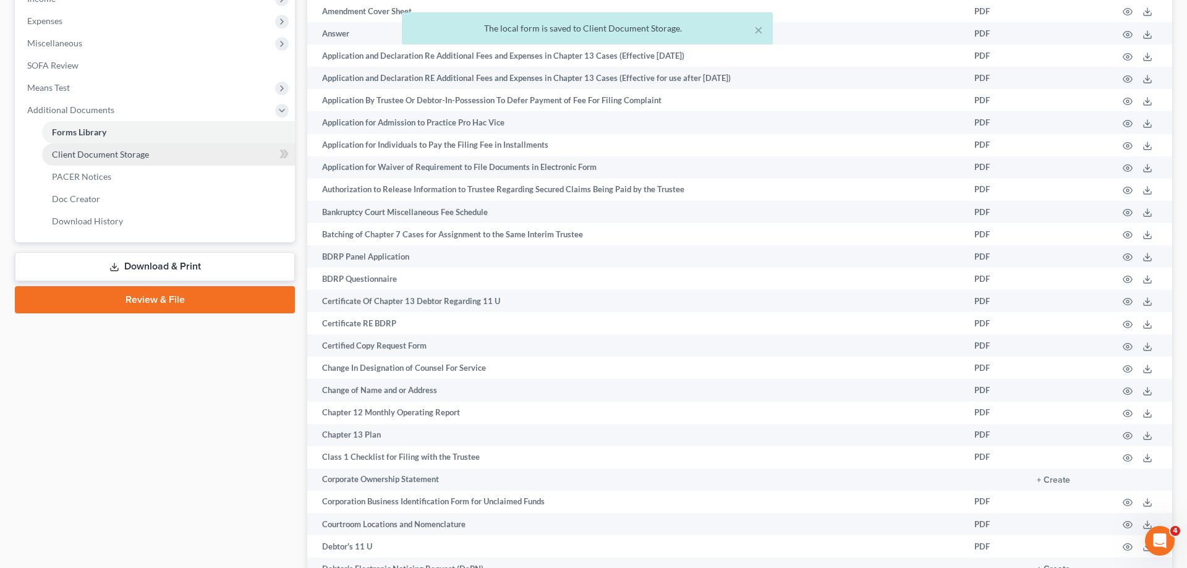
click at [161, 155] on link "Client Document Storage" at bounding box center [168, 154] width 253 height 22
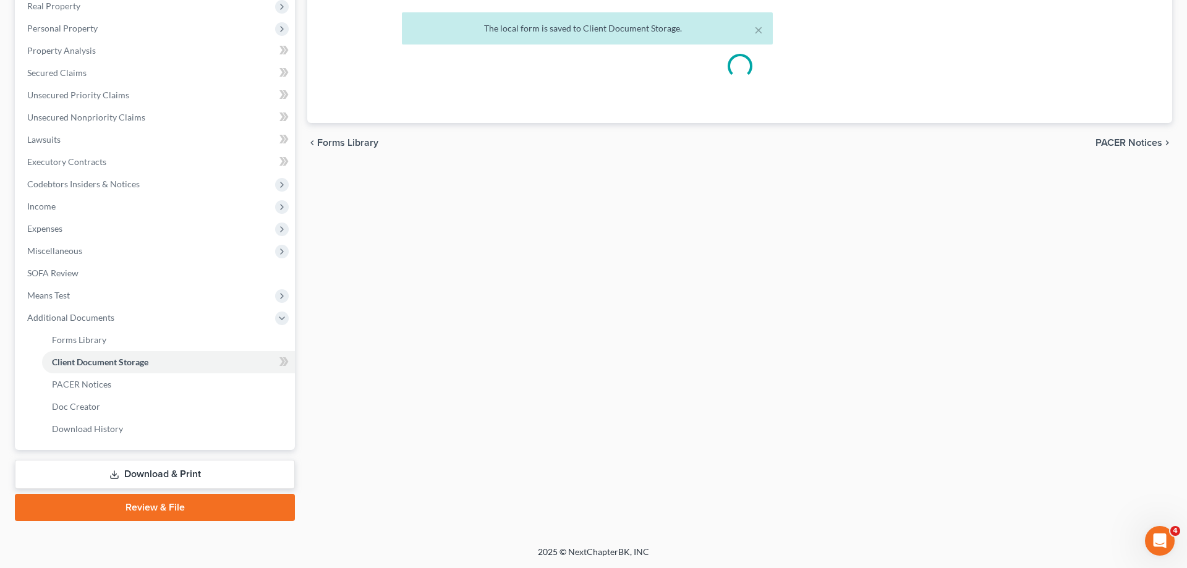
scroll to position [199, 0]
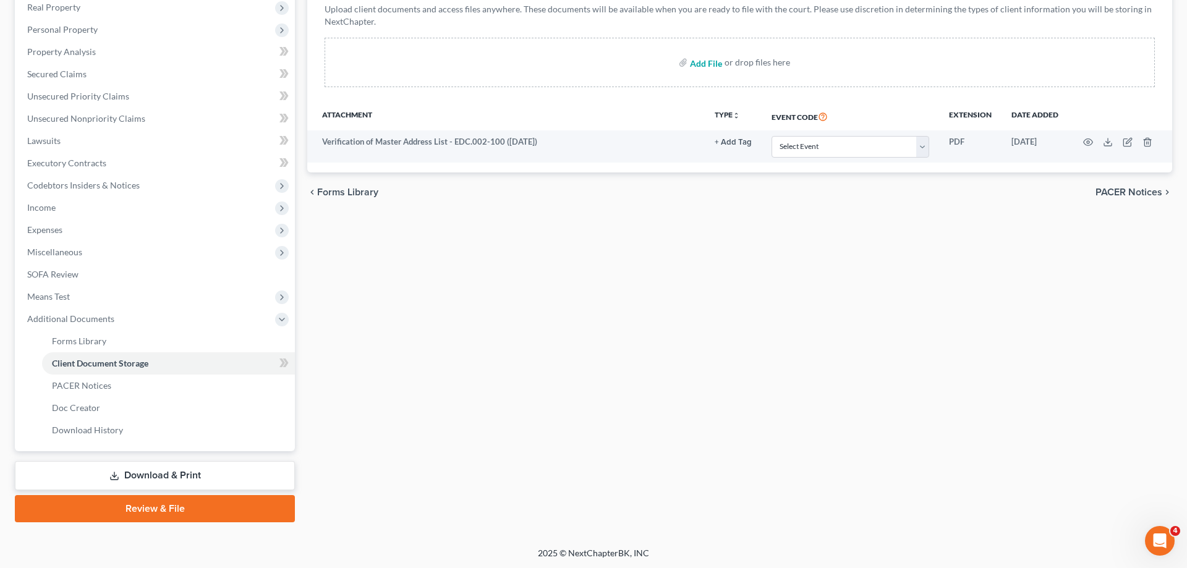
click at [694, 62] on input "file" at bounding box center [705, 62] width 30 height 22
type input "C:\fakepath\CC CERT.pdf"
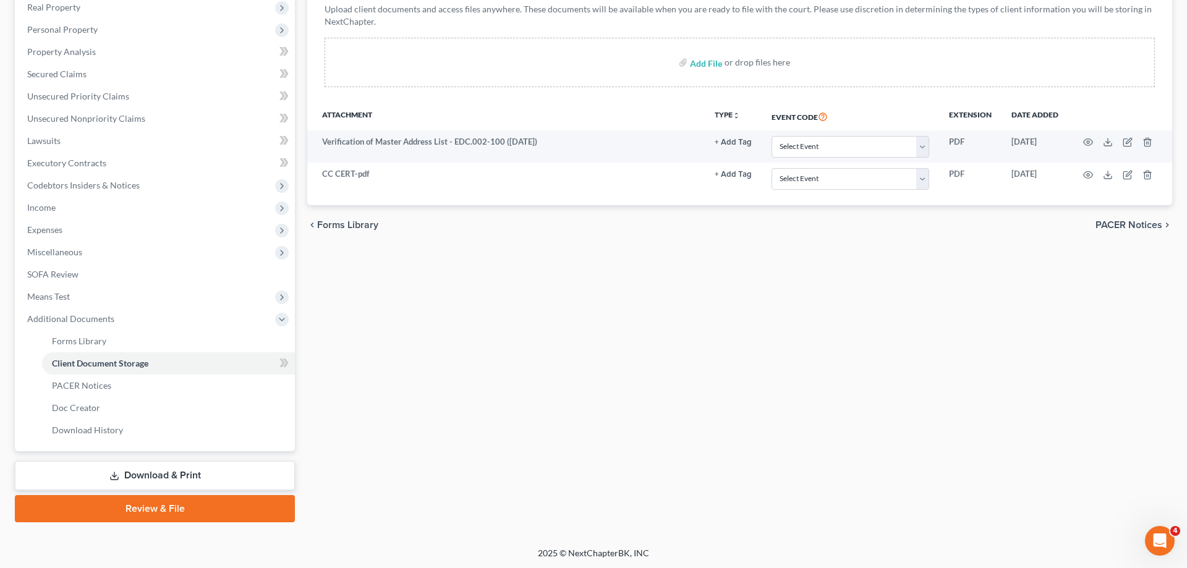
click at [212, 466] on link "Download & Print" at bounding box center [155, 475] width 280 height 29
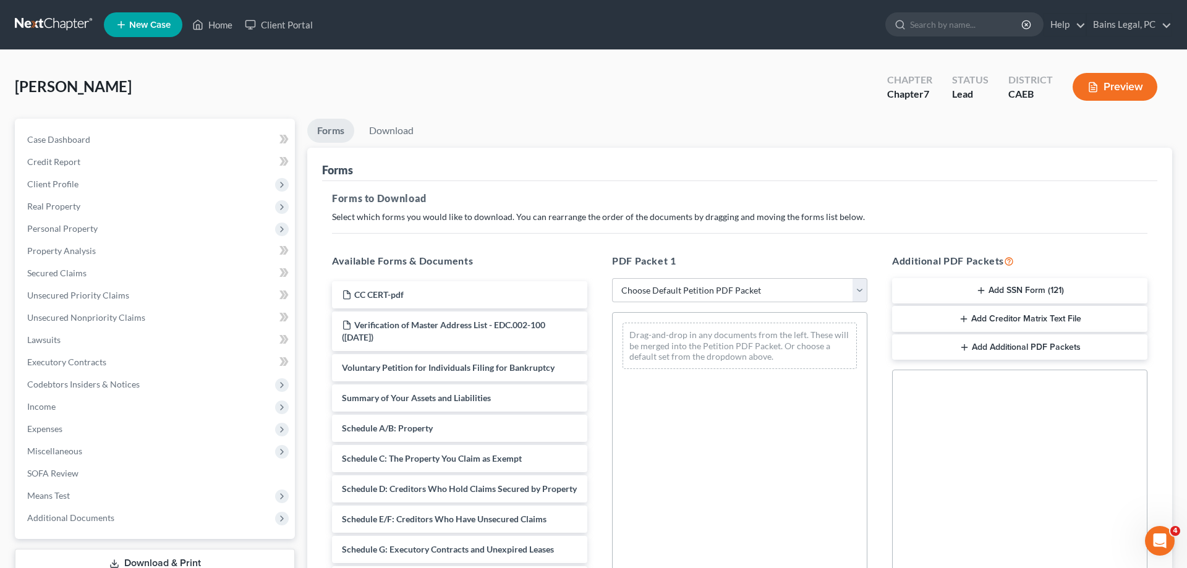
click at [687, 276] on div "PDF Packet 1 Choose Default Petition PDF Packet Complete Bankruptcy Petition (a…" at bounding box center [740, 453] width 280 height 419
click at [612, 278] on select "Choose Default Petition PDF Packet Complete Bankruptcy Petition (all forms and …" at bounding box center [739, 290] width 255 height 25
select select "1"
click option "Emergency Filing Forms (Petition and Creditor List Only)" at bounding box center [0, 0] width 0 height 0
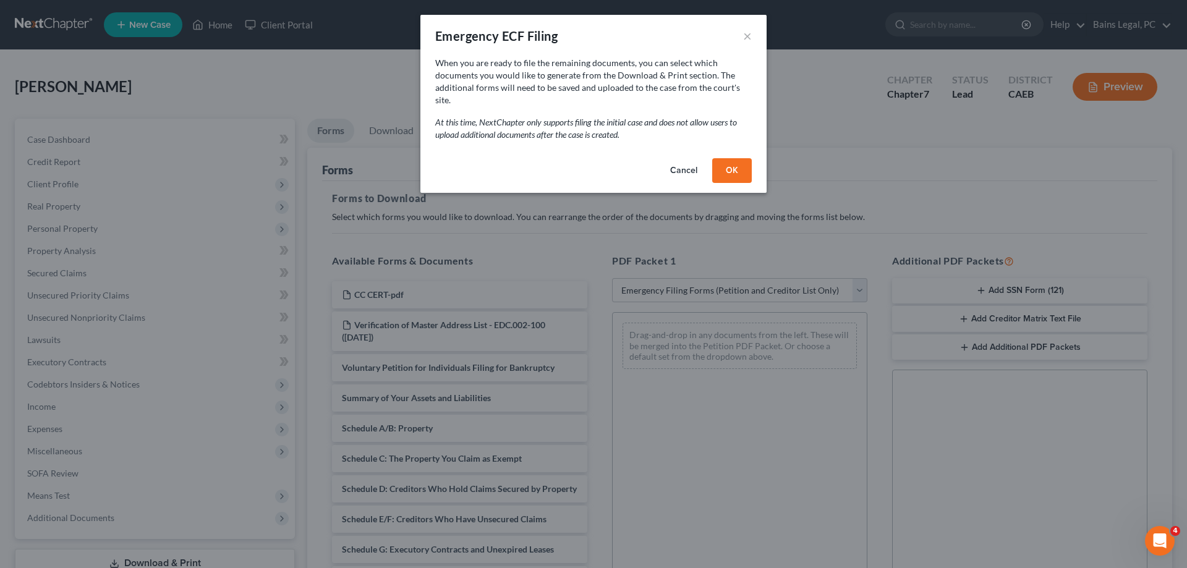
click at [736, 158] on button "OK" at bounding box center [732, 170] width 40 height 25
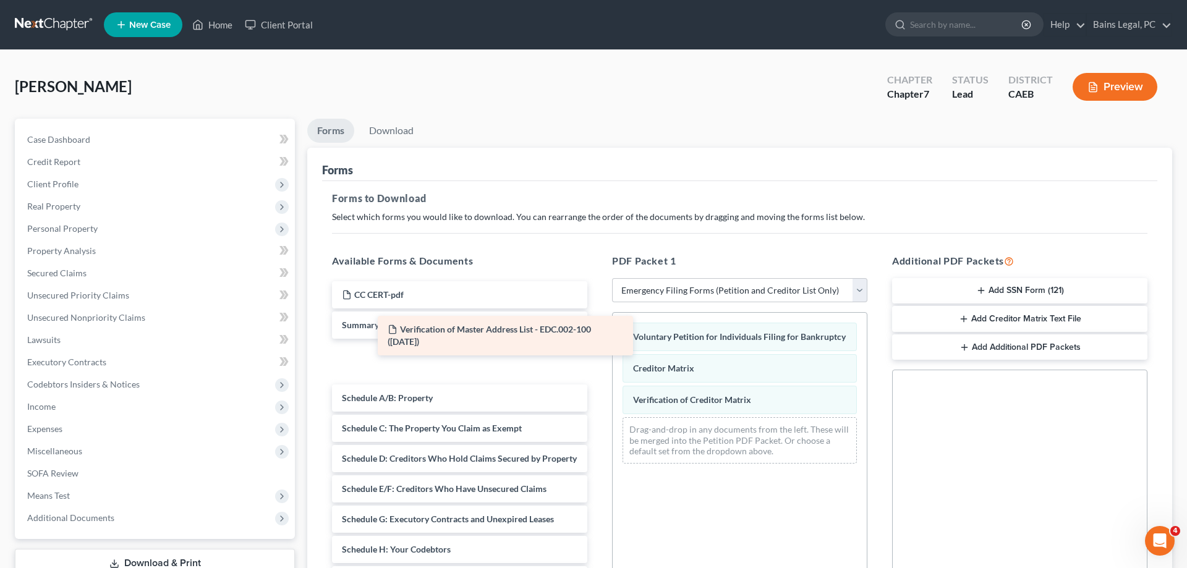
drag, startPoint x: 401, startPoint y: 321, endPoint x: 475, endPoint y: 321, distance: 74.2
click at [444, 325] on div "Verification of Master Address List - EDC.002-100 ([DATE]) CC CERT-pdf Verifica…" at bounding box center [459, 561] width 275 height 561
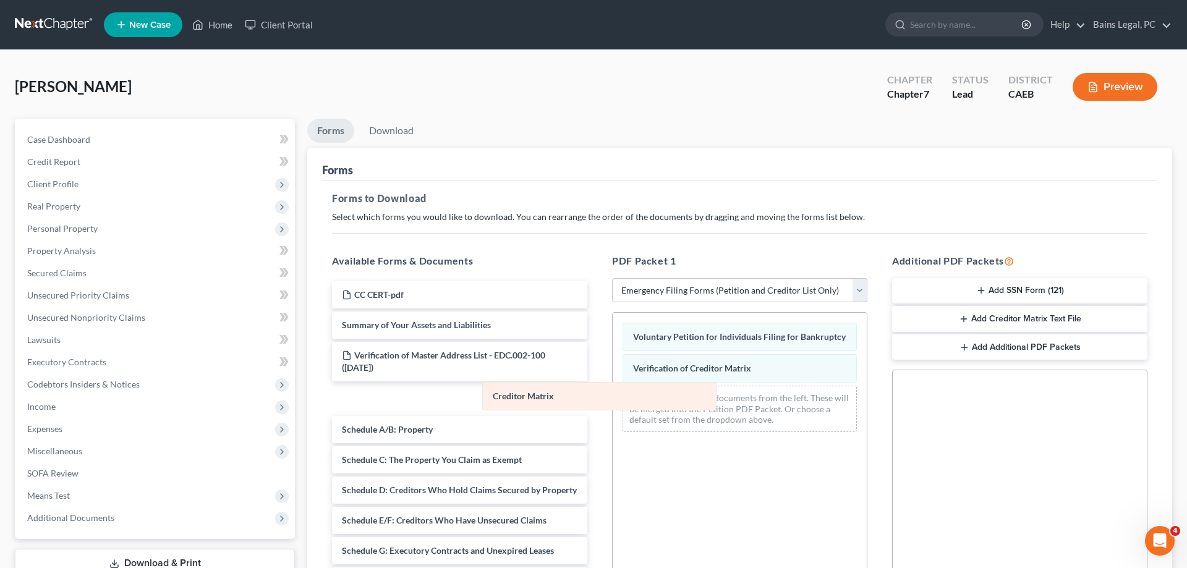
drag, startPoint x: 661, startPoint y: 363, endPoint x: 533, endPoint y: 391, distance: 131.0
click at [613, 392] on div "Creditor Matrix Voluntary Petition for Individuals Filing for Bankruptcy Credit…" at bounding box center [740, 377] width 254 height 129
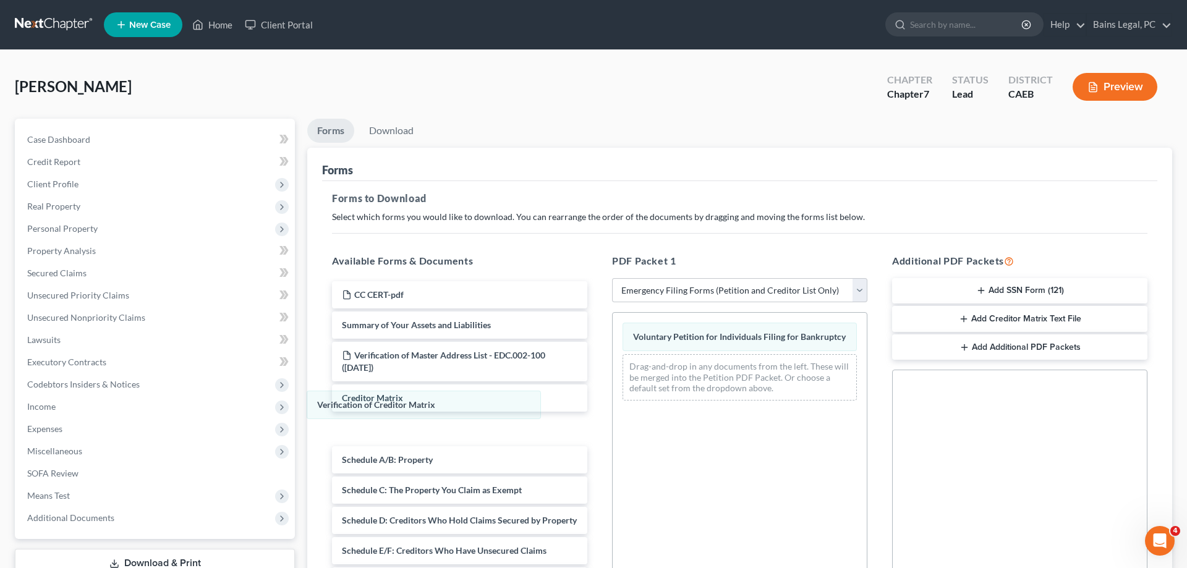
drag, startPoint x: 719, startPoint y: 375, endPoint x: 308, endPoint y: 326, distance: 414.0
click at [613, 380] on div "Verification of Creditor Matrix Voluntary Petition for Individuals Filing for B…" at bounding box center [740, 362] width 254 height 98
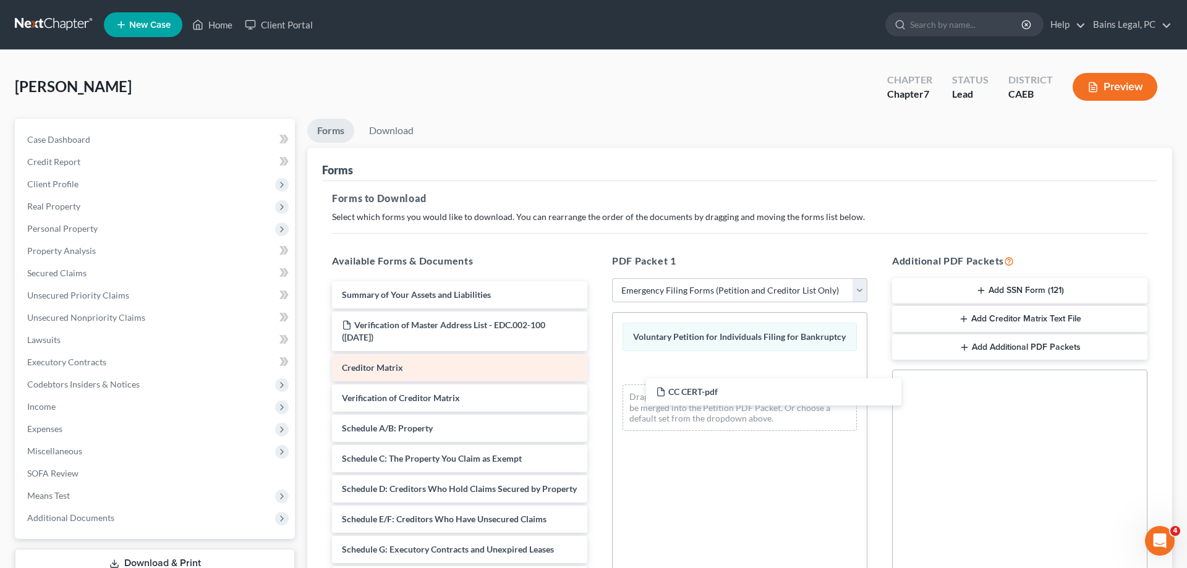
drag, startPoint x: 578, startPoint y: 341, endPoint x: 577, endPoint y: 354, distance: 13.0
click at [597, 399] on div "CC CERT-pdf CC CERT-pdf Summary of Your Assets and Liabilities Verification of …" at bounding box center [459, 577] width 275 height 592
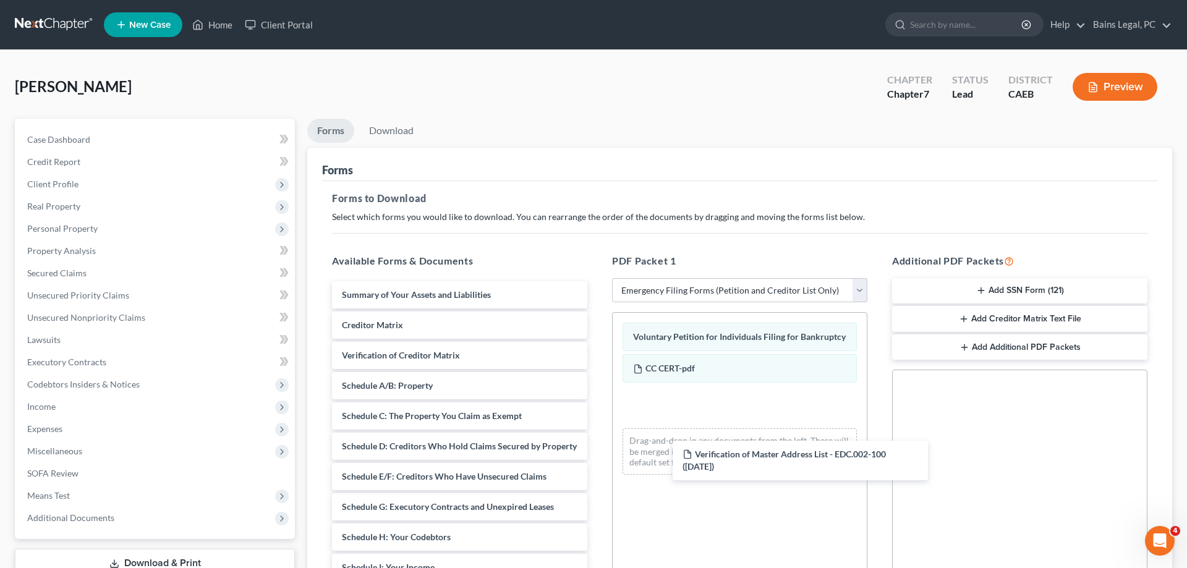
drag, startPoint x: 392, startPoint y: 329, endPoint x: 637, endPoint y: 403, distance: 256.4
click at [597, 420] on div "Verification of Master Address List - EDC.002-100 ([DATE]) Summary of Your Asse…" at bounding box center [459, 555] width 275 height 549
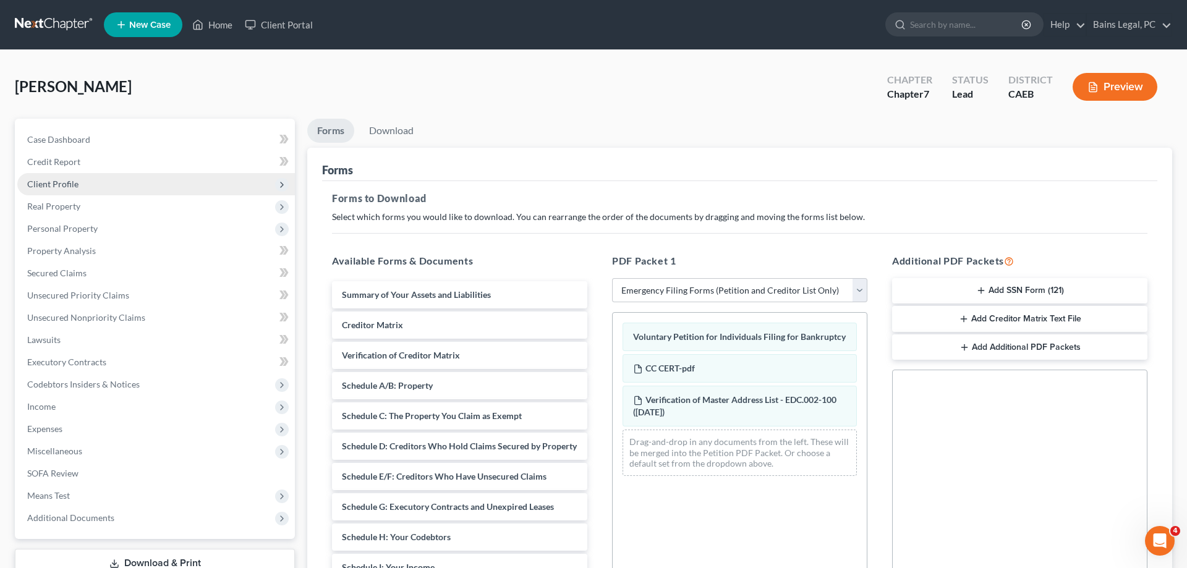
click at [42, 179] on span "Client Profile" at bounding box center [52, 184] width 51 height 11
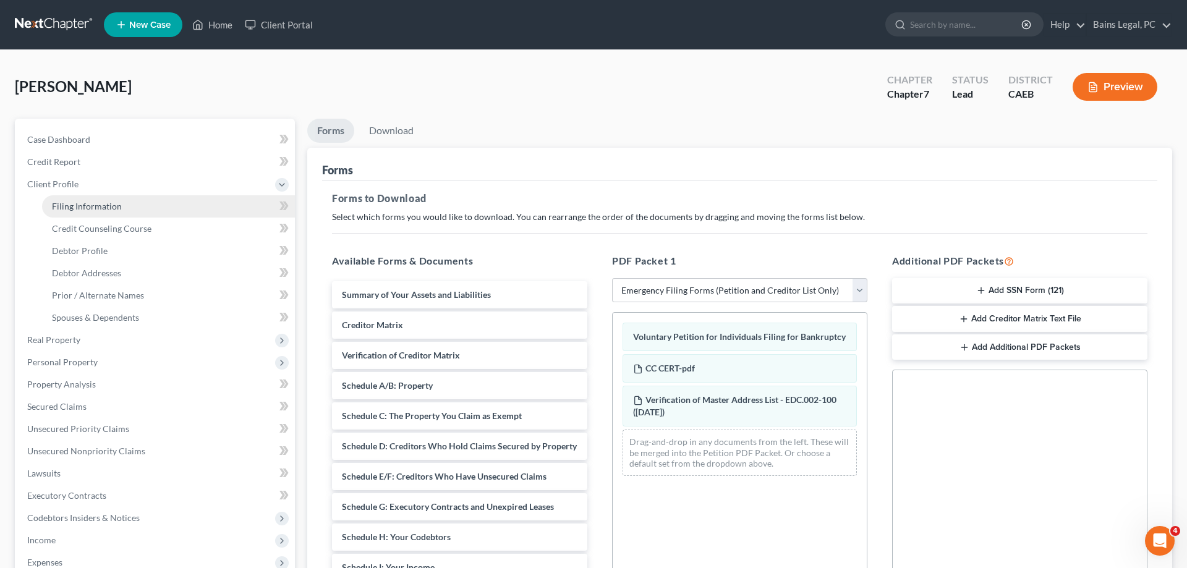
click at [121, 205] on link "Filing Information" at bounding box center [168, 206] width 253 height 22
select select "1"
select select "0"
select select "8"
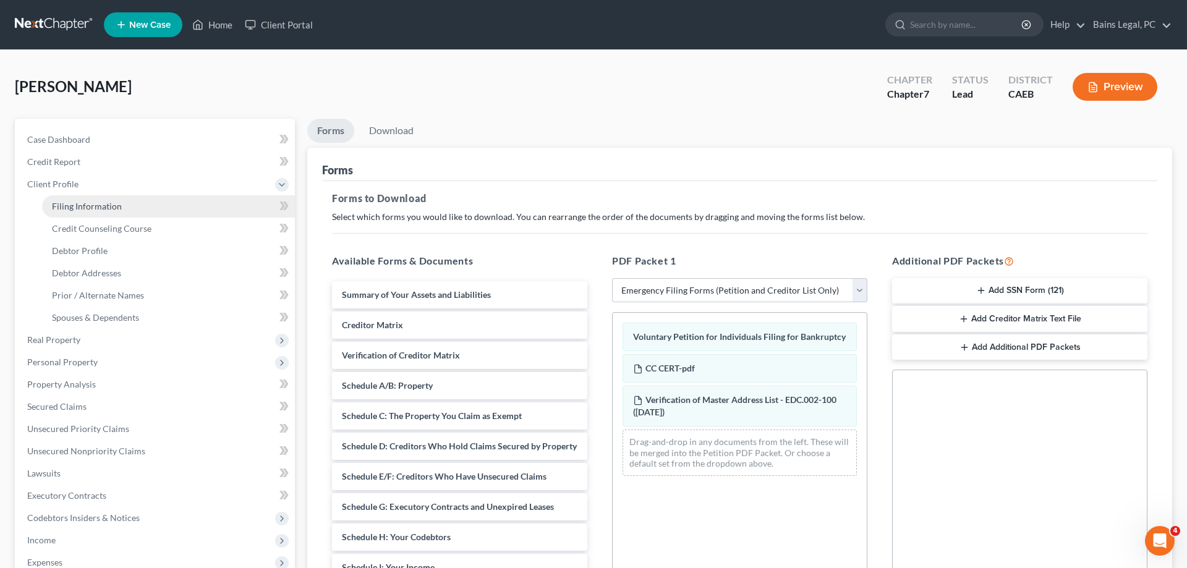
select select "0"
select select "4"
select select "0"
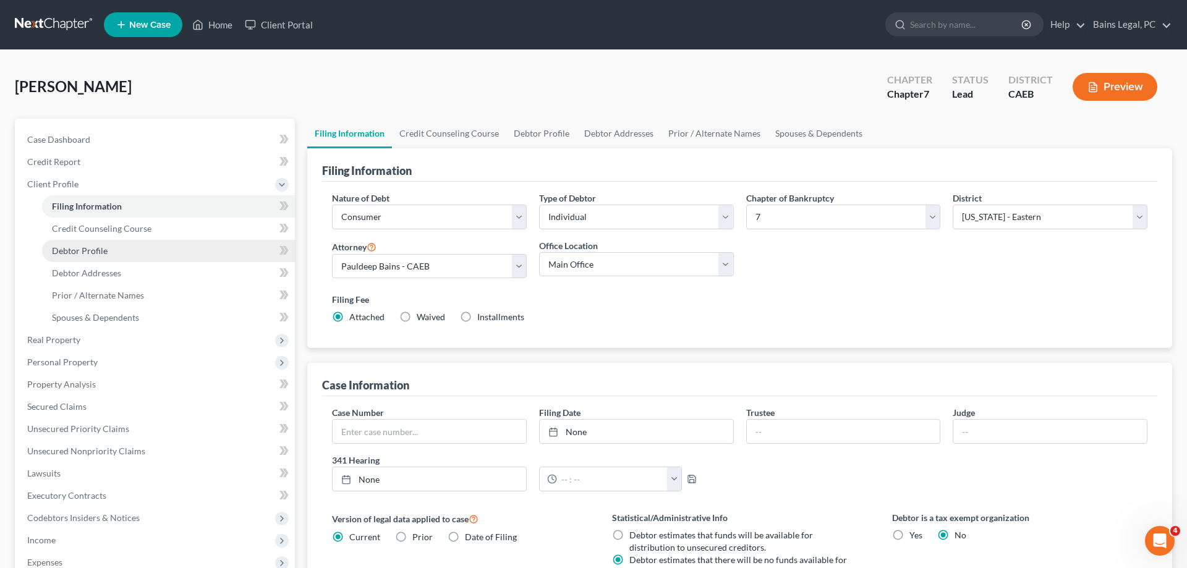
click at [141, 244] on link "Debtor Profile" at bounding box center [168, 251] width 253 height 22
select select "0"
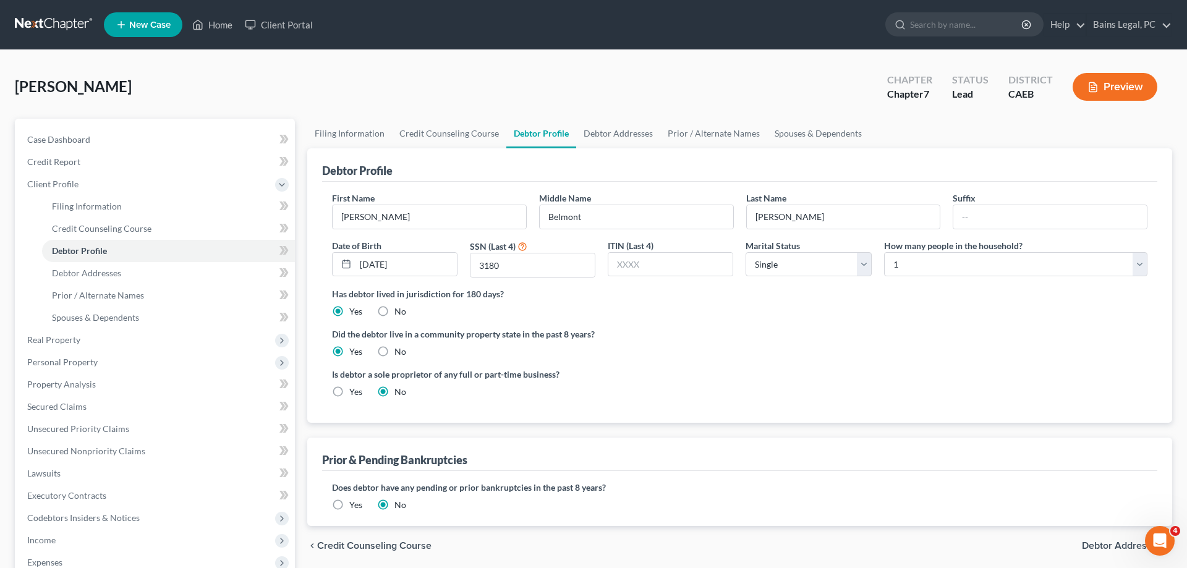
scroll to position [221, 0]
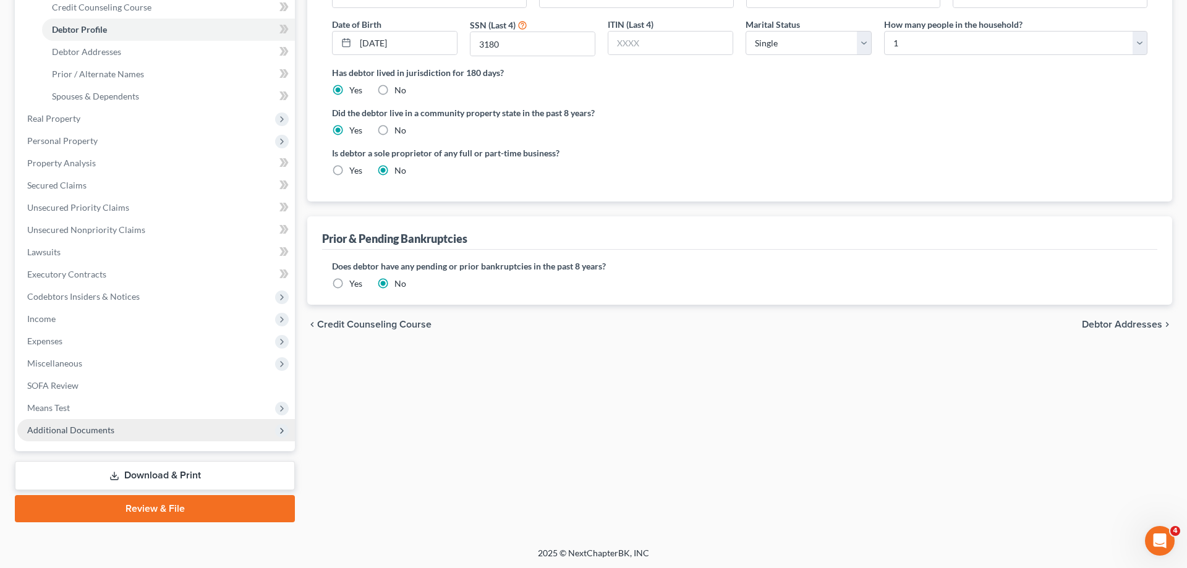
click at [120, 435] on span "Additional Documents" at bounding box center [156, 430] width 278 height 22
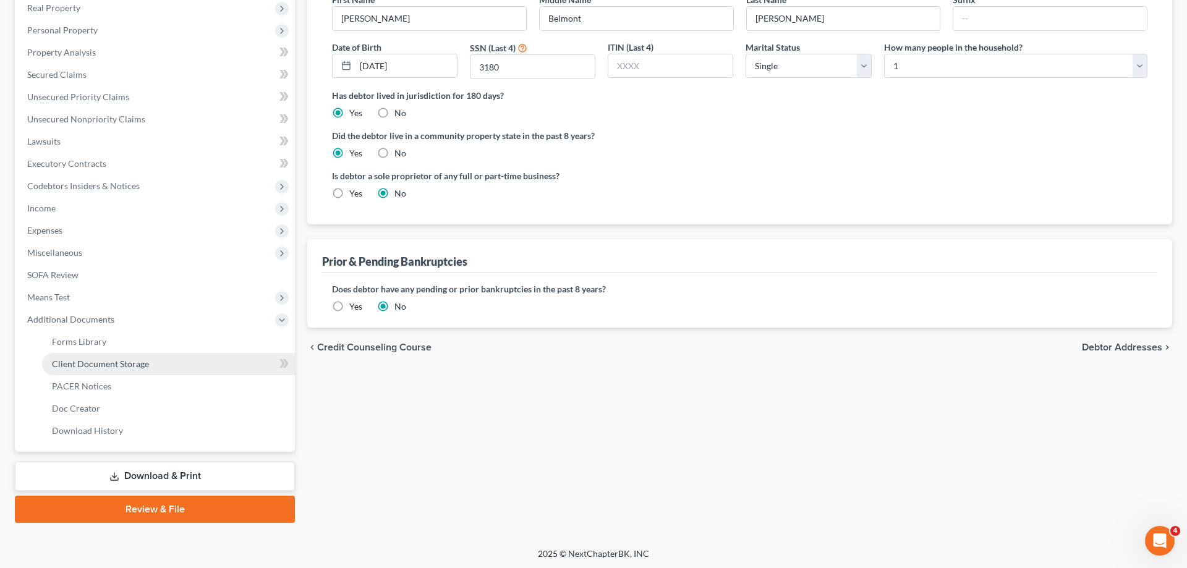
drag, startPoint x: 129, startPoint y: 366, endPoint x: 270, endPoint y: 354, distance: 141.4
click at [129, 365] on span "Client Document Storage" at bounding box center [100, 364] width 97 height 11
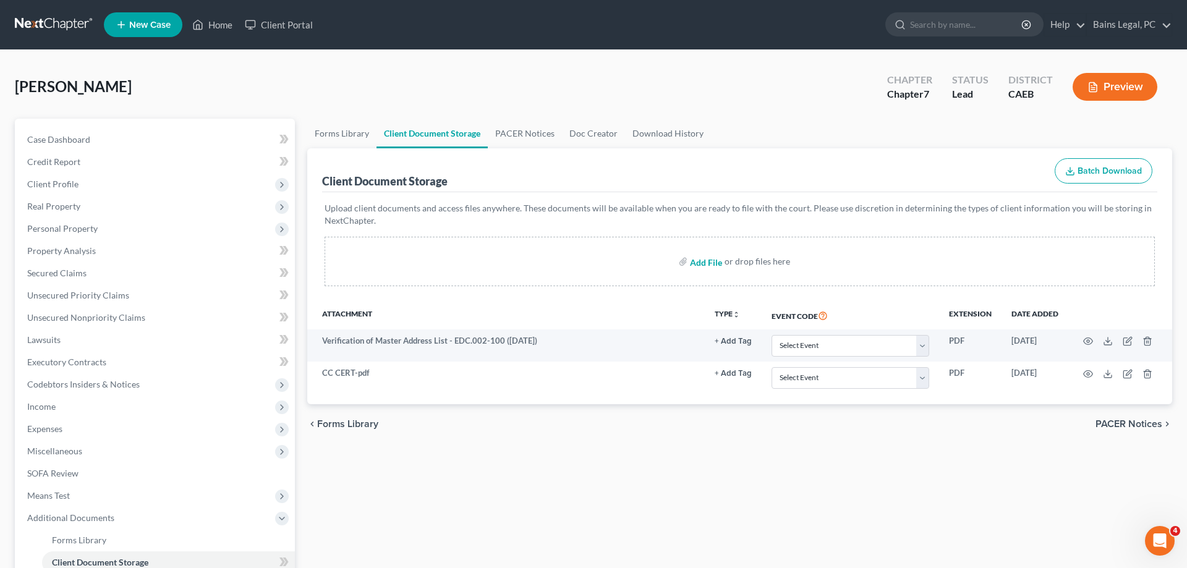
click at [699, 265] on input "file" at bounding box center [705, 261] width 30 height 22
type input "C:\fakepath\DISC OF ATTY FEES - CORRECT VERSION - SAC.pdf"
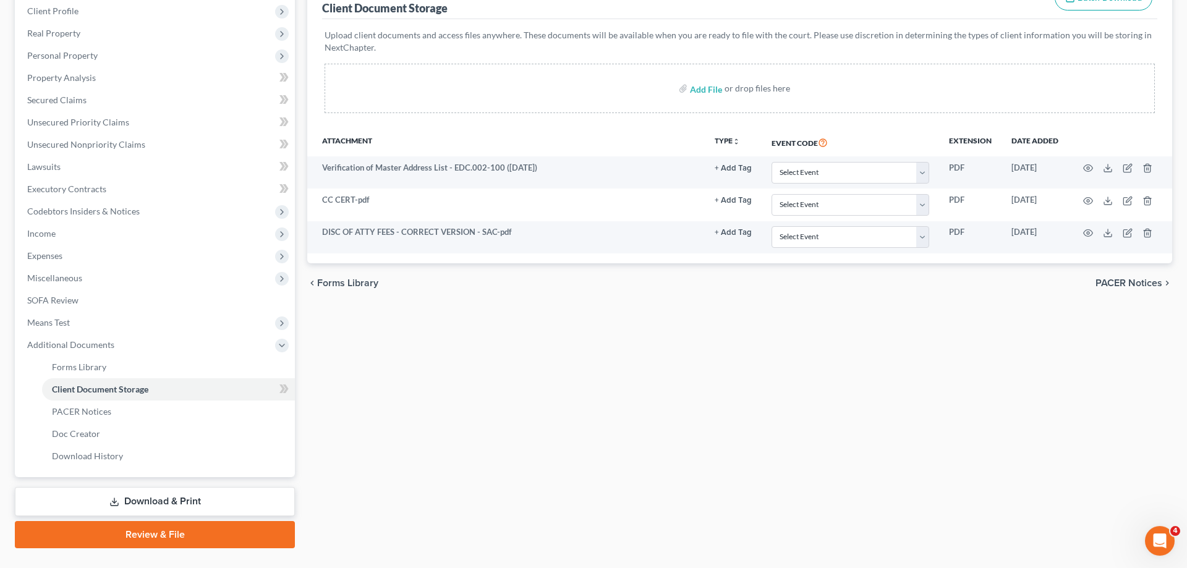
scroll to position [199, 0]
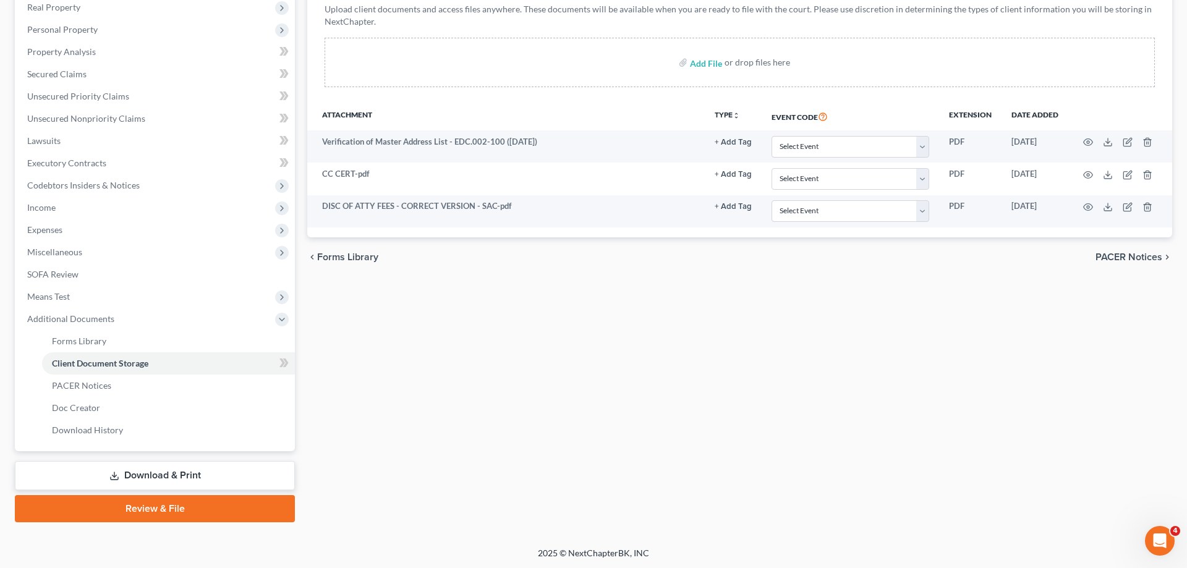
click at [103, 473] on link "Download & Print" at bounding box center [155, 475] width 280 height 29
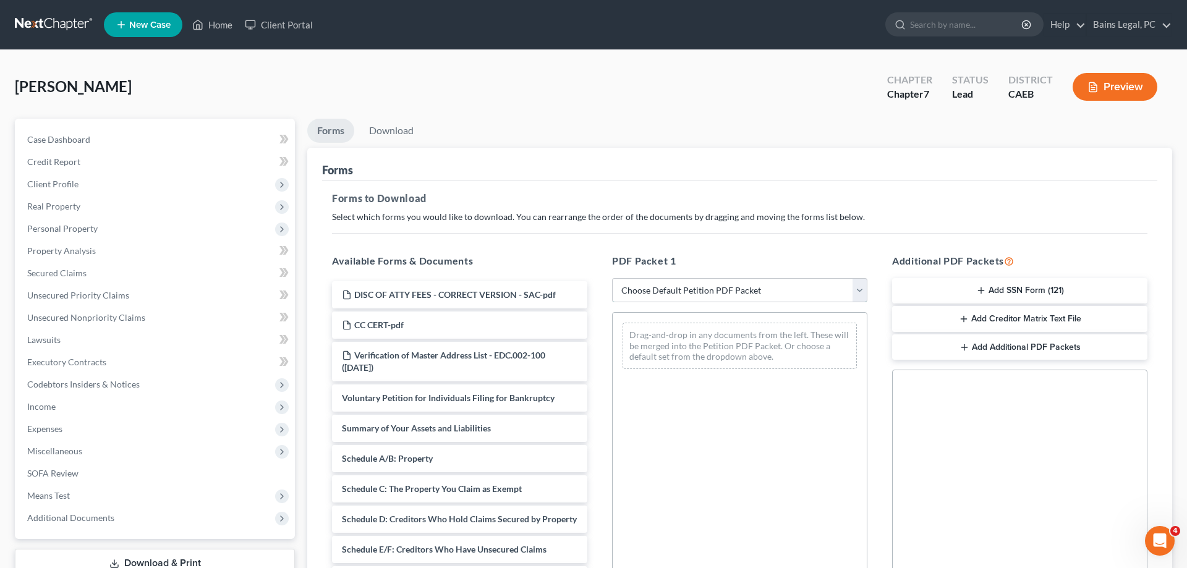
click at [612, 278] on select "Choose Default Petition PDF Packet Complete Bankruptcy Petition (all forms and …" at bounding box center [739, 290] width 255 height 25
select select "1"
click option "Emergency Filing Forms (Petition and Creditor List Only)" at bounding box center [0, 0] width 0 height 0
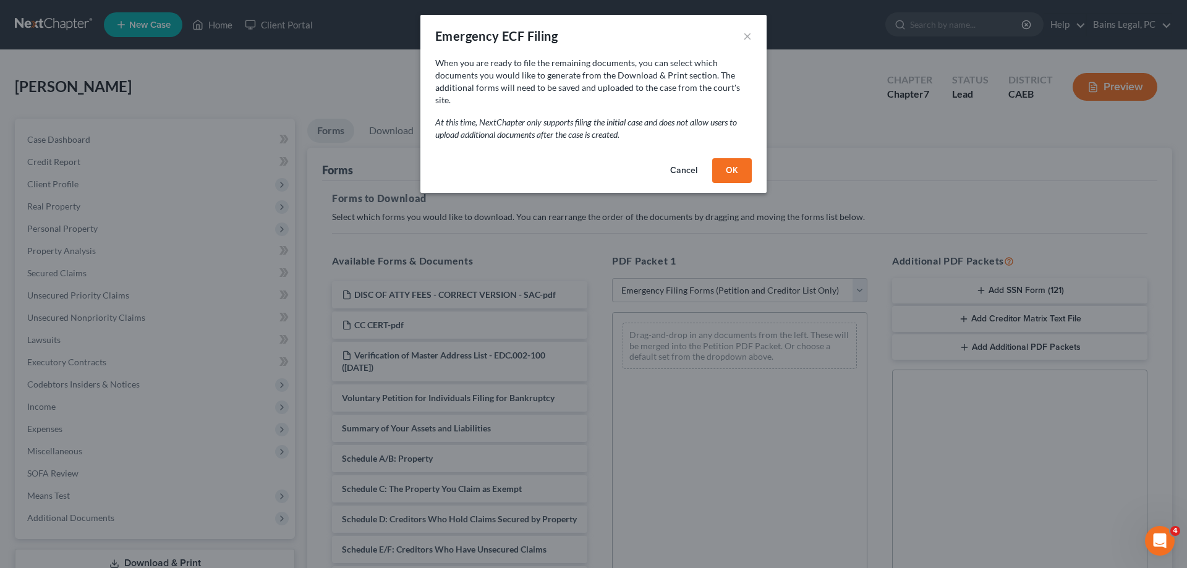
click at [733, 161] on button "OK" at bounding box center [732, 170] width 40 height 25
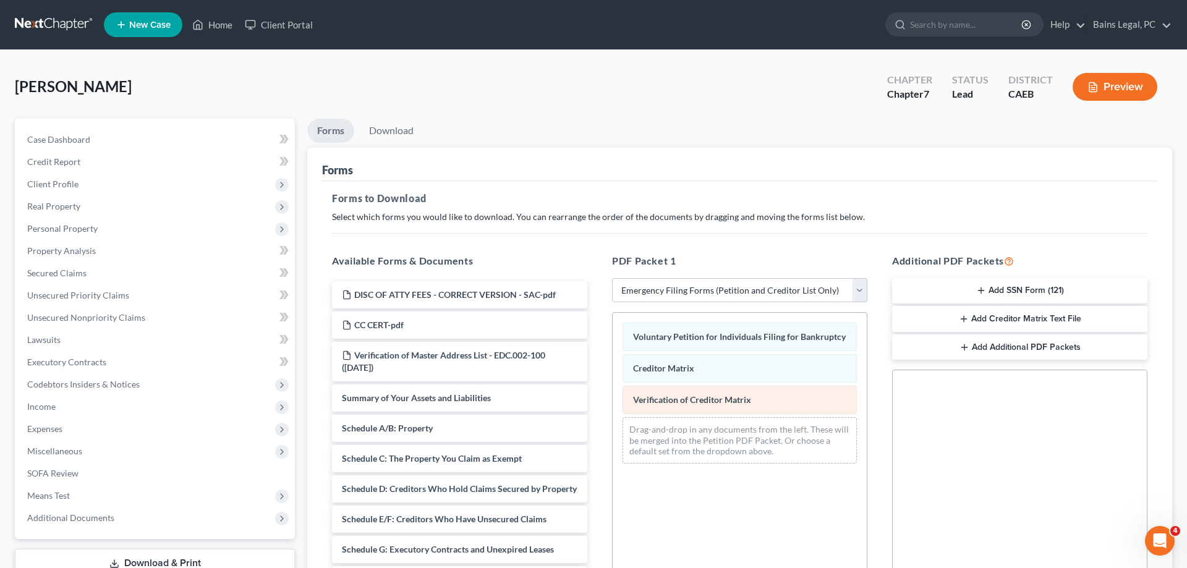
click at [613, 435] on div "Voluntary Petition for Individuals Filing for Bankruptcy Creditor Matrix Verifi…" at bounding box center [740, 393] width 254 height 161
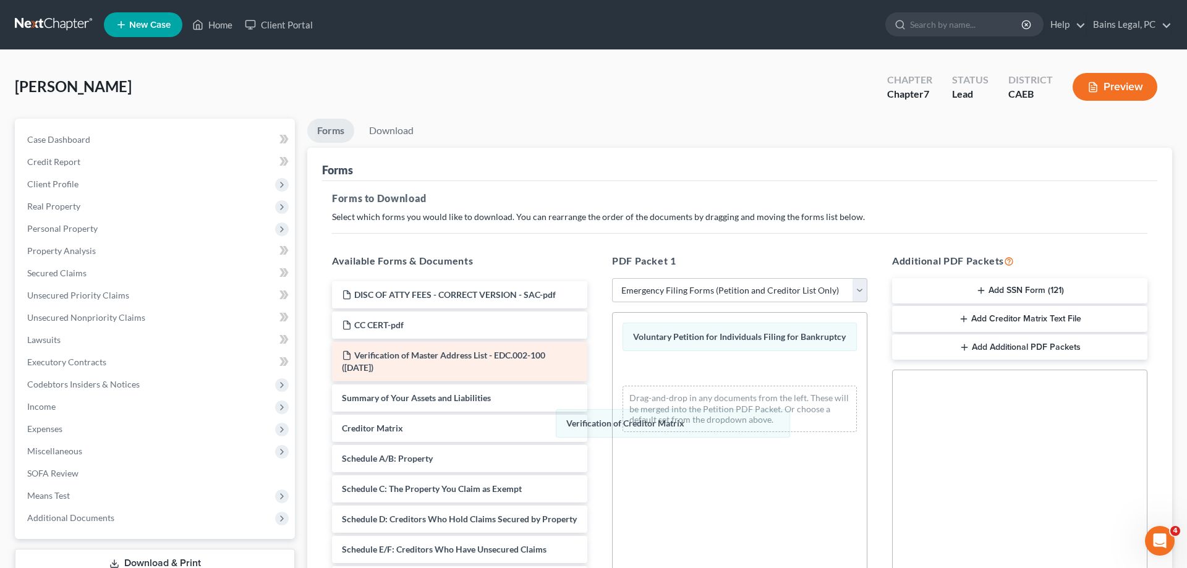
drag, startPoint x: 682, startPoint y: 375, endPoint x: 355, endPoint y: 373, distance: 327.1
click at [613, 418] on div "Verification of Creditor Matrix Voluntary Petition for Individuals Filing for B…" at bounding box center [740, 377] width 254 height 129
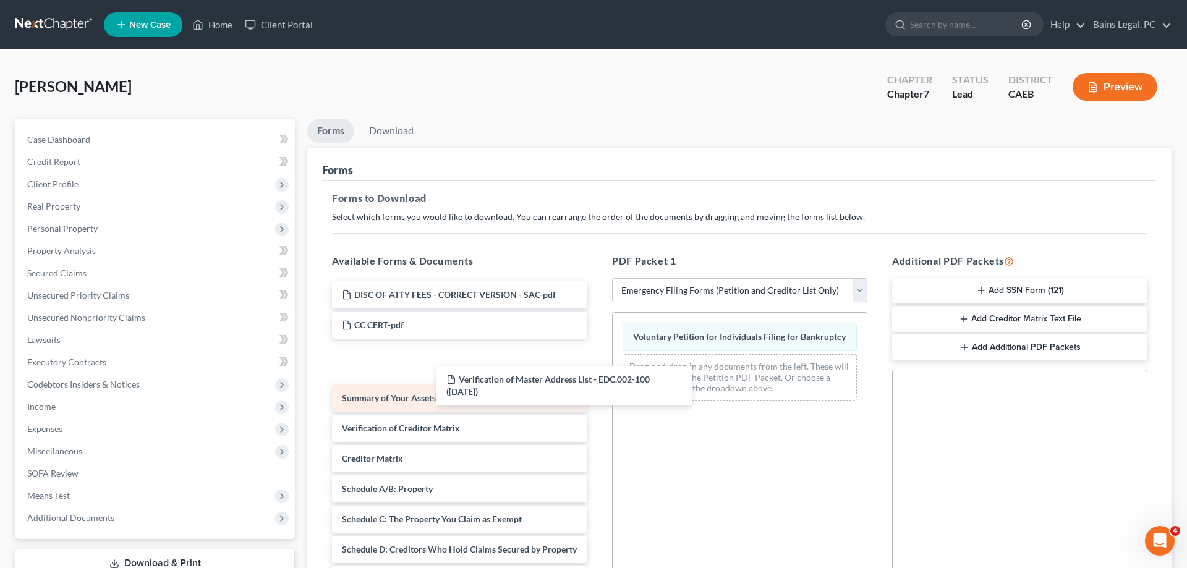
drag, startPoint x: 375, startPoint y: 351, endPoint x: 574, endPoint y: 346, distance: 199.7
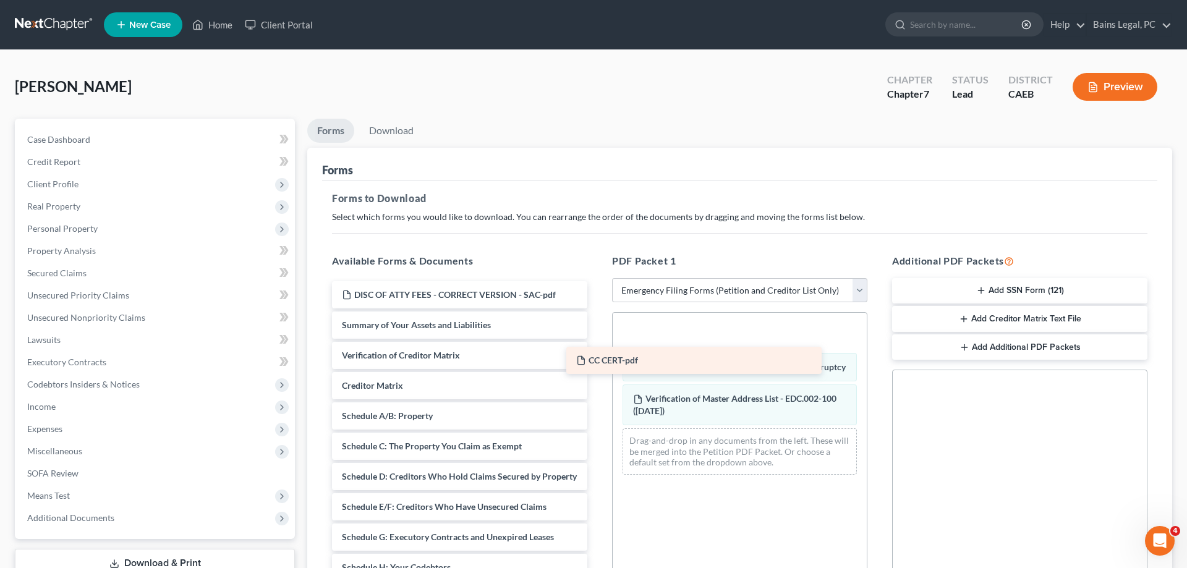
drag, startPoint x: 455, startPoint y: 319, endPoint x: 692, endPoint y: 359, distance: 240.7
click at [597, 357] on div "CC CERT-pdf DISC OF ATTY FEES - CORRECT VERSION - SAC-pdf CC CERT-pdf Summary o…" at bounding box center [459, 570] width 275 height 579
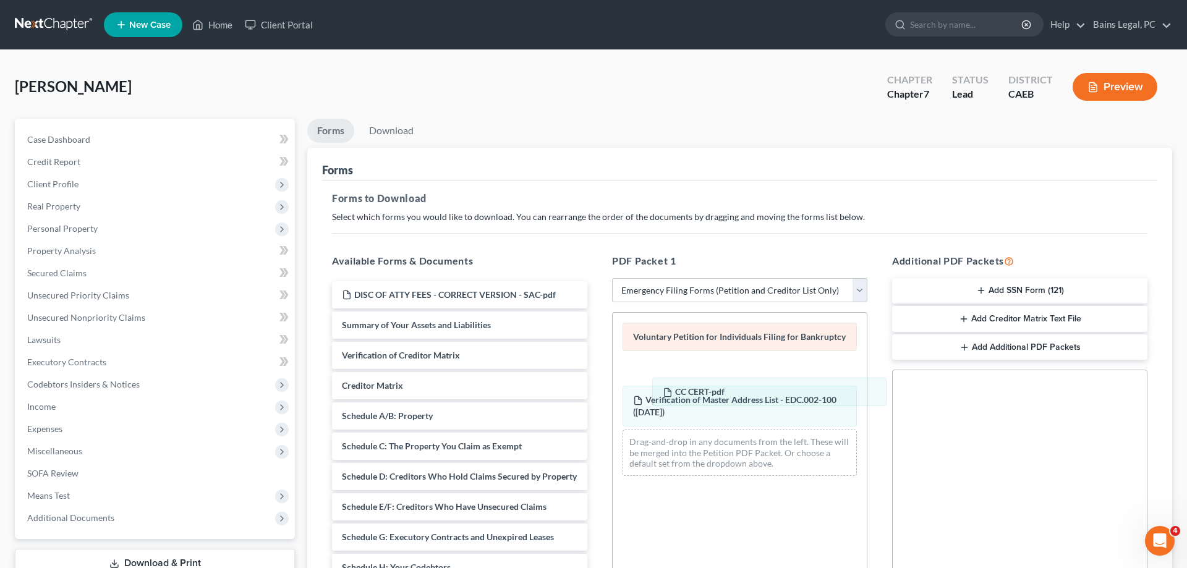
drag, startPoint x: 709, startPoint y: 336, endPoint x: 639, endPoint y: 343, distance: 70.8
click at [728, 383] on div "CC CERT-pdf CC CERT-pdf Voluntary Petition for Individuals Filing for Bankruptc…" at bounding box center [740, 399] width 254 height 173
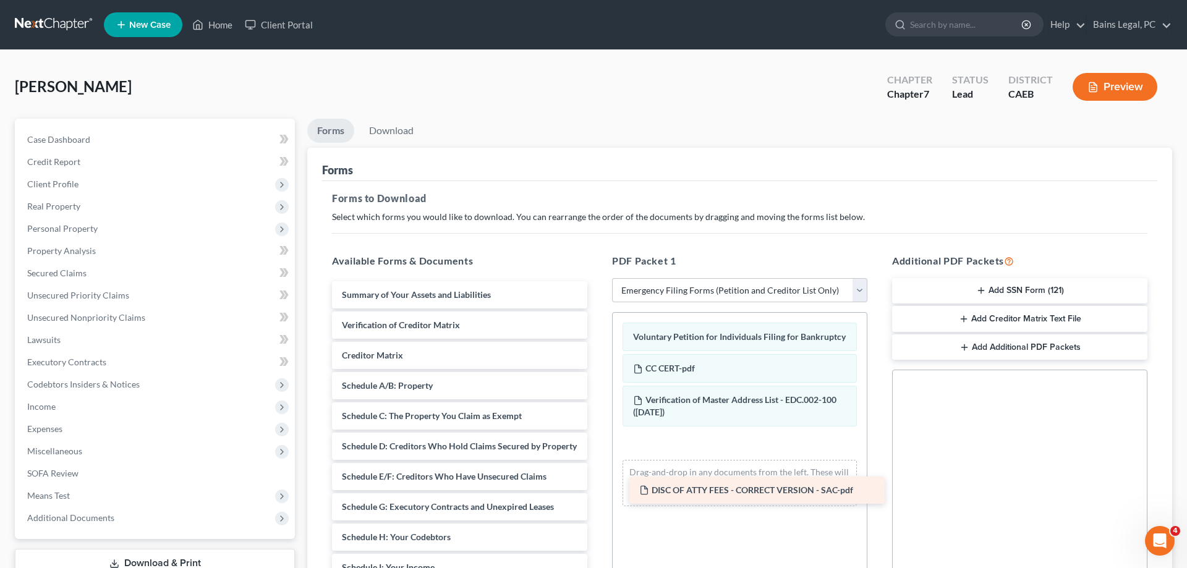
drag, startPoint x: 467, startPoint y: 295, endPoint x: 752, endPoint y: 470, distance: 334.4
click at [597, 479] on div "DISC OF ATTY FEES - CORRECT VERSION - SAC-pdf DISC OF ATTY FEES - CORRECT VERSI…" at bounding box center [459, 555] width 275 height 549
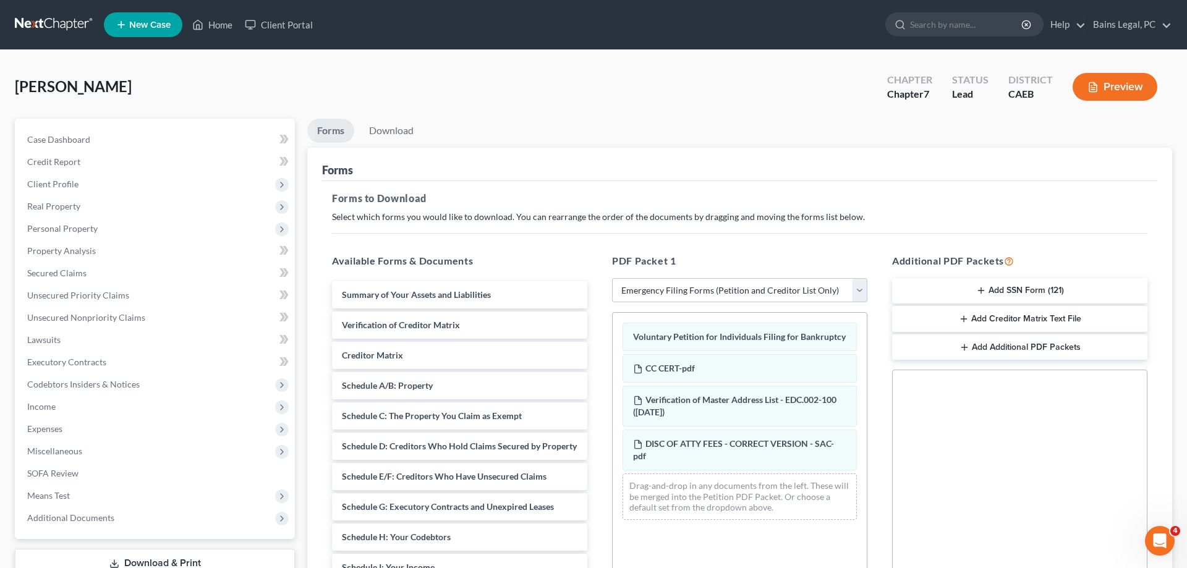
click at [1048, 294] on button "Add SSN Form (121)" at bounding box center [1019, 291] width 255 height 26
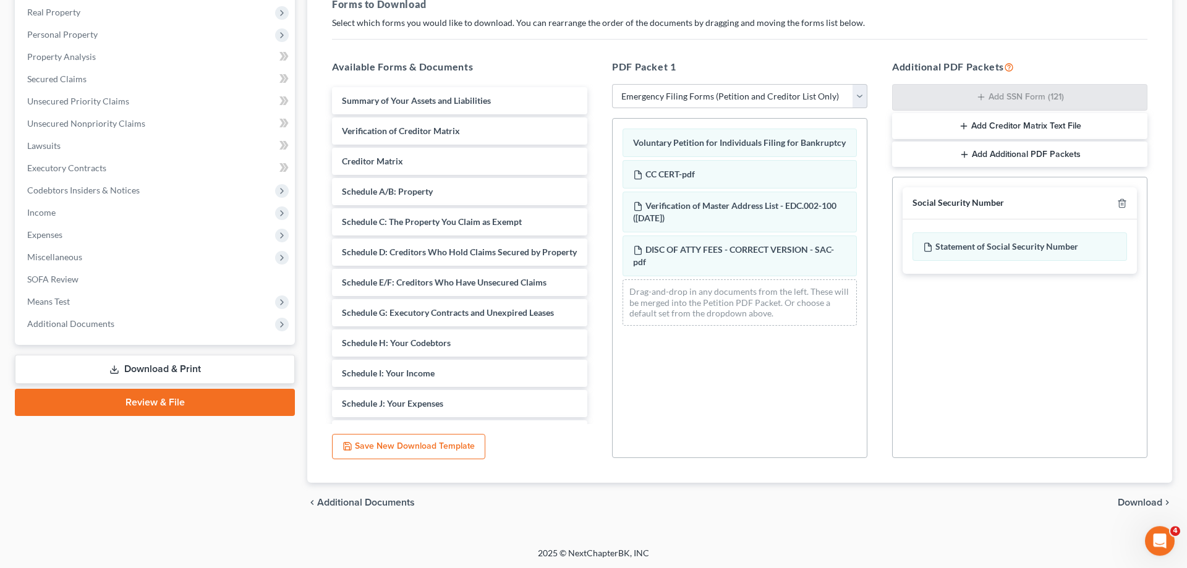
scroll to position [195, 0]
click at [1143, 503] on span "Download" at bounding box center [1140, 502] width 45 height 10
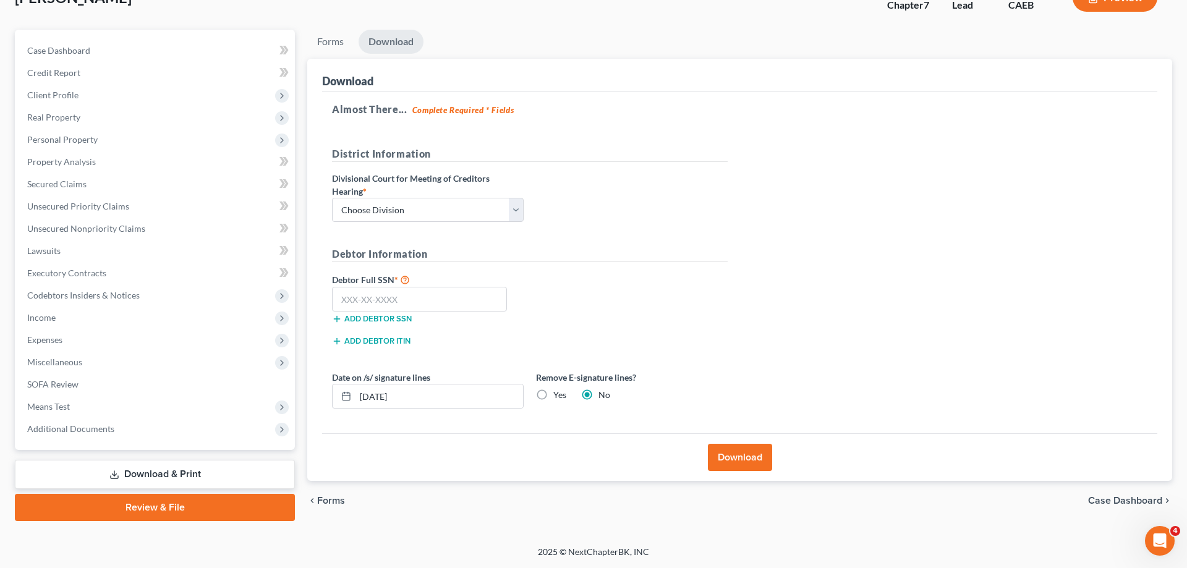
scroll to position [88, 0]
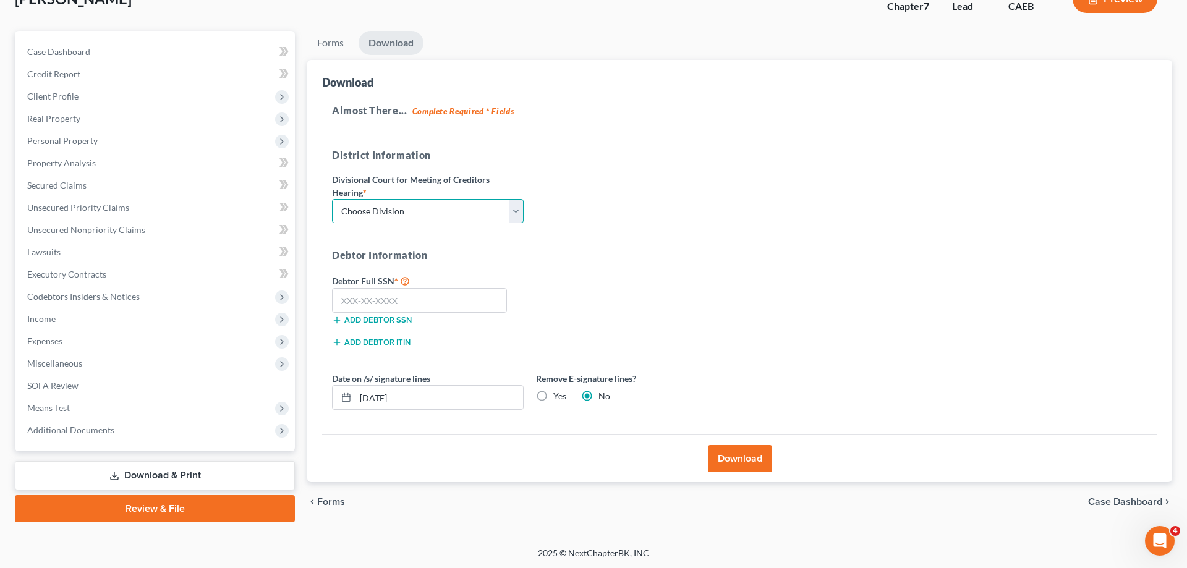
click at [332, 199] on select "Choose Division Fresno Modesto [GEOGRAPHIC_DATA]" at bounding box center [428, 211] width 192 height 25
select select "2"
click option "[GEOGRAPHIC_DATA]" at bounding box center [0, 0] width 0 height 0
click at [409, 295] on input "text" at bounding box center [419, 300] width 175 height 25
type input "518-55-3180"
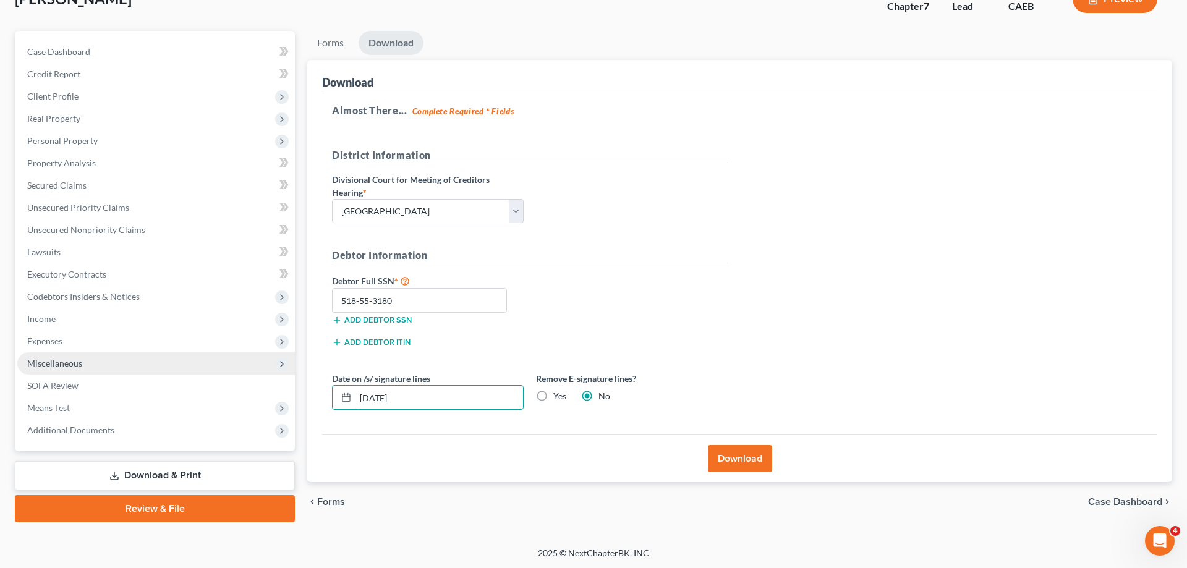
drag, startPoint x: 438, startPoint y: 399, endPoint x: 271, endPoint y: 371, distance: 168.6
click at [355, 386] on input "[DATE]" at bounding box center [439, 397] width 168 height 23
click at [553, 394] on label "Yes" at bounding box center [559, 396] width 13 height 12
click at [558, 394] on input "Yes" at bounding box center [562, 394] width 8 height 8
radio input "true"
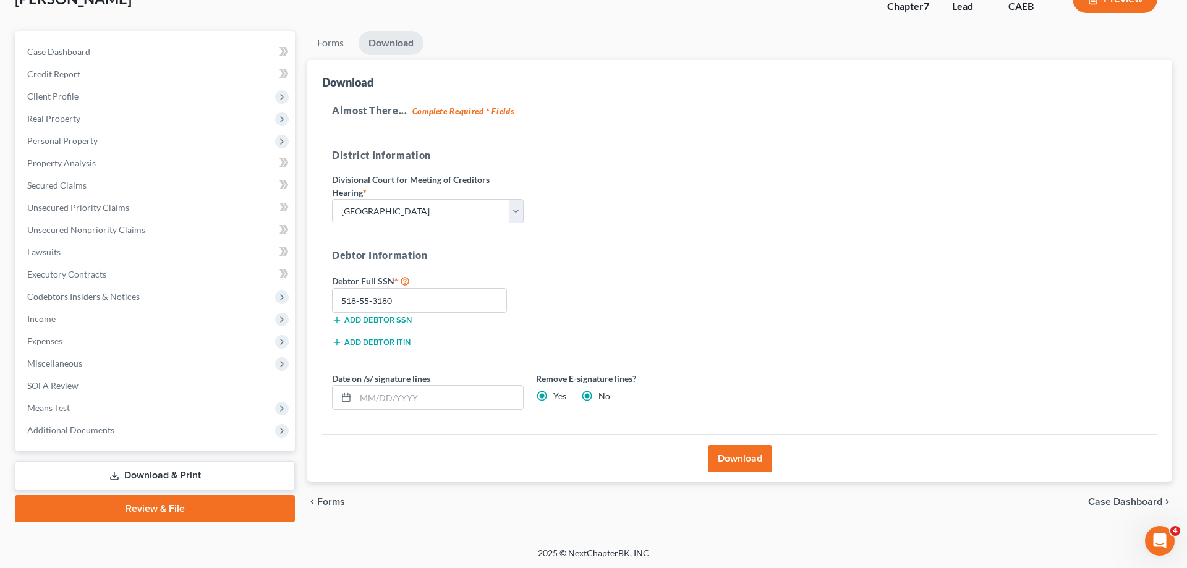
radio input "false"
click at [739, 456] on button "Download" at bounding box center [740, 458] width 64 height 27
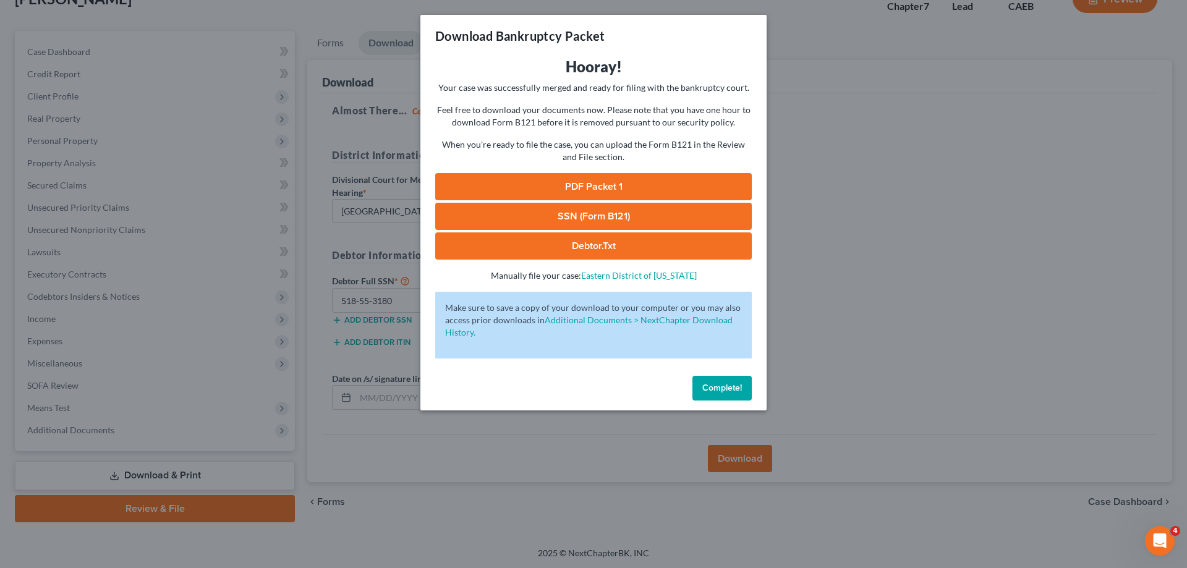
drag, startPoint x: 653, startPoint y: 137, endPoint x: 645, endPoint y: 185, distance: 48.8
click at [655, 137] on div "Feel free to download your documents now. Please note that you have one hour to…" at bounding box center [593, 133] width 317 height 59
click at [645, 189] on link "PDF Packet 1" at bounding box center [593, 186] width 317 height 27
click at [650, 216] on link "SSN (Form B121)" at bounding box center [593, 216] width 317 height 27
